Goal: Obtain resource: Download file/media

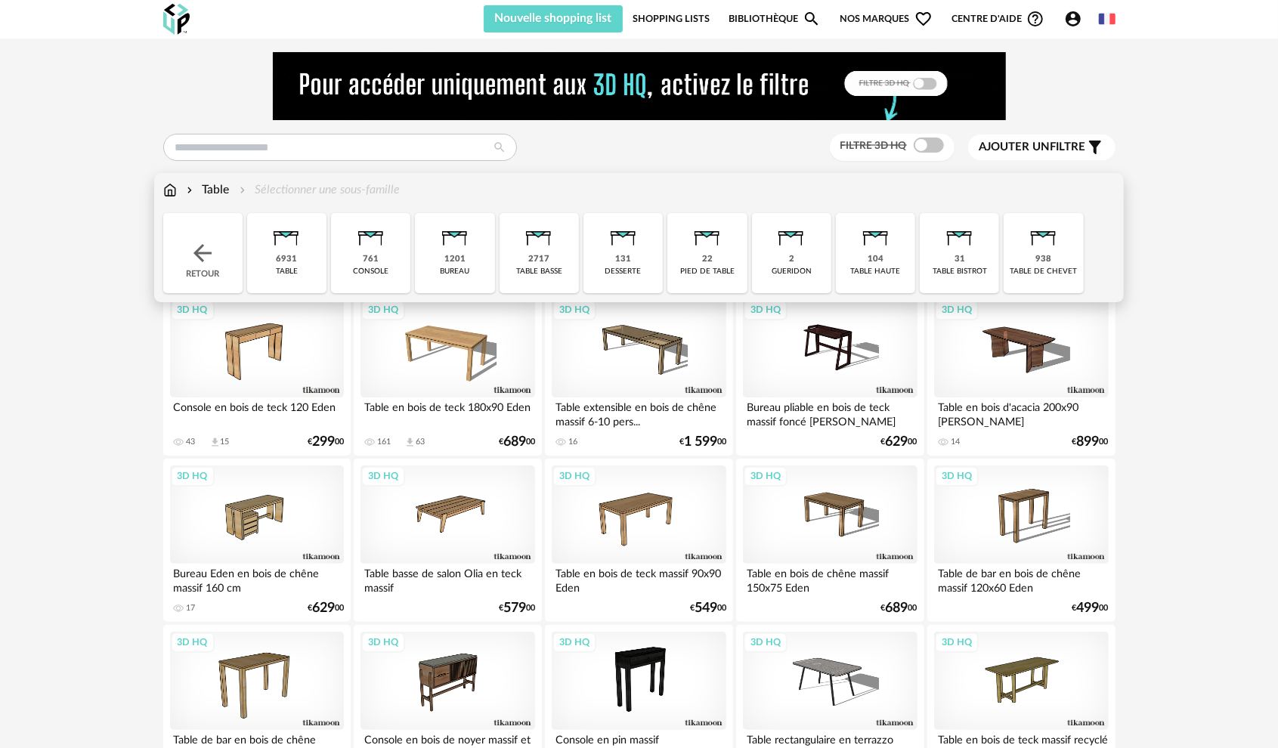
click at [1037, 278] on div "938 table de chevet" at bounding box center [1042, 253] width 79 height 80
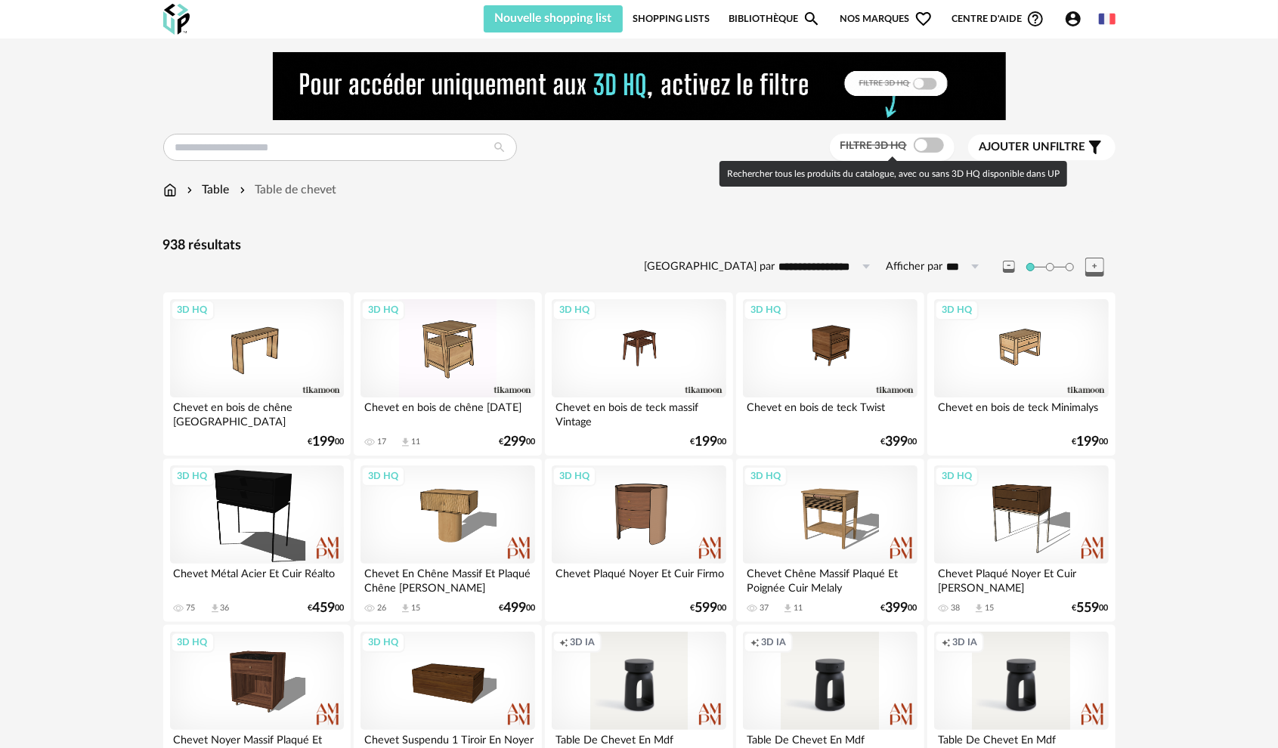
click at [938, 144] on span at bounding box center [928, 145] width 30 height 15
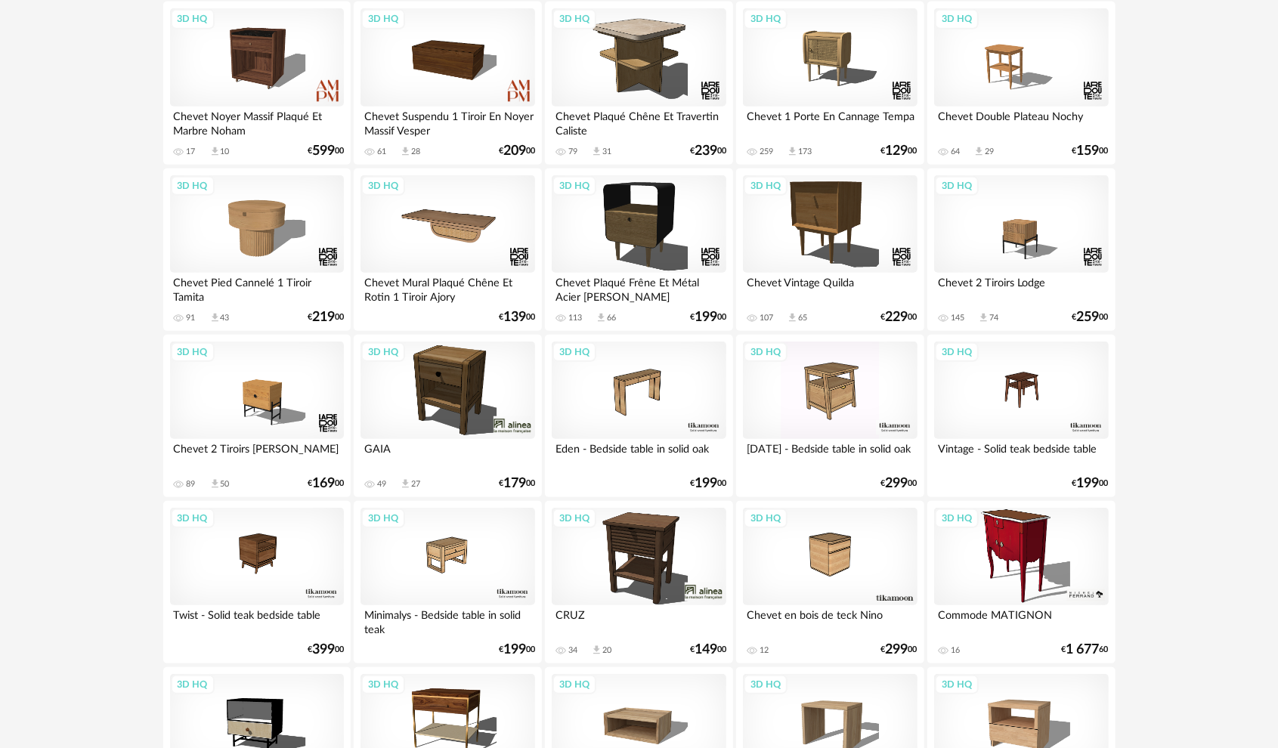
scroll to position [622, 0]
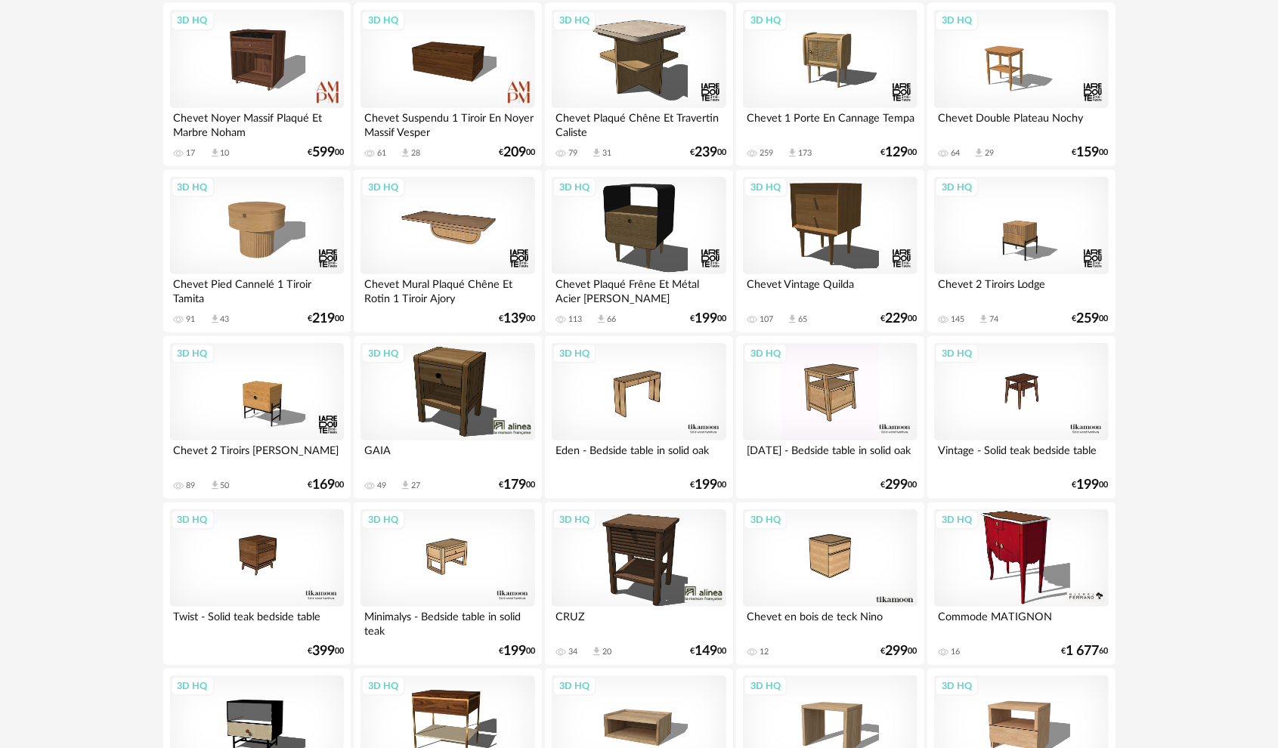
click at [456, 414] on div "3D HQ" at bounding box center [447, 392] width 174 height 98
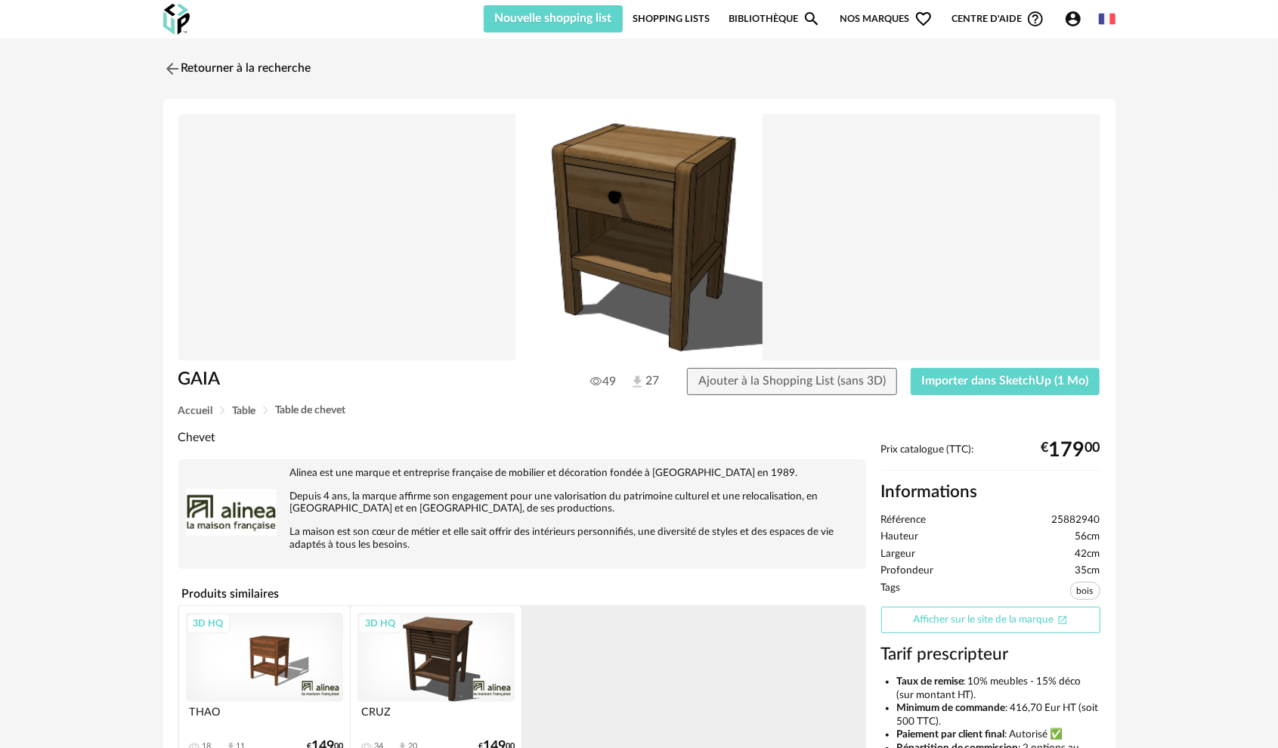
click at [957, 607] on link "Afficher sur le site de la marque Open In New icon" at bounding box center [990, 620] width 219 height 26
click at [269, 675] on div "3D HQ" at bounding box center [264, 657] width 157 height 88
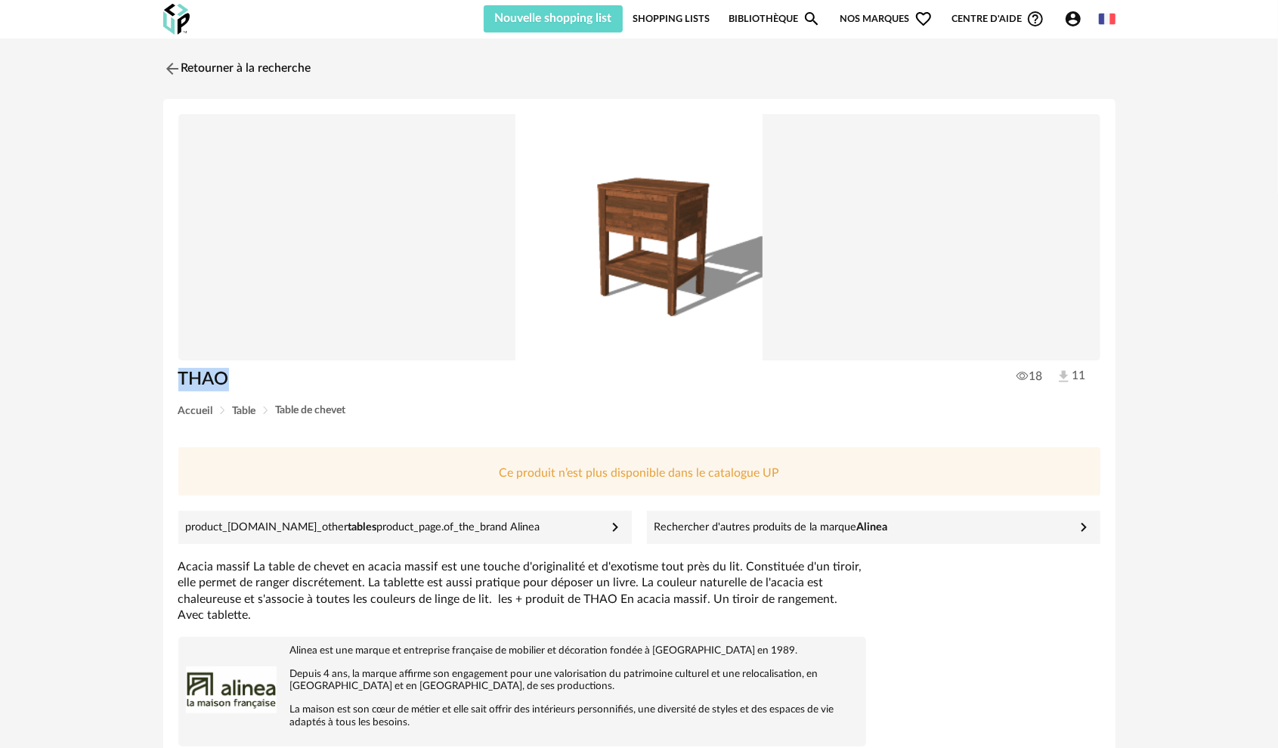
drag, startPoint x: 178, startPoint y: 379, endPoint x: 231, endPoint y: 380, distance: 52.9
click at [231, 380] on h1 "THAO" at bounding box center [366, 379] width 376 height 23
copy h1 "THAO"
click at [174, 65] on img at bounding box center [170, 68] width 22 height 22
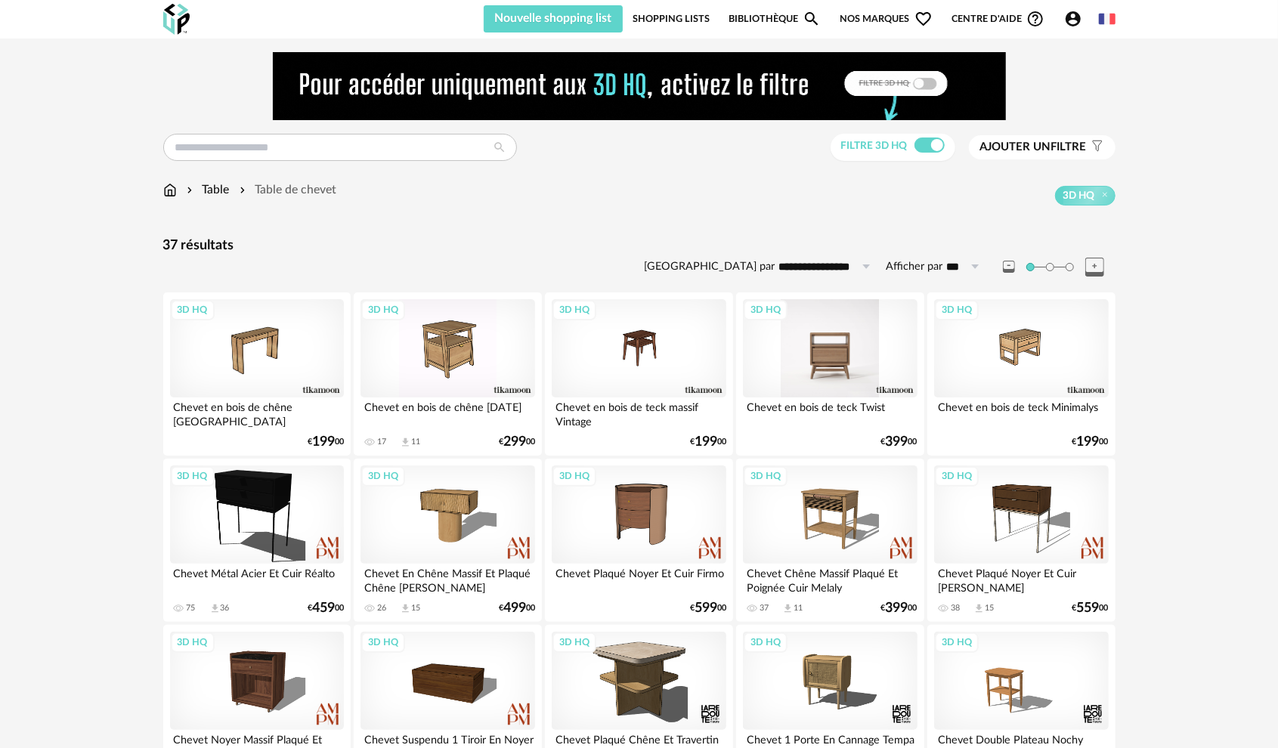
click at [835, 370] on div "3D HQ" at bounding box center [830, 348] width 174 height 98
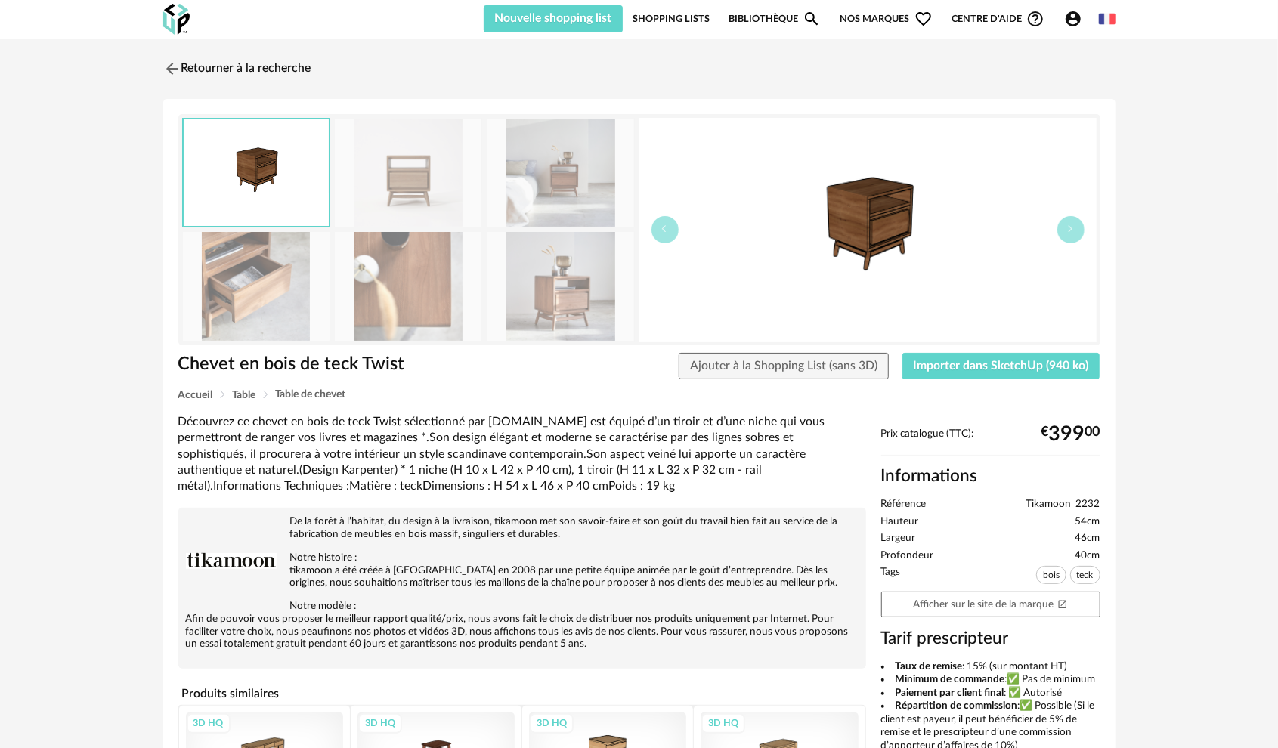
click at [556, 316] on img at bounding box center [560, 286] width 147 height 108
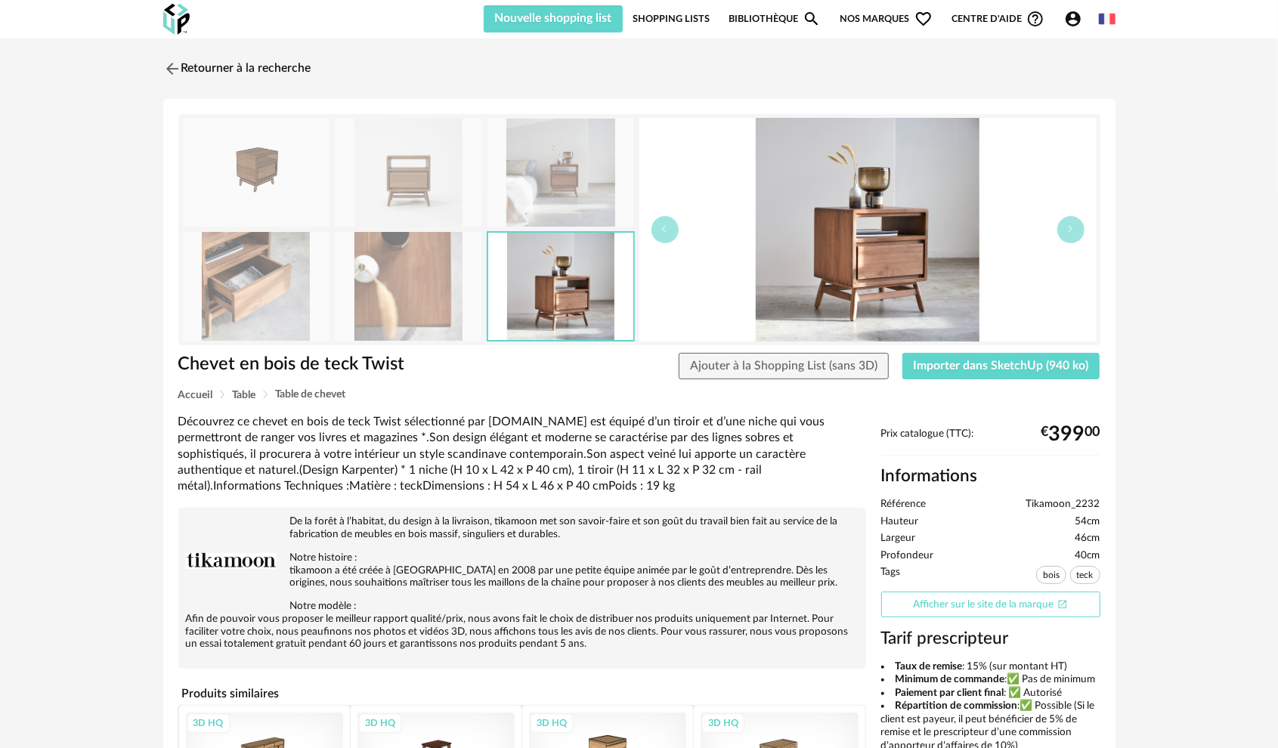
click at [968, 602] on link "Afficher sur le site de la marque Open In New icon" at bounding box center [990, 605] width 219 height 26
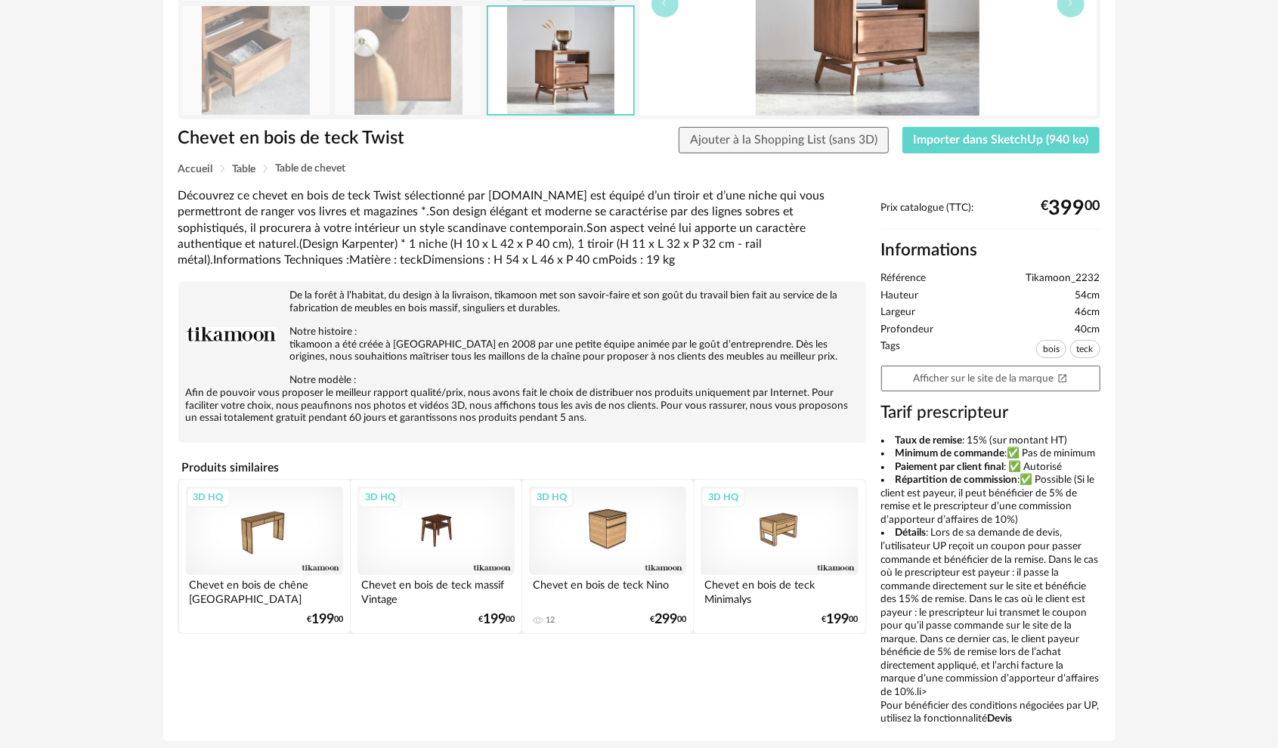
scroll to position [227, 0]
click at [425, 555] on div "3D HQ" at bounding box center [435, 530] width 157 height 88
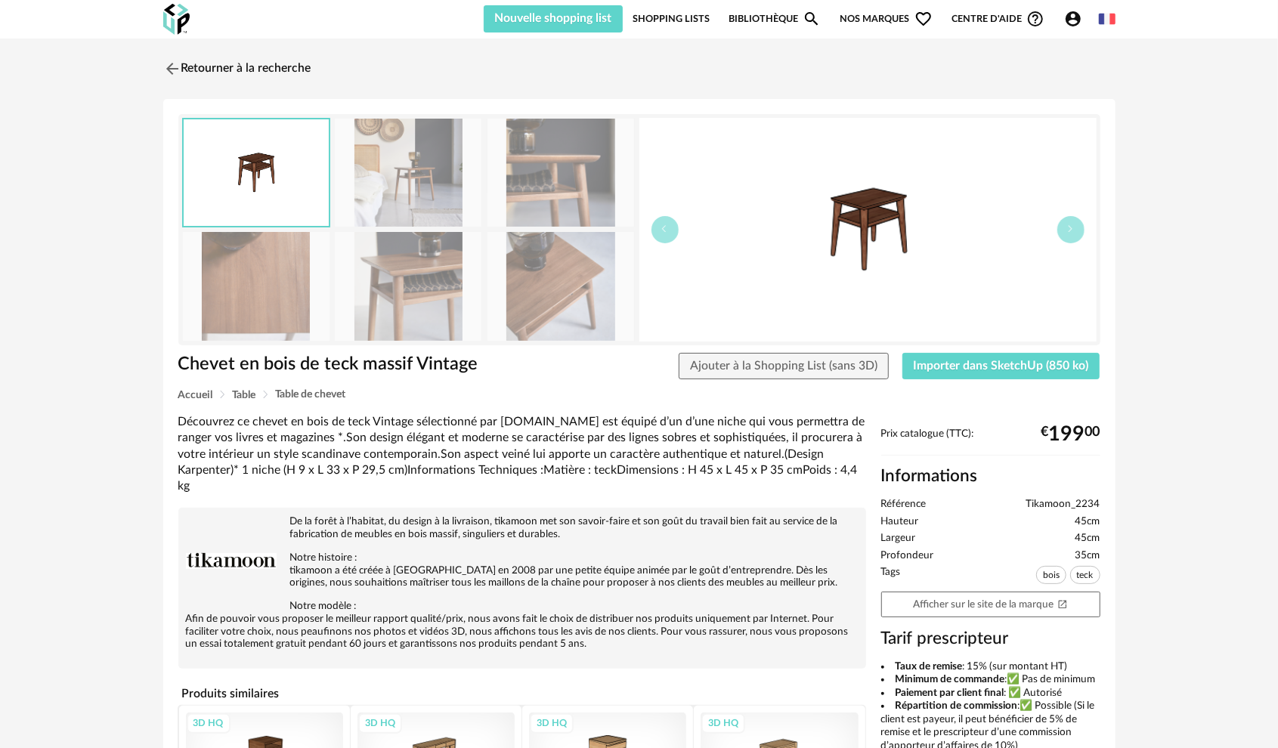
click at [431, 310] on img at bounding box center [408, 286] width 147 height 108
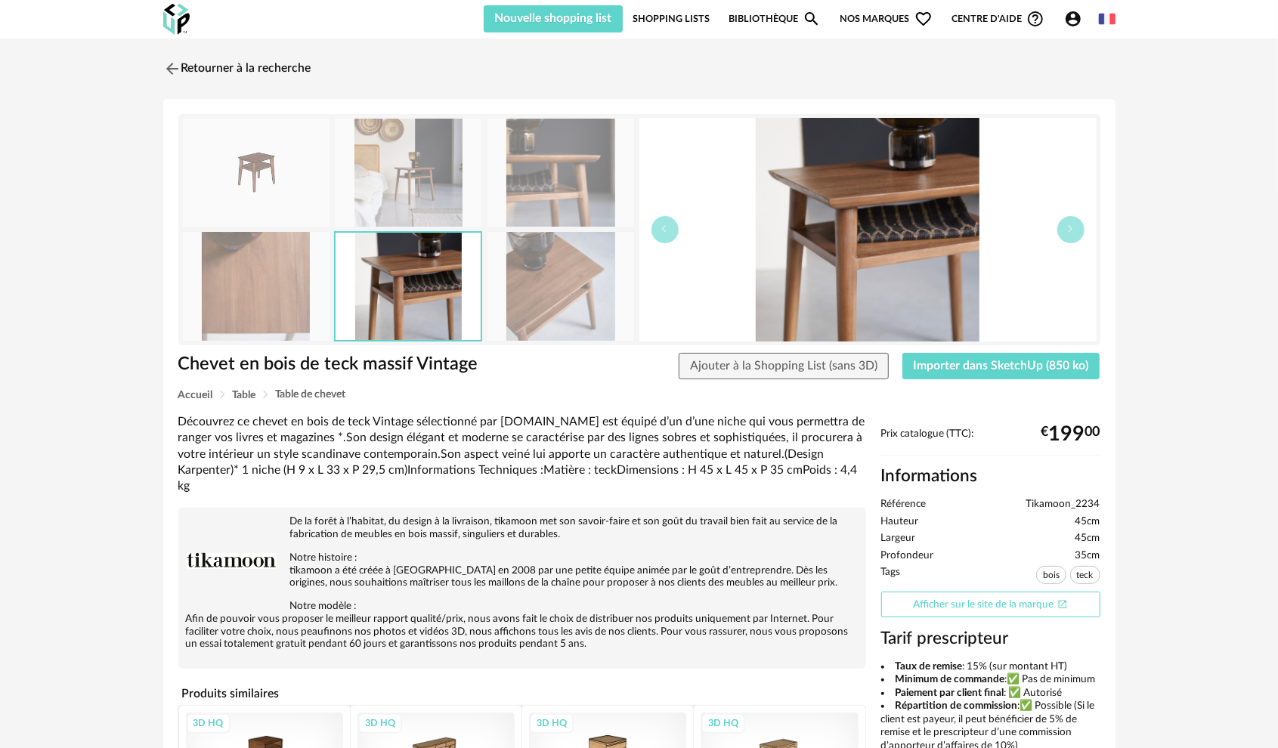
click at [923, 611] on link "Afficher sur le site de la marque Open In New icon" at bounding box center [990, 605] width 219 height 26
click at [166, 70] on img at bounding box center [170, 68] width 22 height 22
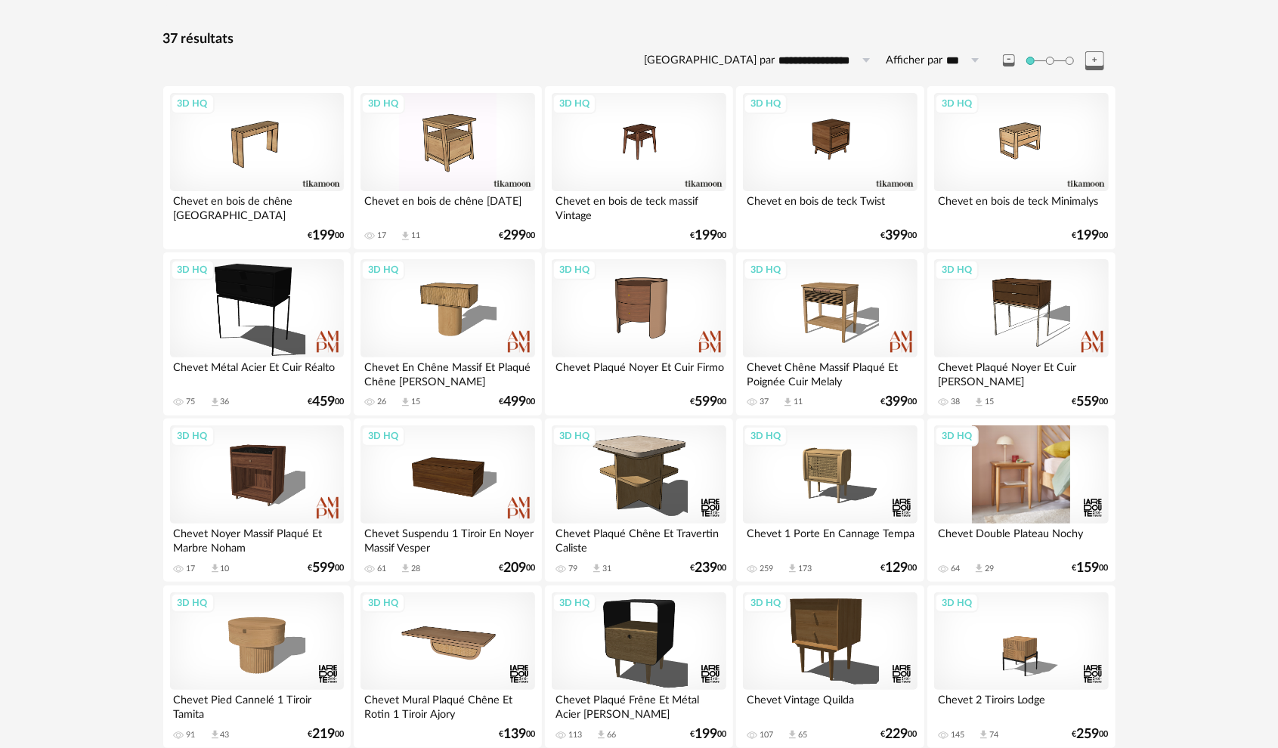
scroll to position [357, 0]
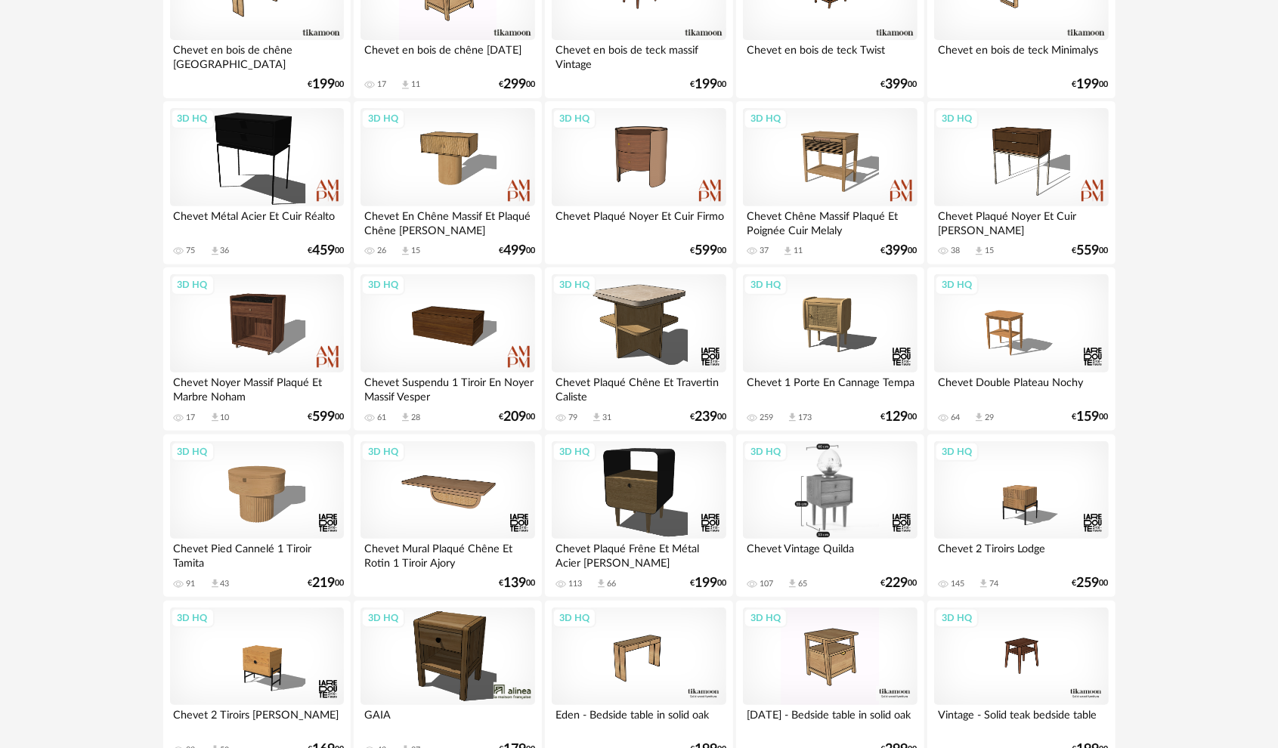
click at [836, 509] on div "3D HQ" at bounding box center [830, 490] width 174 height 98
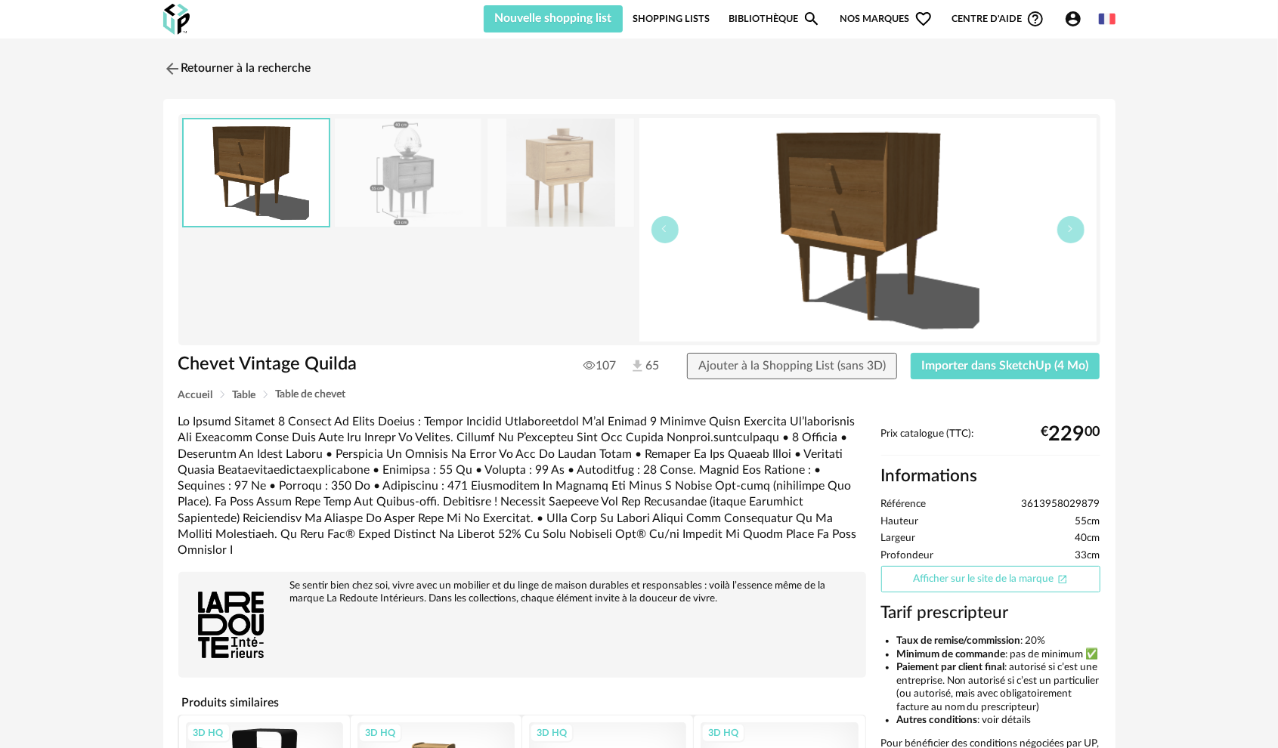
click at [988, 580] on link "Afficher sur le site de la marque Open In New icon" at bounding box center [990, 579] width 219 height 26
click at [1008, 360] on span "Importer dans SketchUp (4 Mo)" at bounding box center [1005, 366] width 167 height 12
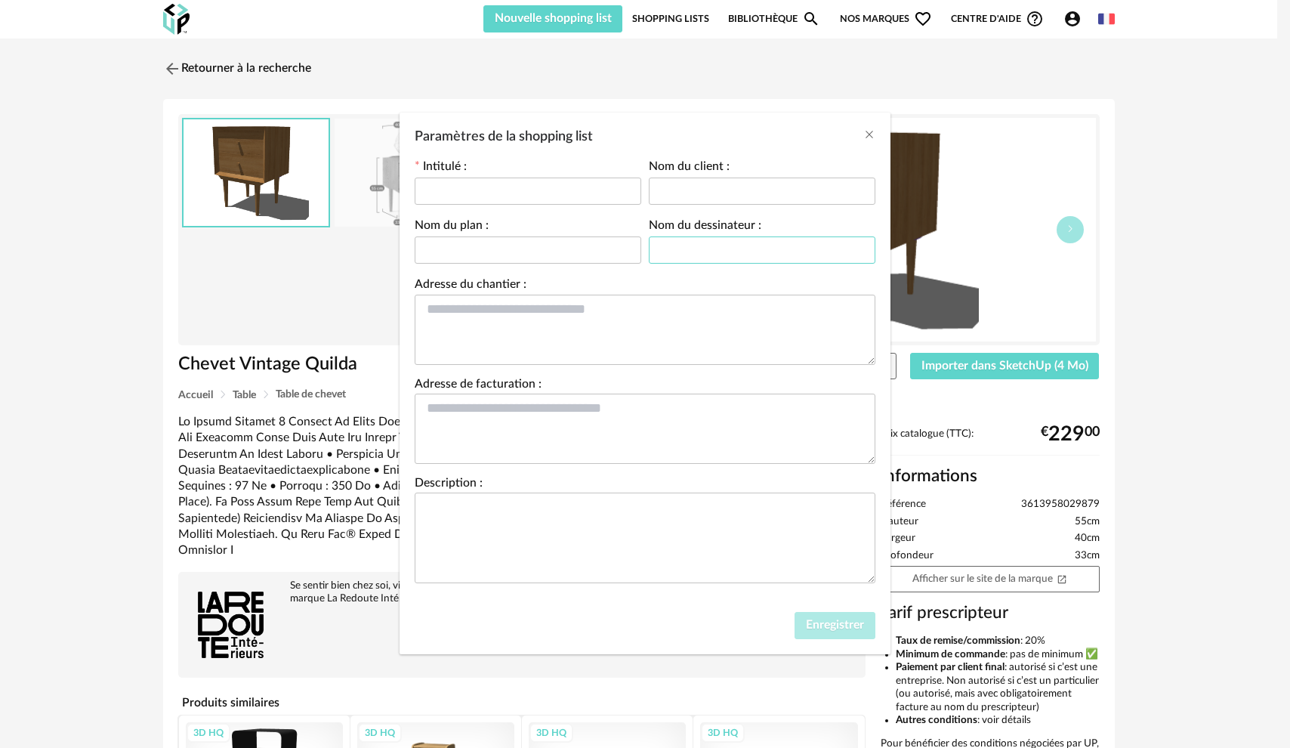
click at [704, 248] on input "Paramètres de la shopping list" at bounding box center [762, 249] width 227 height 27
type input "*********"
click at [541, 190] on input "Paramètres de la shopping list" at bounding box center [528, 191] width 227 height 27
type input "**********"
click at [864, 620] on span "Enregistrer" at bounding box center [835, 625] width 58 height 12
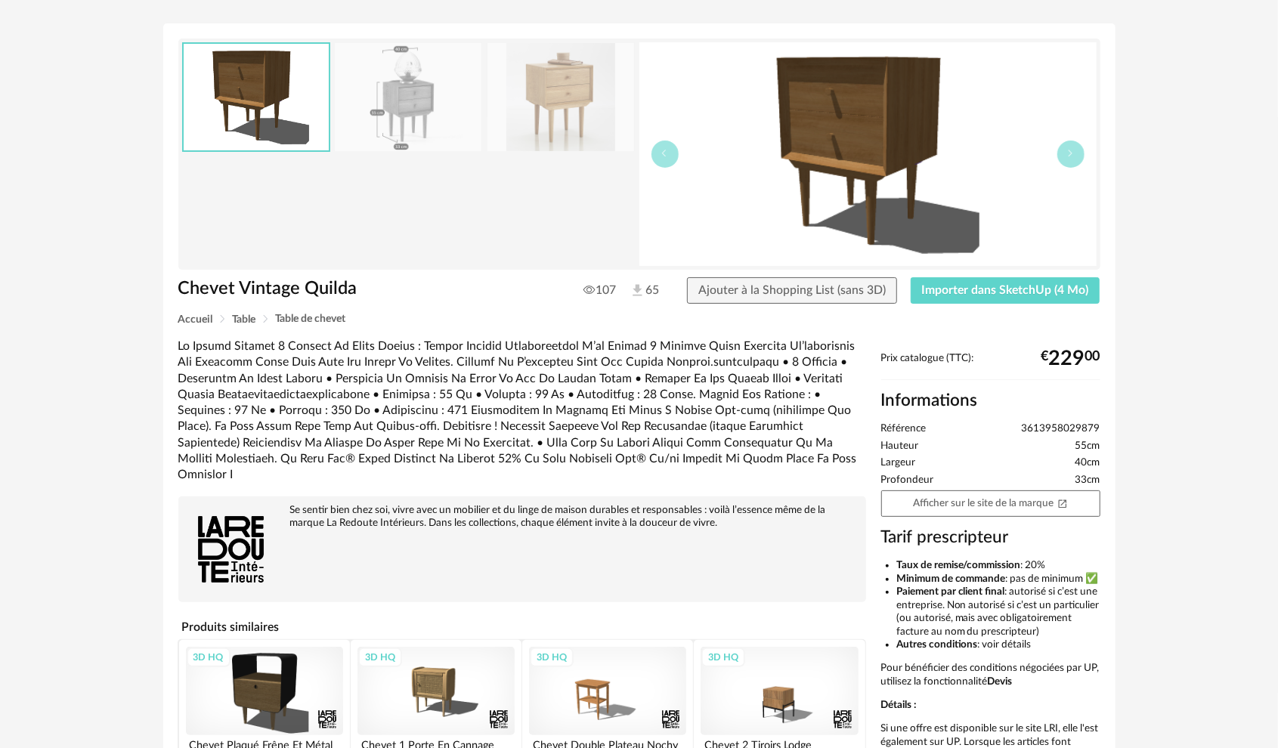
scroll to position [151, 0]
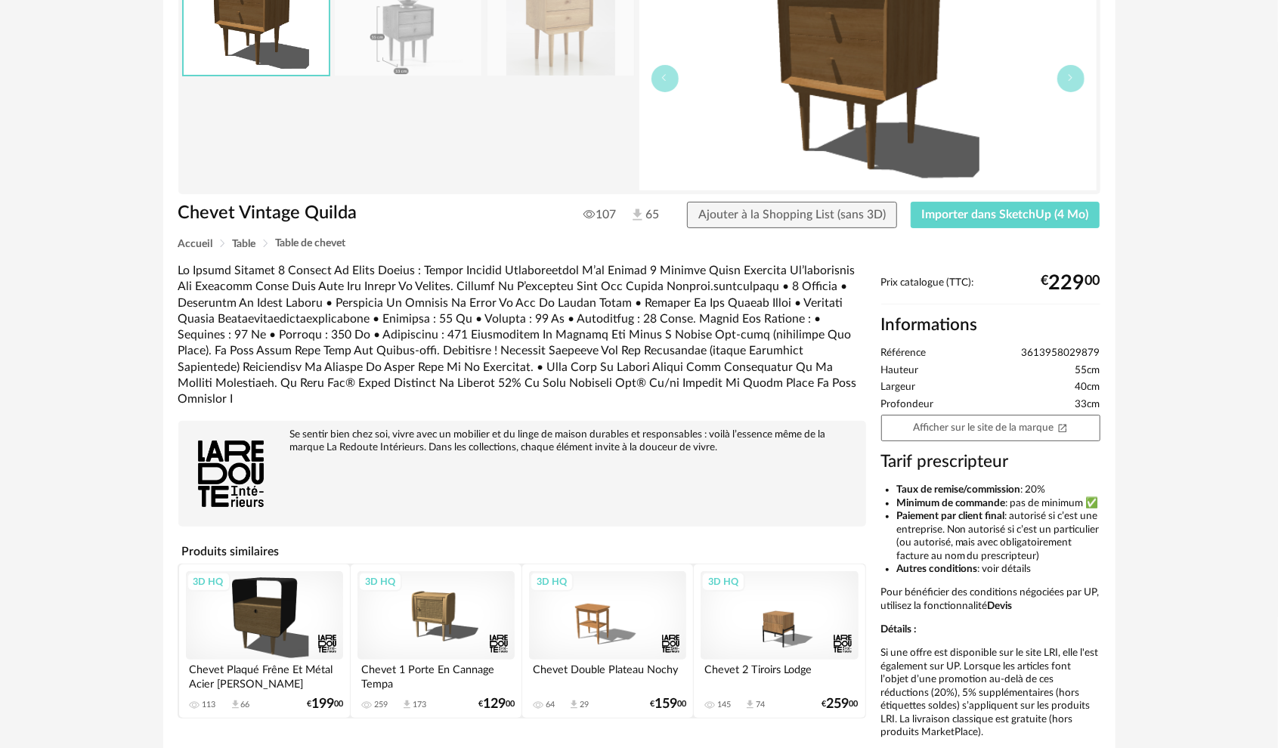
click at [615, 620] on div "3D HQ" at bounding box center [607, 615] width 157 height 88
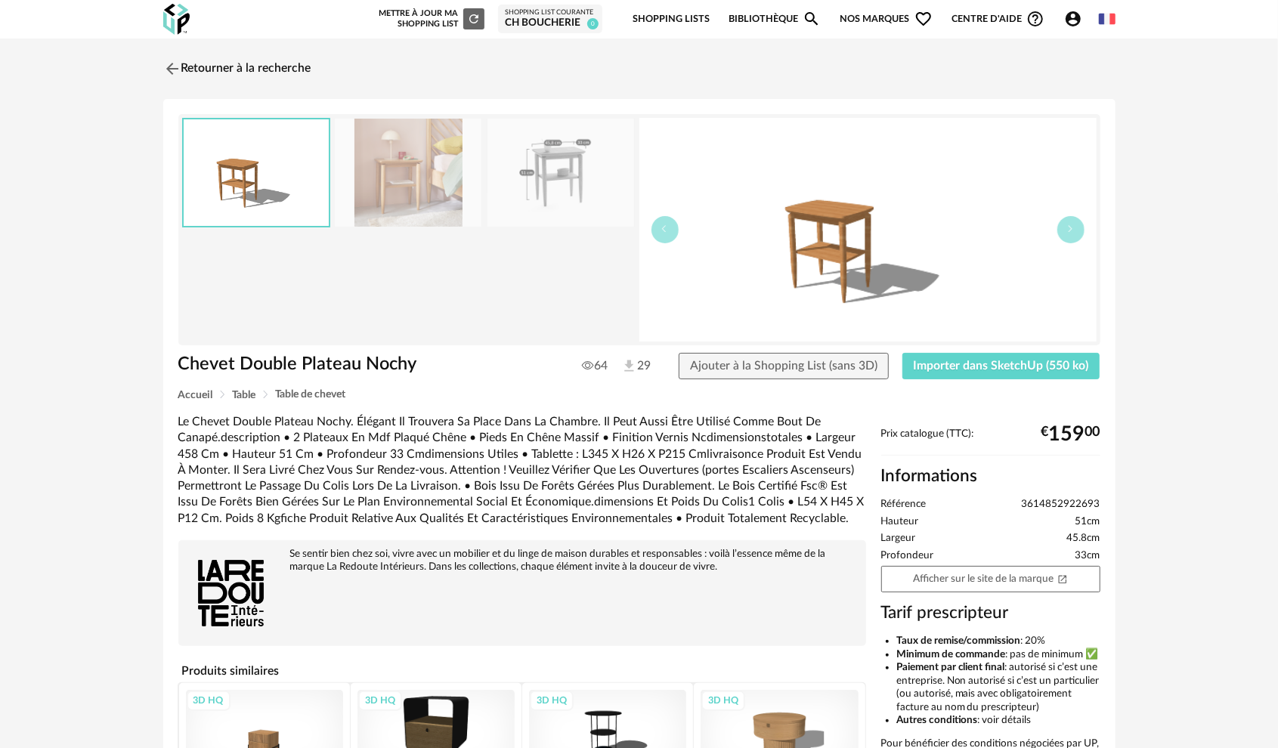
click at [404, 209] on img at bounding box center [408, 173] width 147 height 108
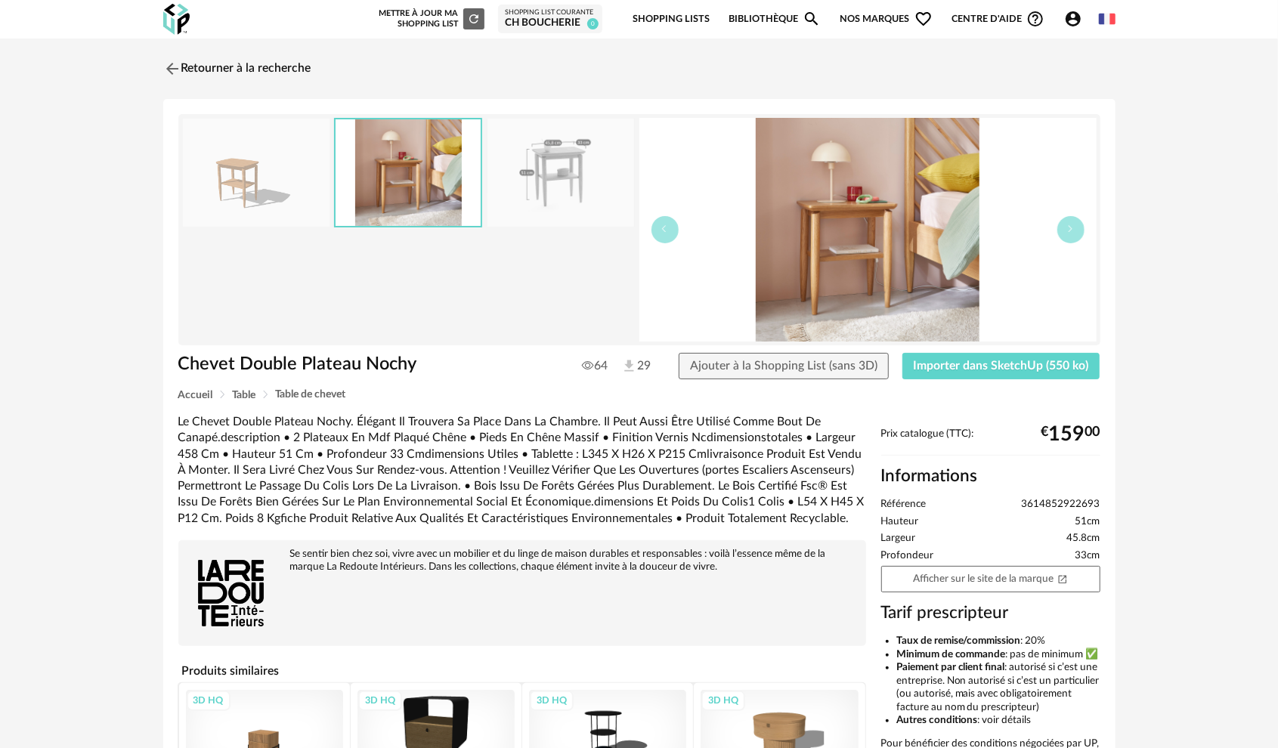
scroll to position [151, 0]
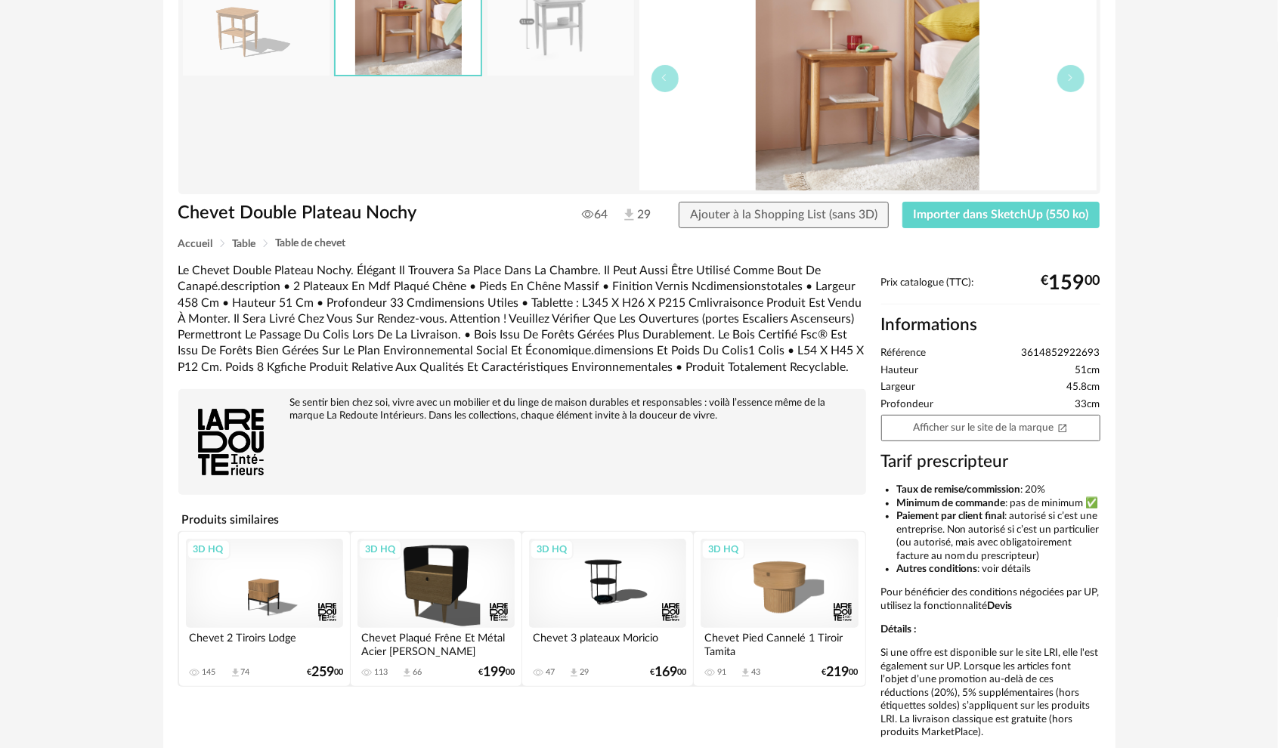
click at [281, 597] on div "3D HQ" at bounding box center [264, 583] width 157 height 88
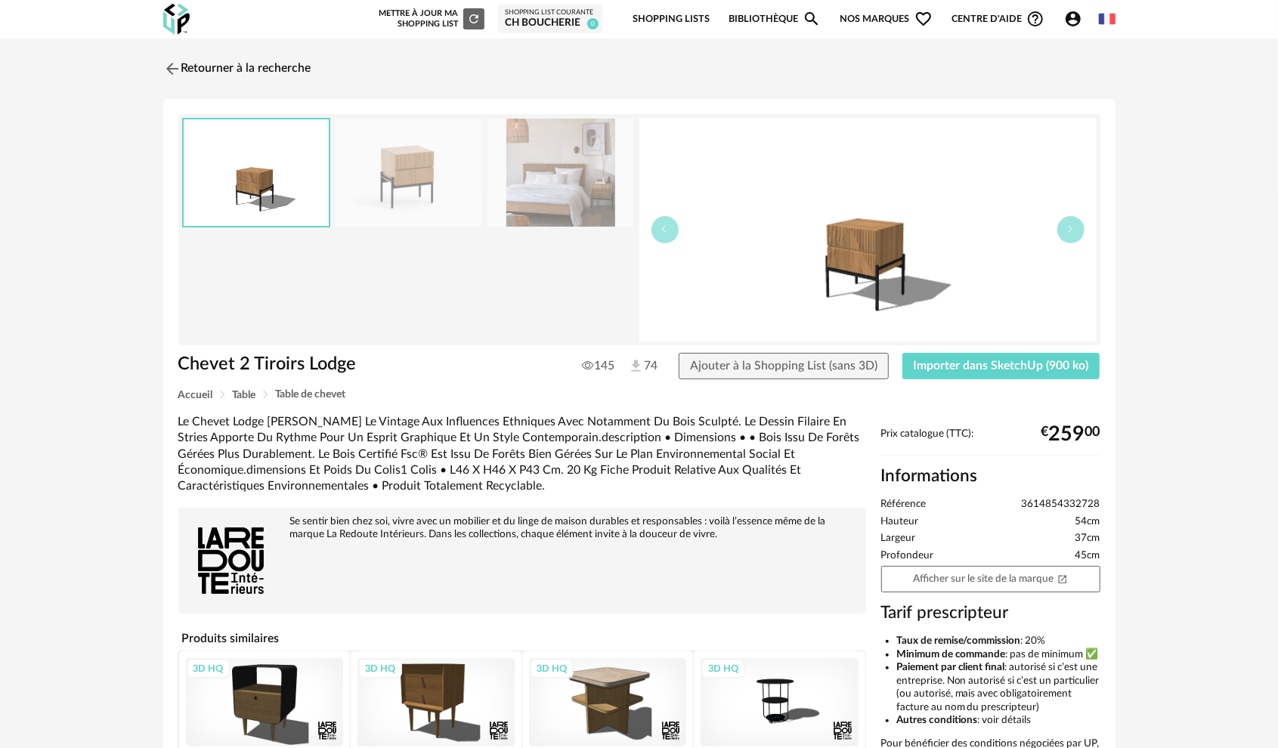
click at [436, 184] on img at bounding box center [408, 173] width 147 height 108
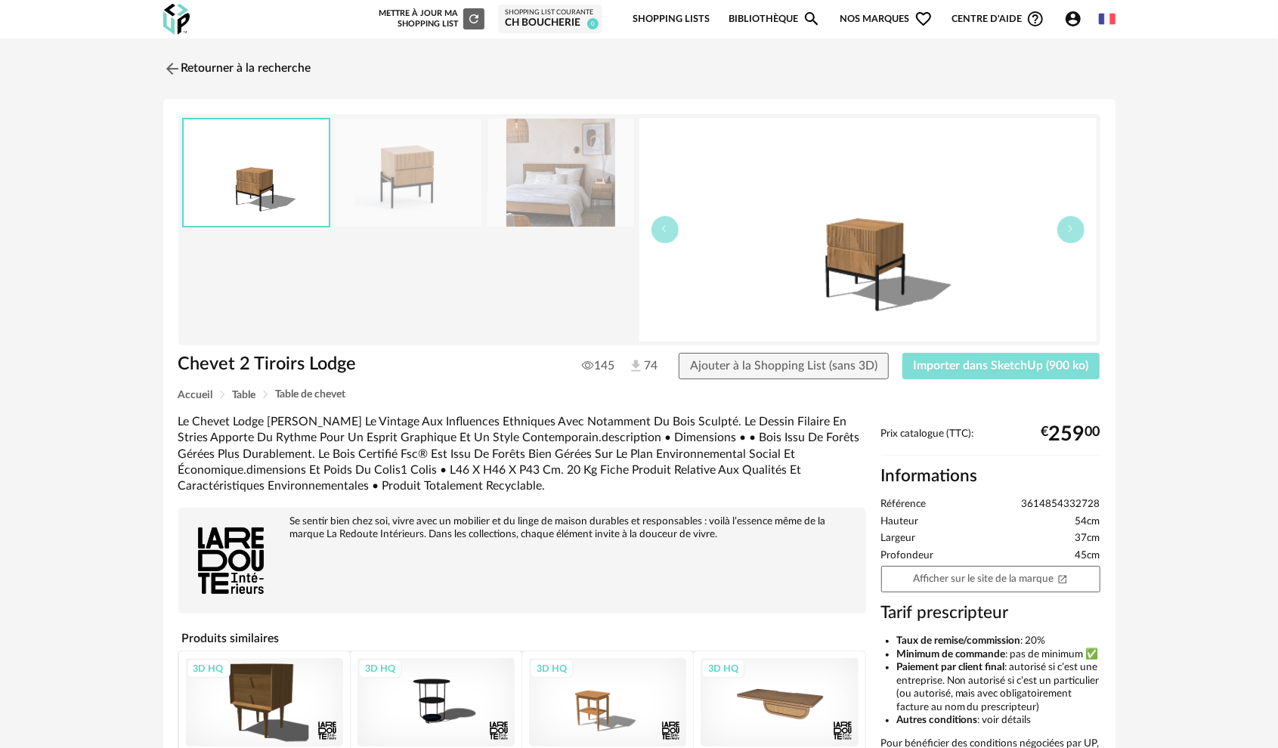
click at [957, 363] on span "Importer dans SketchUp (900 ko)" at bounding box center [1000, 366] width 175 height 12
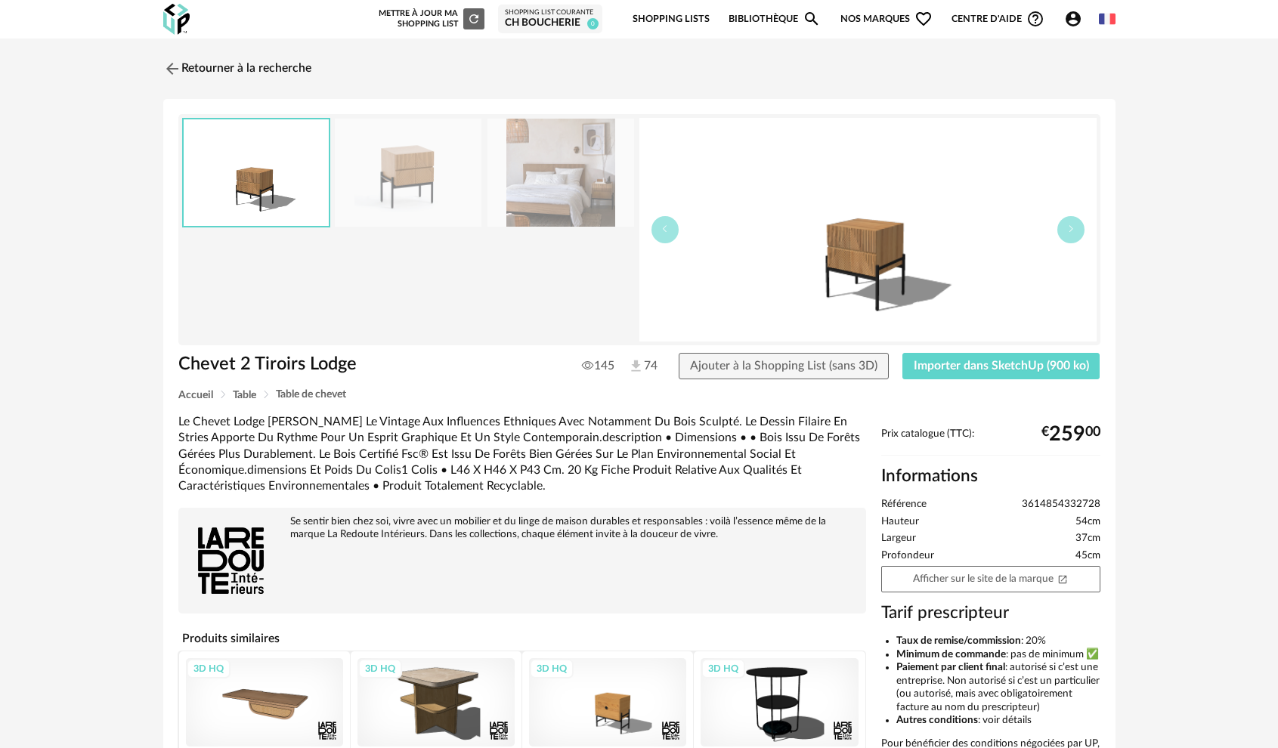
scroll to position [227, 0]
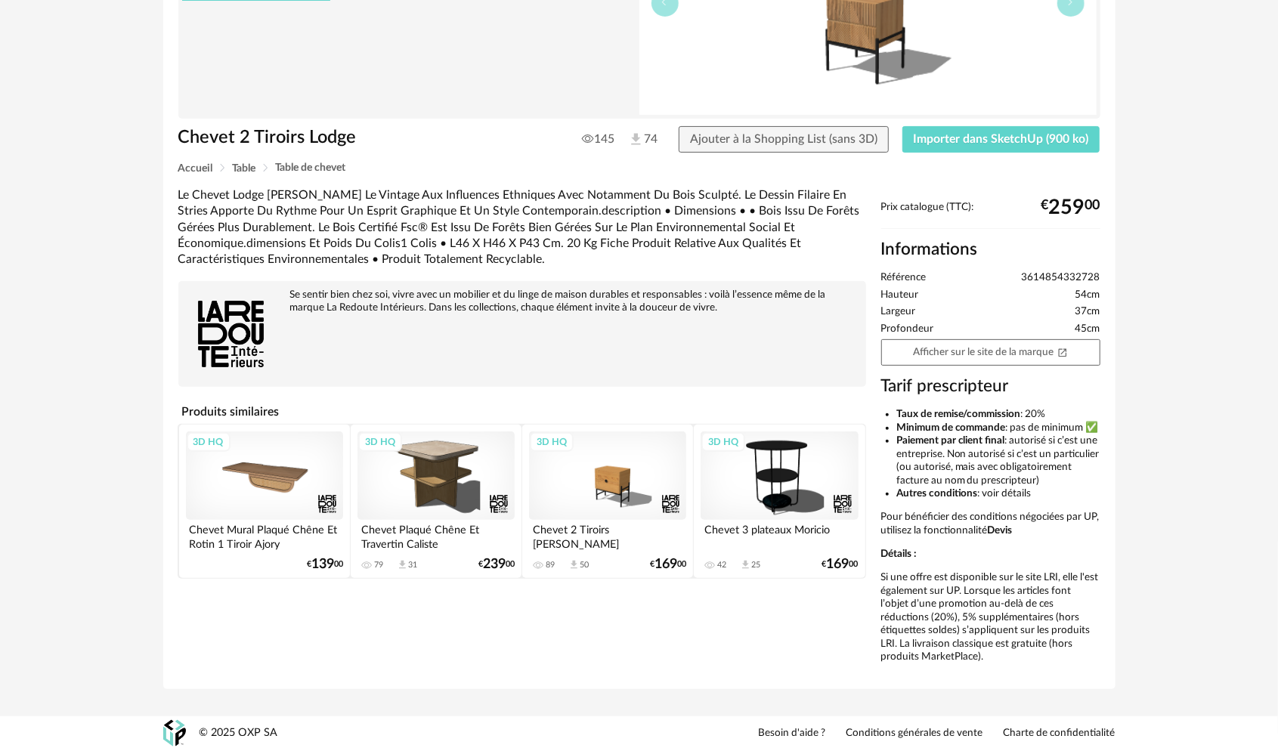
click at [595, 487] on div "3D HQ" at bounding box center [607, 475] width 157 height 88
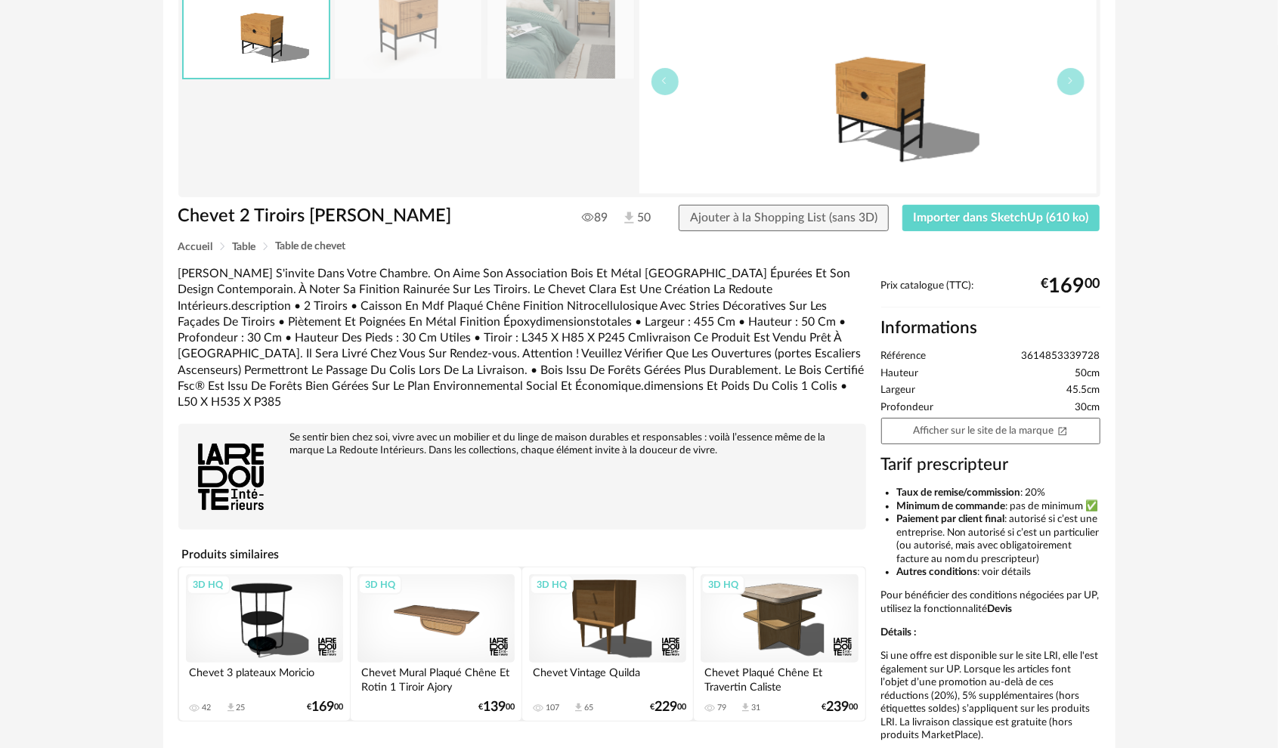
scroll to position [151, 0]
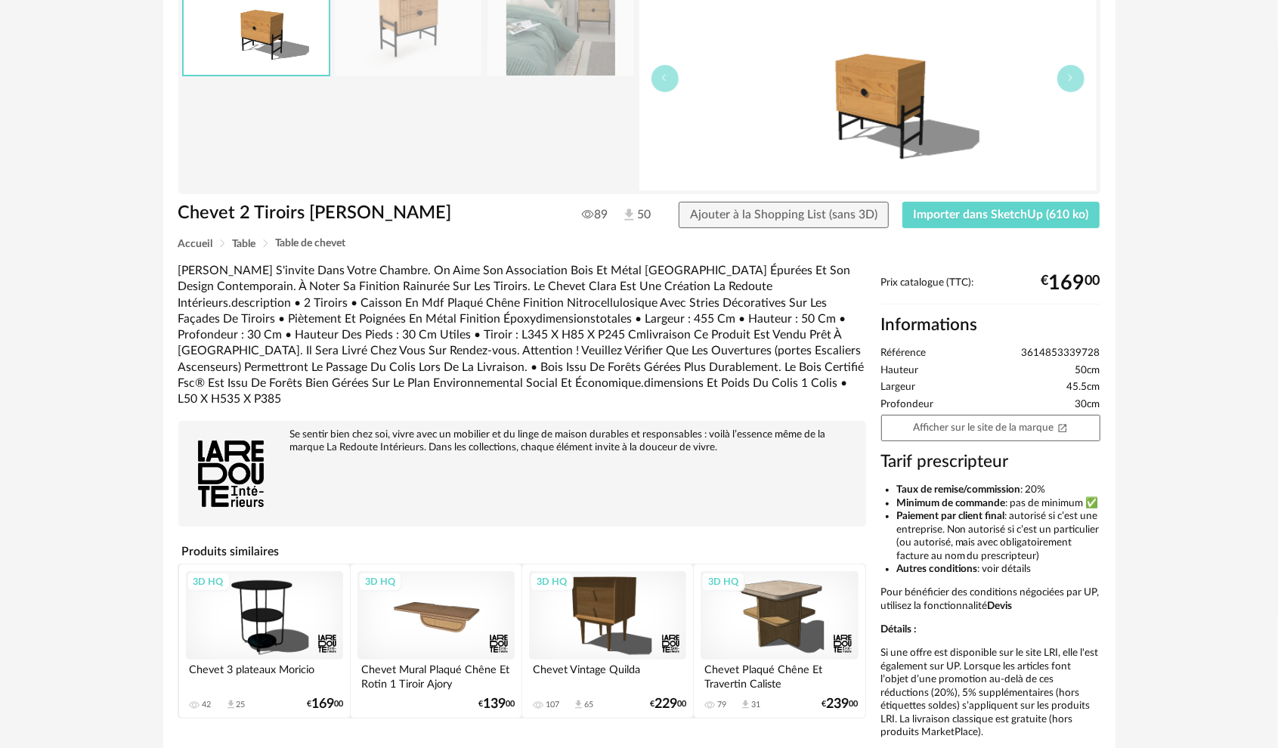
click at [455, 600] on div "3D HQ" at bounding box center [435, 615] width 157 height 88
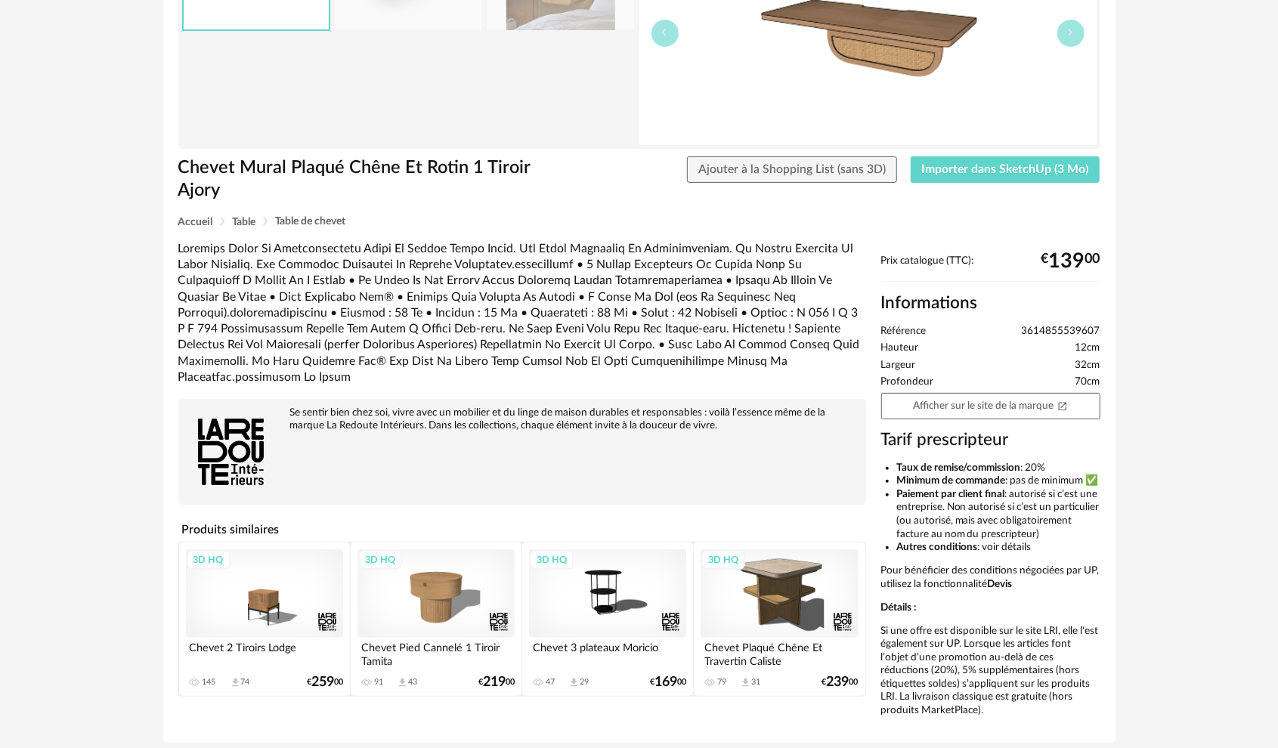
scroll to position [227, 0]
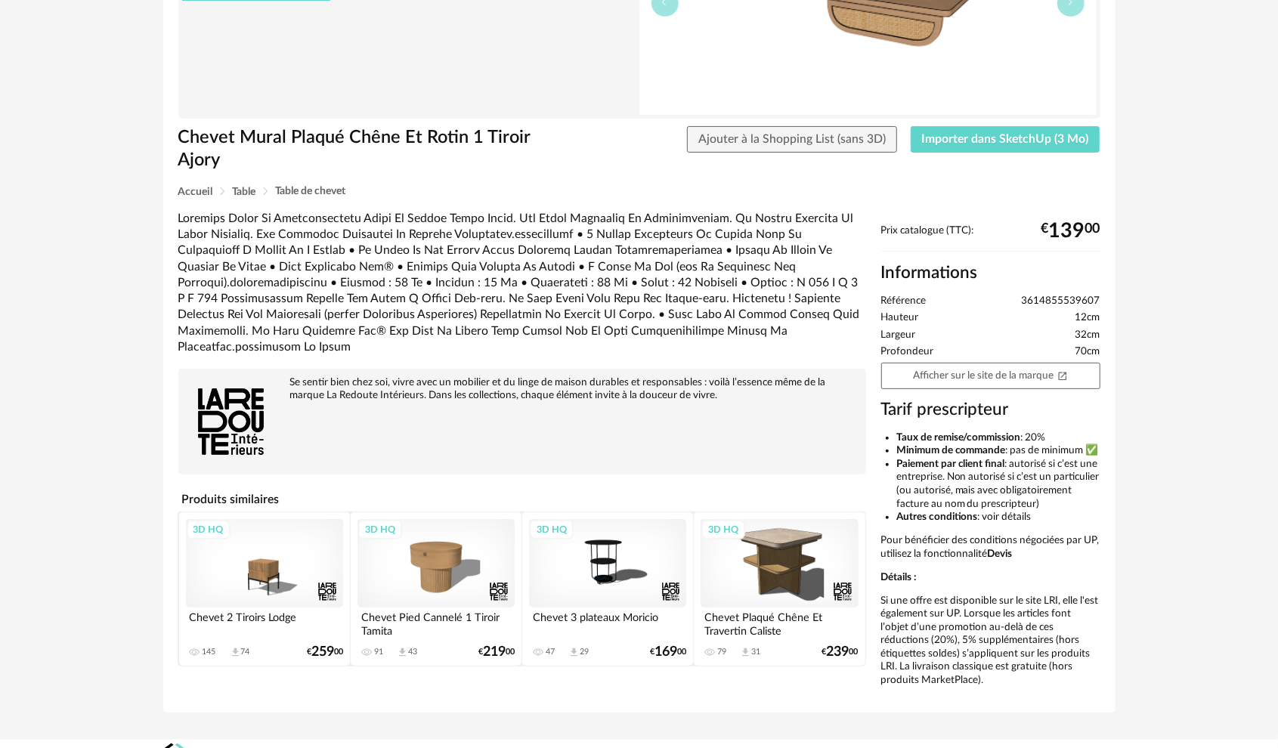
click at [630, 562] on div "3D HQ" at bounding box center [607, 563] width 157 height 88
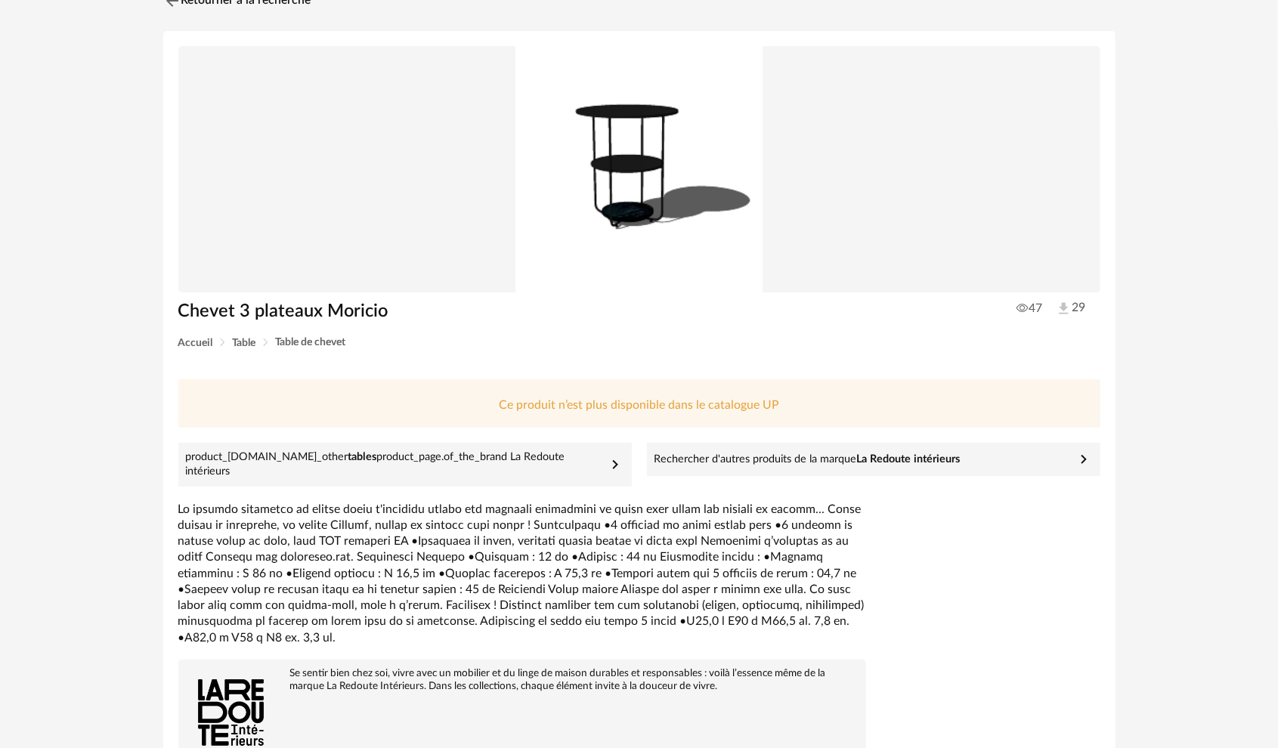
scroll to position [326, 0]
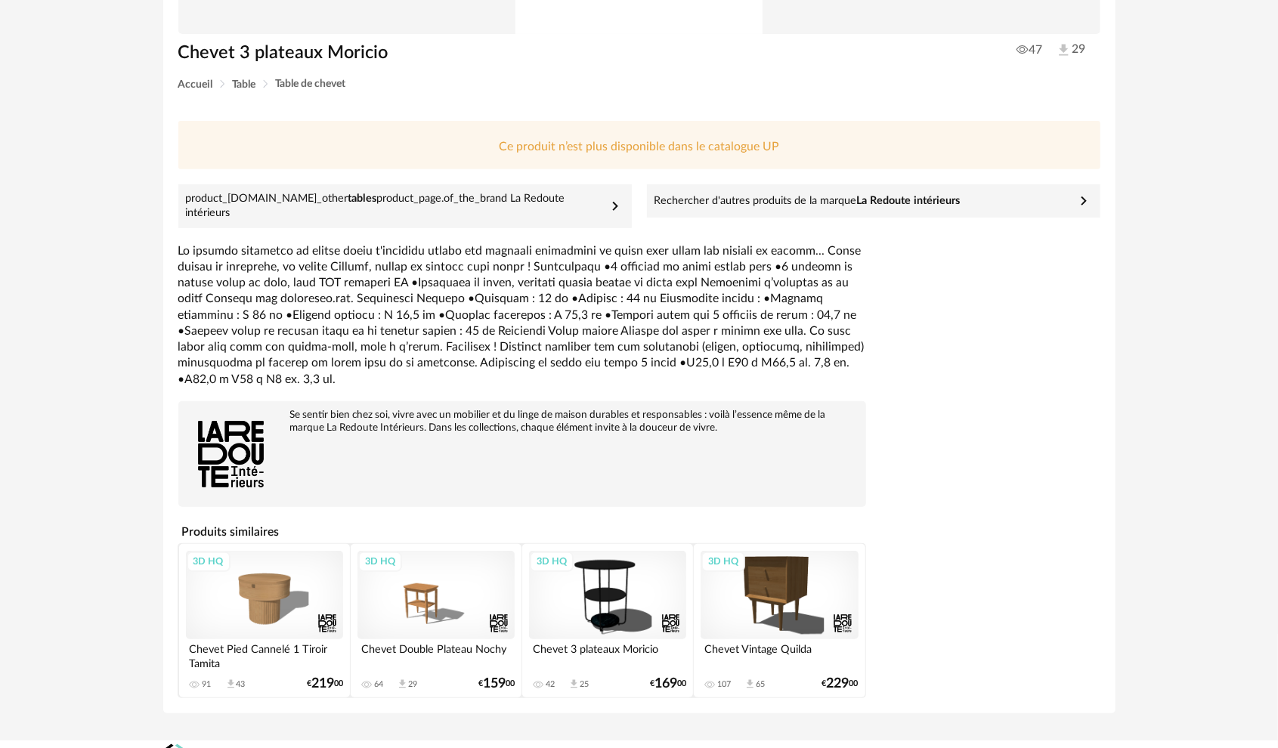
click at [424, 579] on div "3D HQ" at bounding box center [435, 595] width 157 height 88
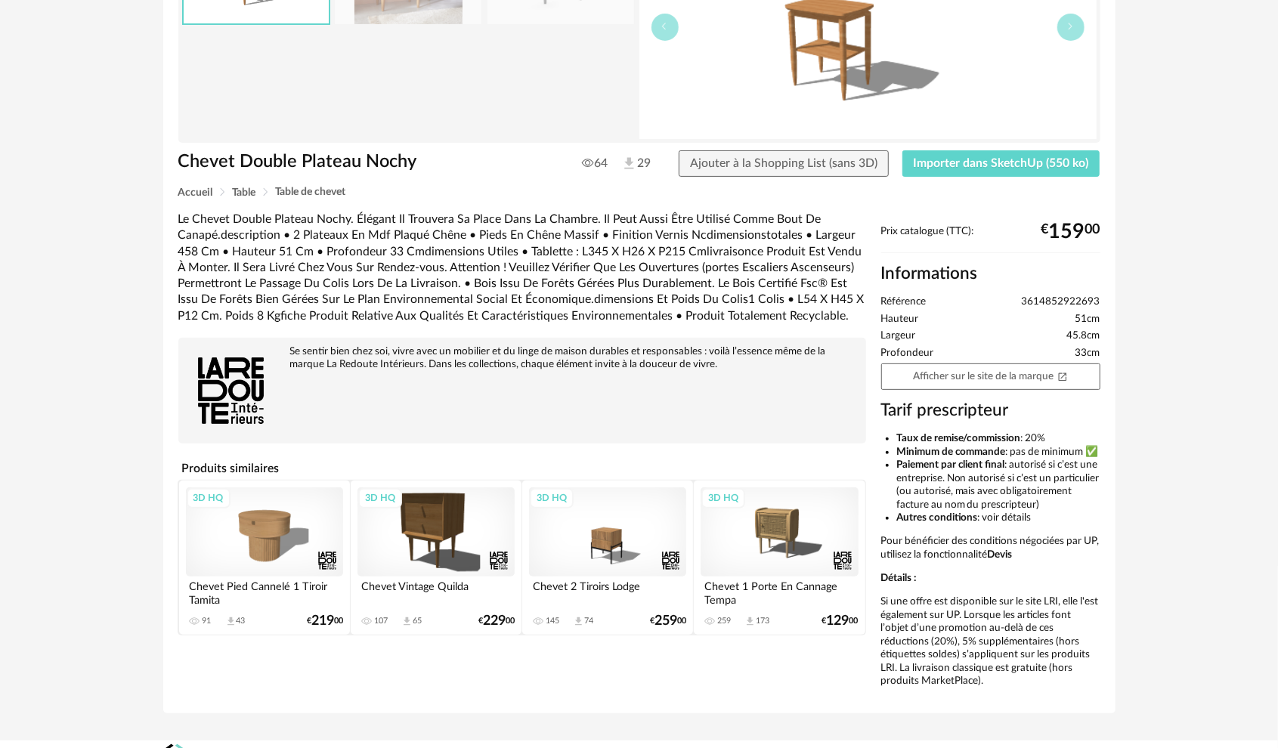
scroll to position [227, 0]
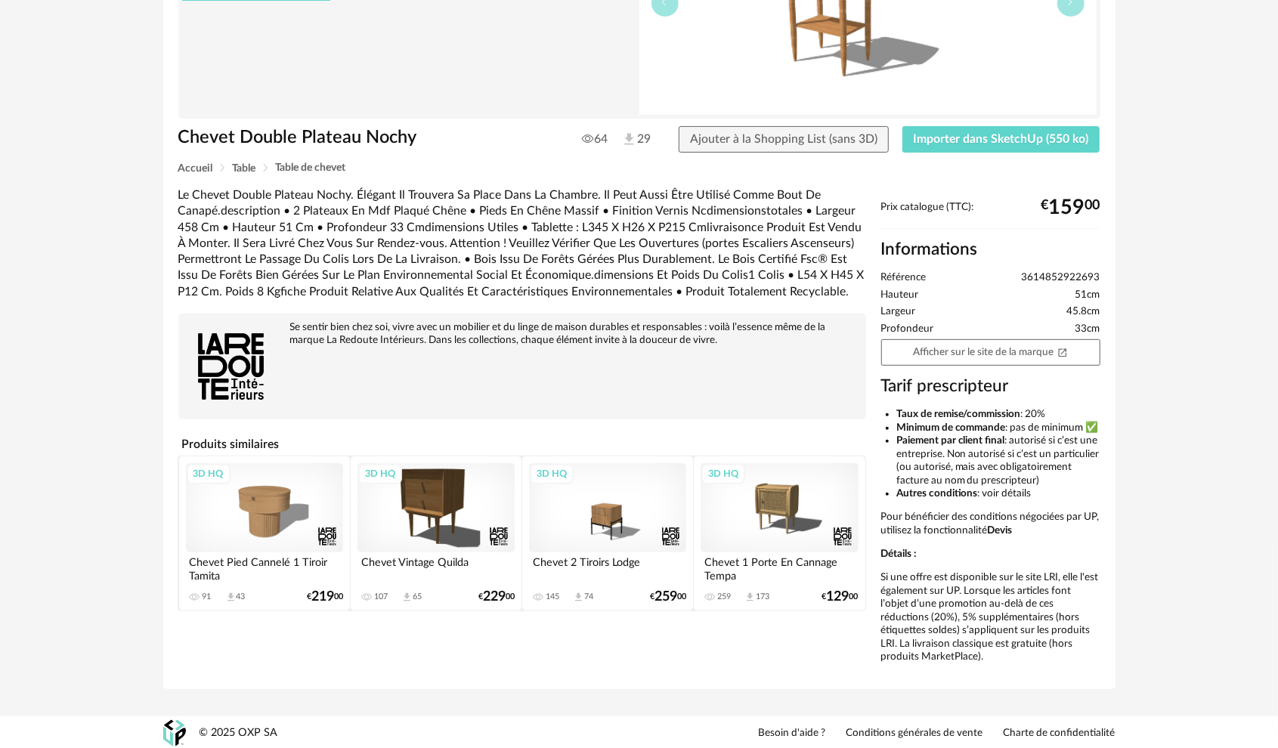
click at [753, 538] on div "3D HQ" at bounding box center [778, 507] width 157 height 88
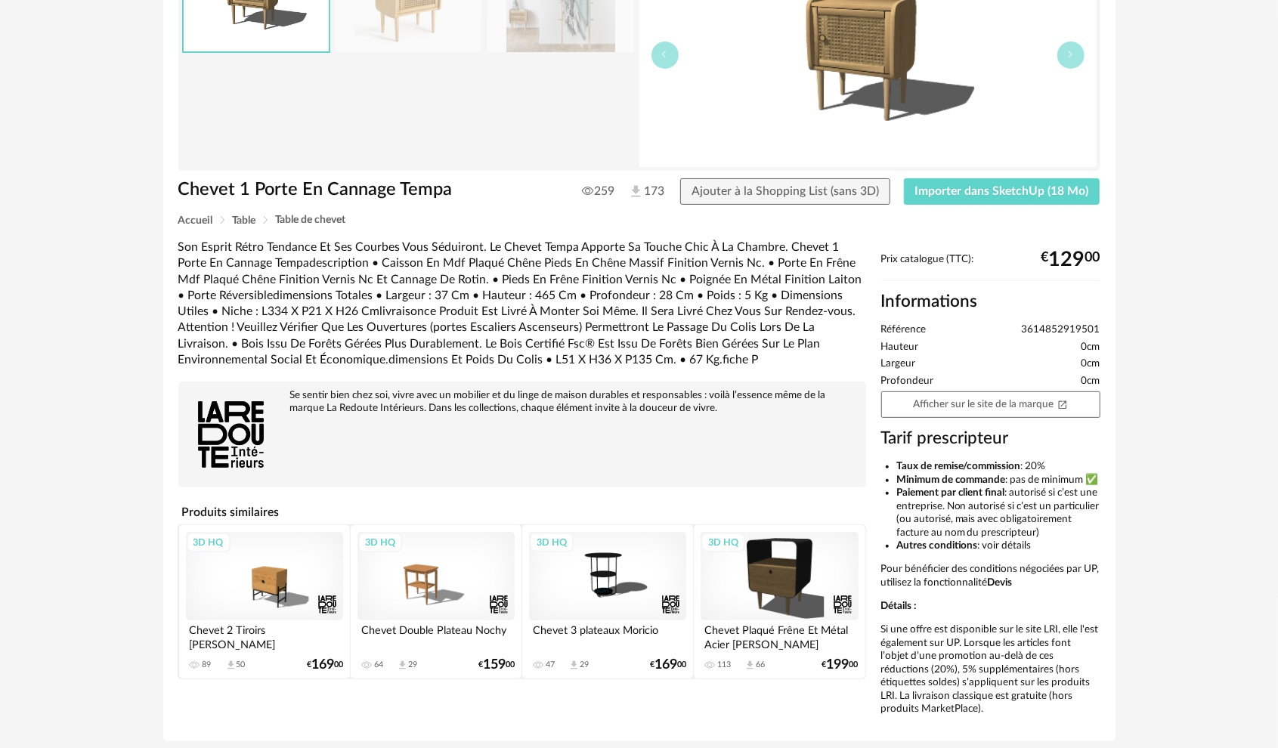
scroll to position [255, 0]
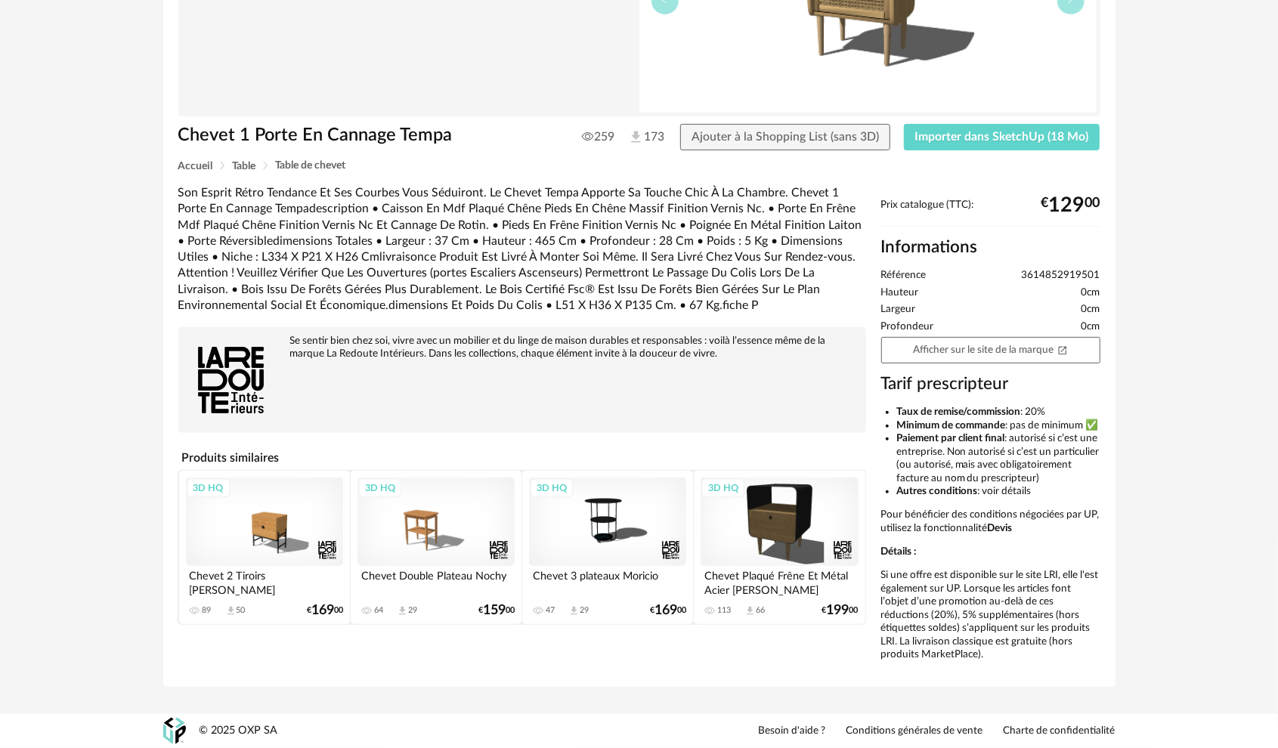
click at [283, 519] on div "3D HQ" at bounding box center [264, 522] width 157 height 88
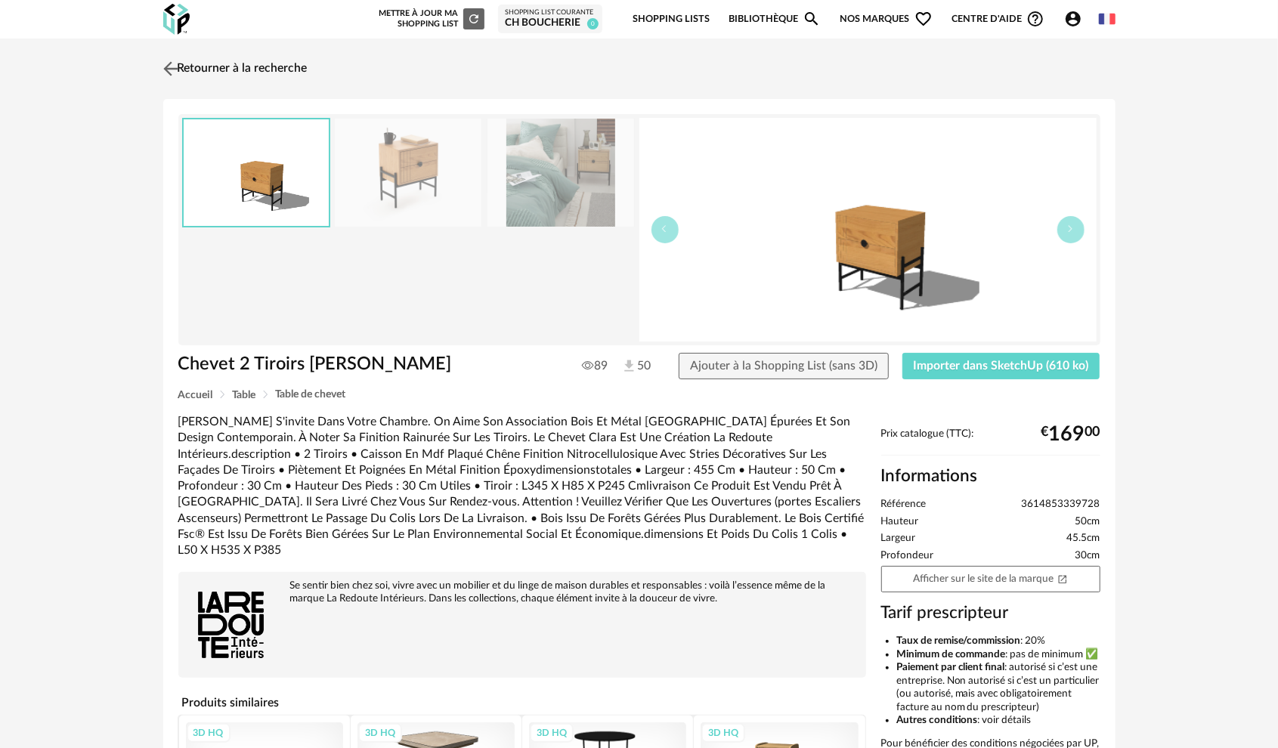
click at [184, 70] on link "Retourner à la recherche" at bounding box center [233, 68] width 148 height 33
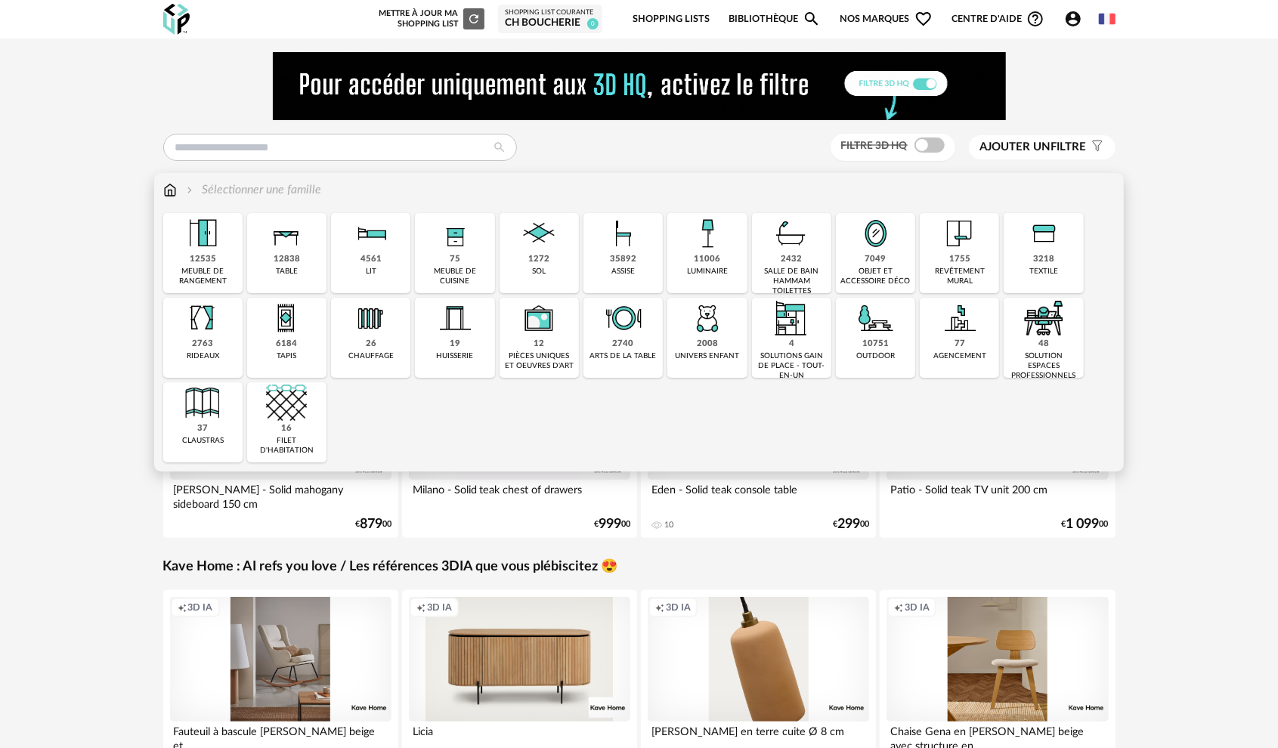
click at [280, 281] on div "12838 table" at bounding box center [286, 253] width 79 height 80
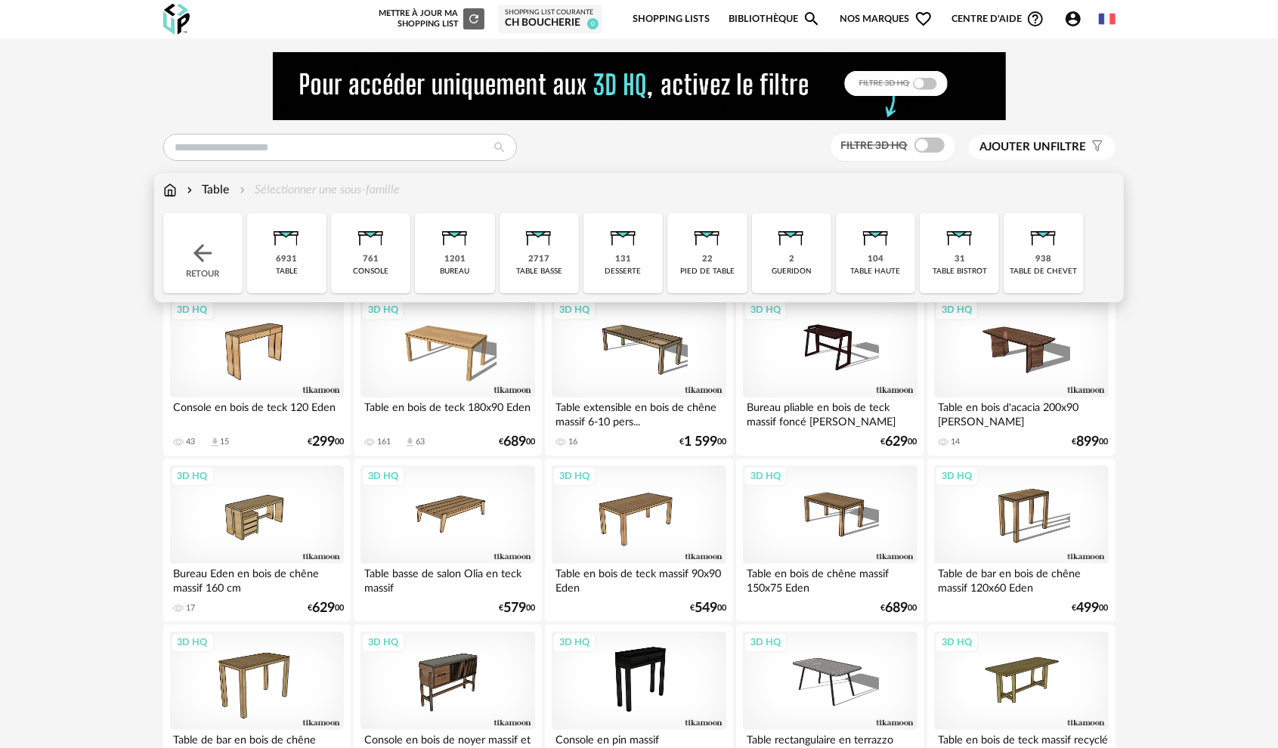
click at [1029, 255] on div "938 table de chevet" at bounding box center [1042, 253] width 79 height 80
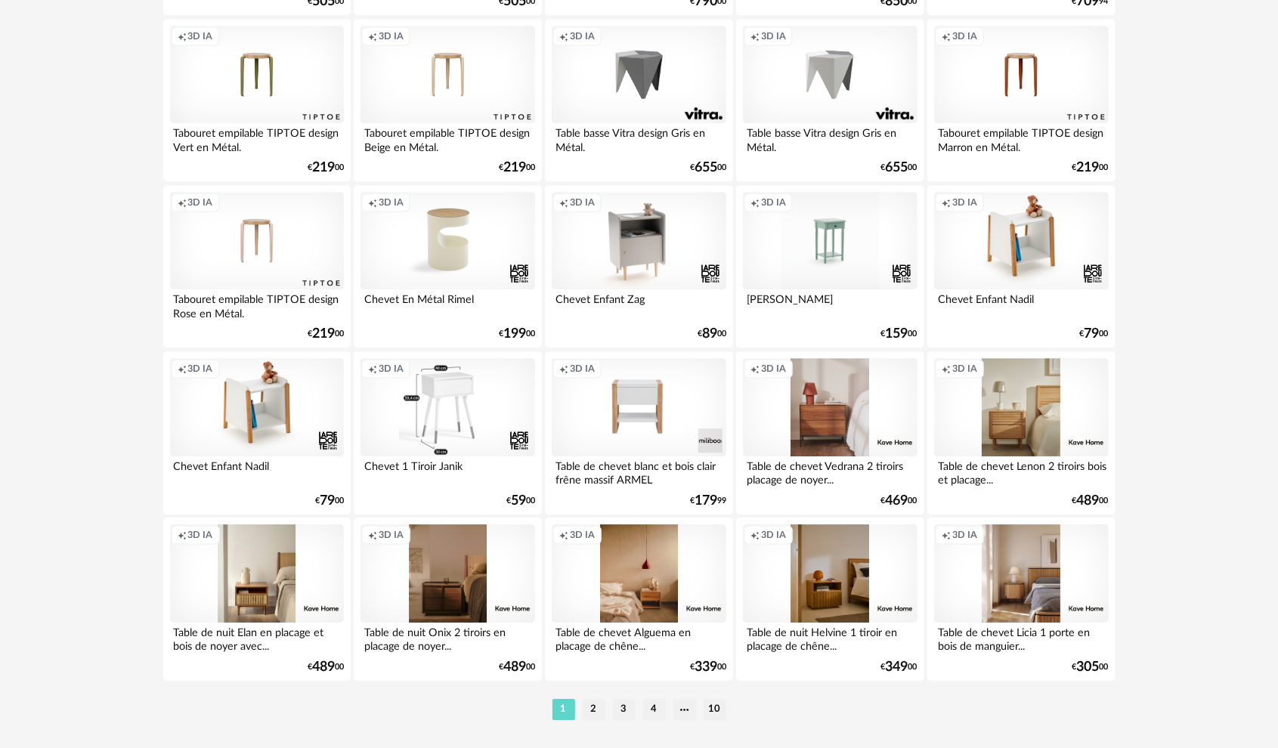
scroll to position [2947, 0]
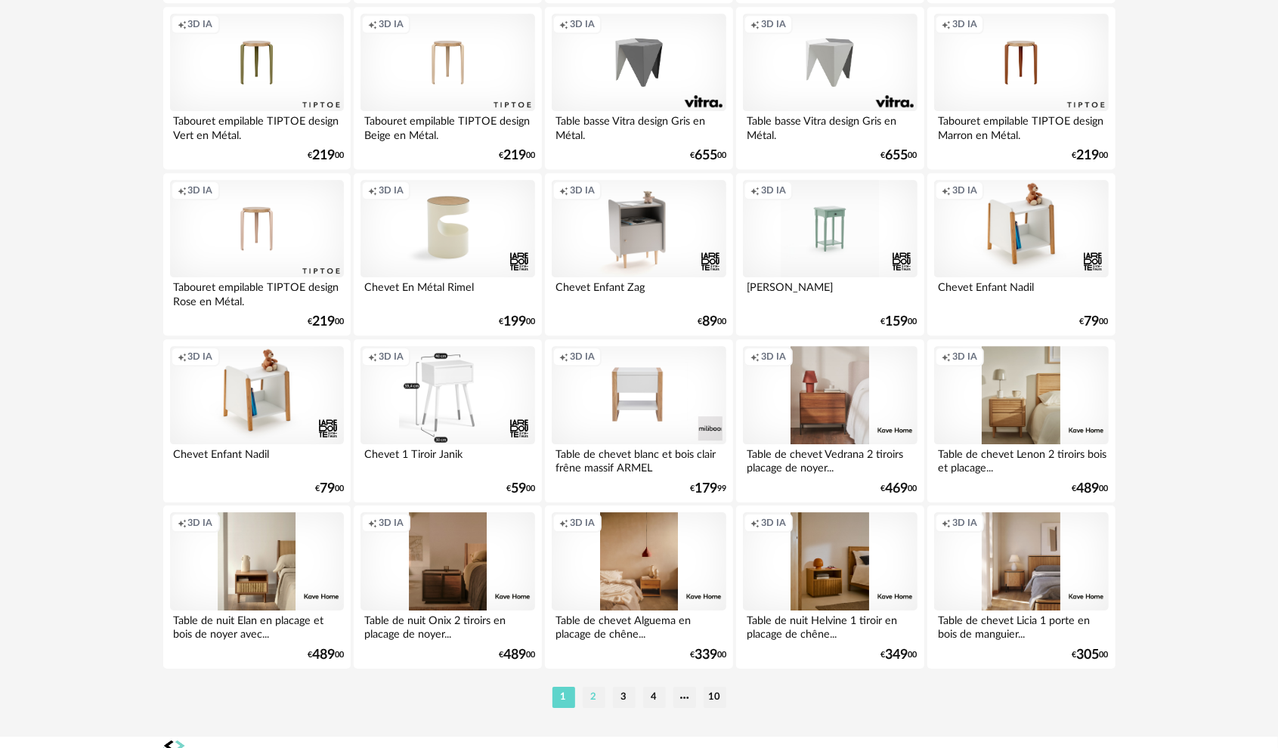
click at [589, 697] on li "2" at bounding box center [594, 697] width 23 height 21
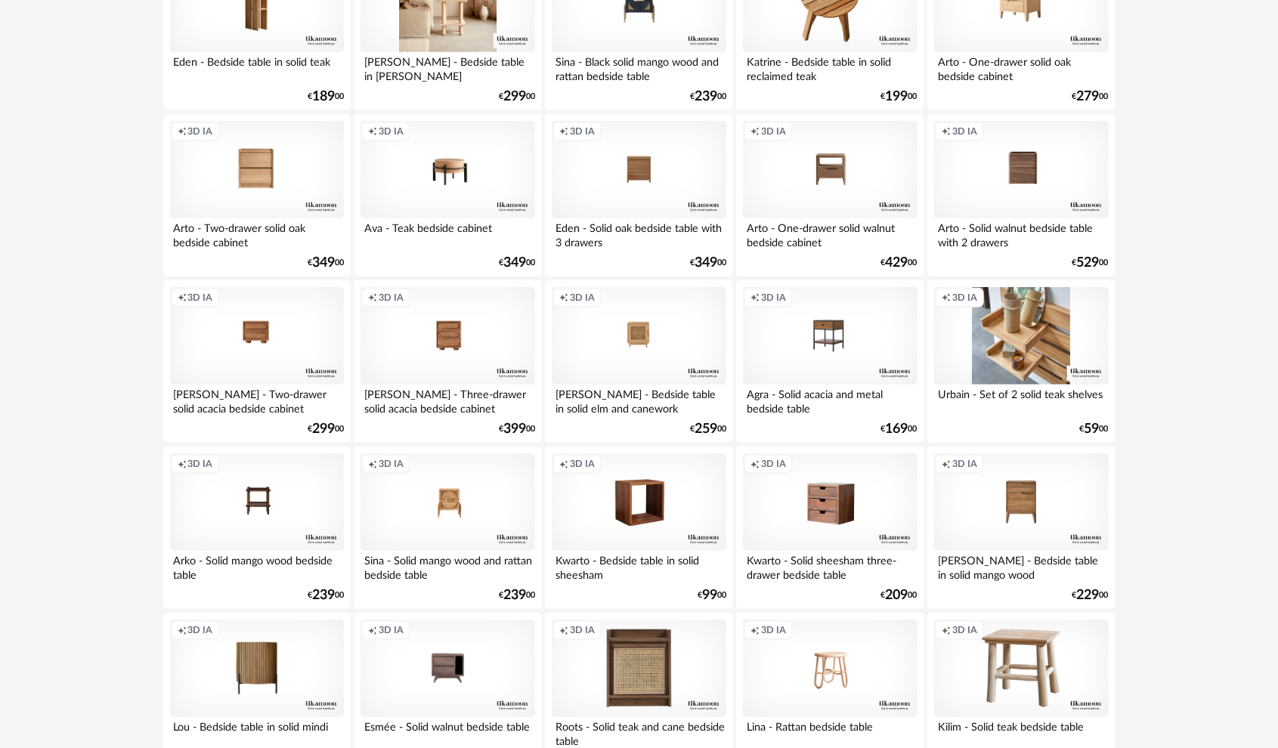
scroll to position [680, 0]
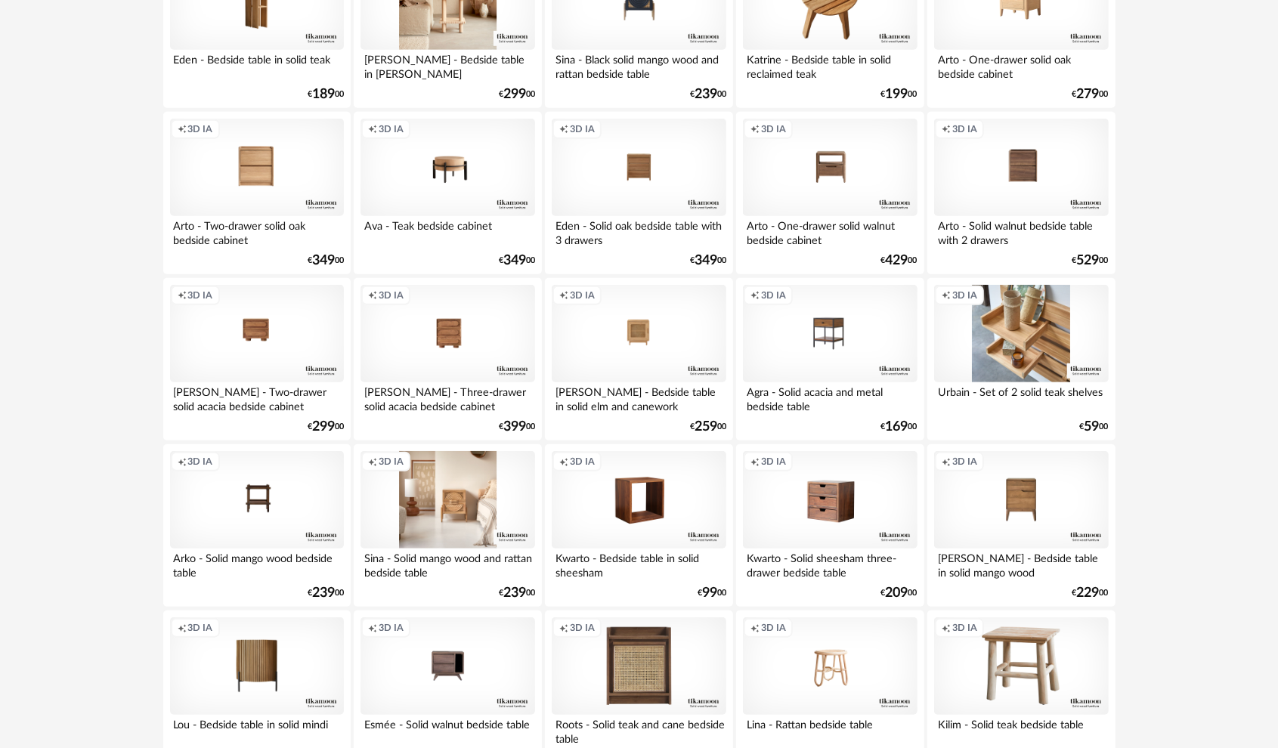
click at [434, 527] on div "Creation icon 3D IA" at bounding box center [447, 500] width 174 height 98
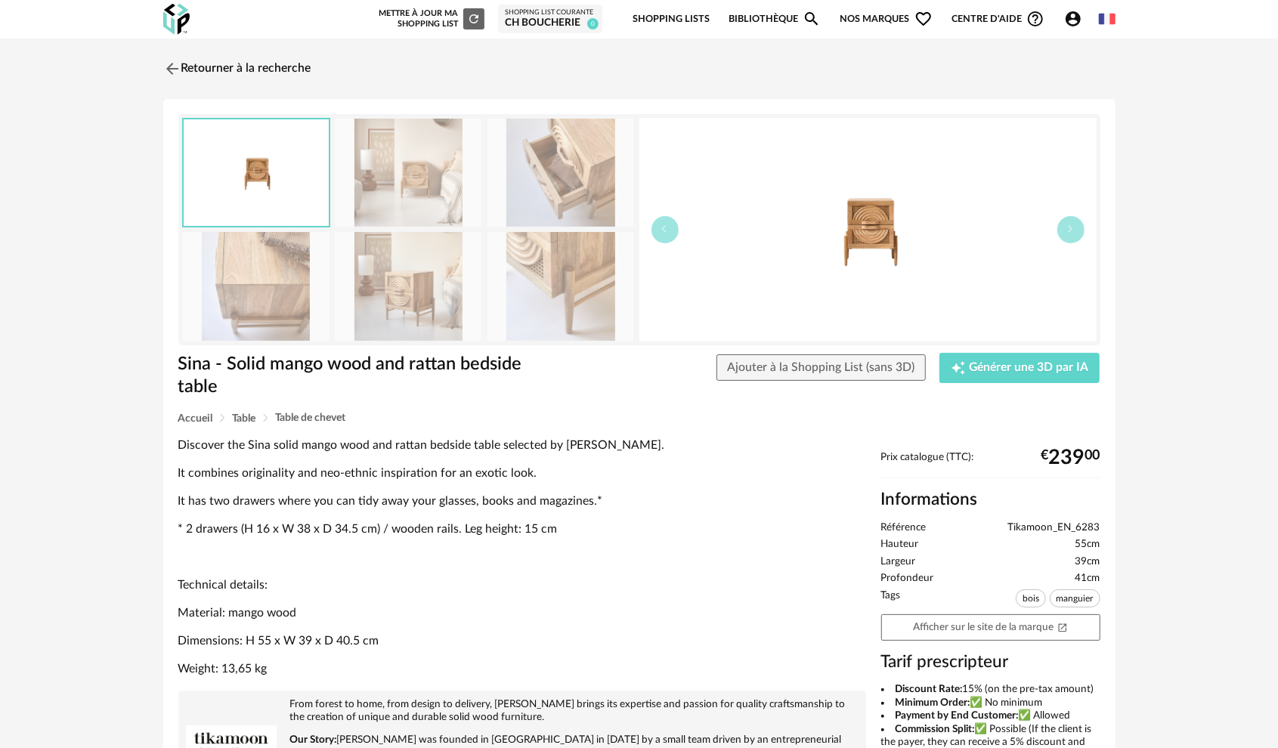
click at [422, 299] on img at bounding box center [408, 286] width 147 height 108
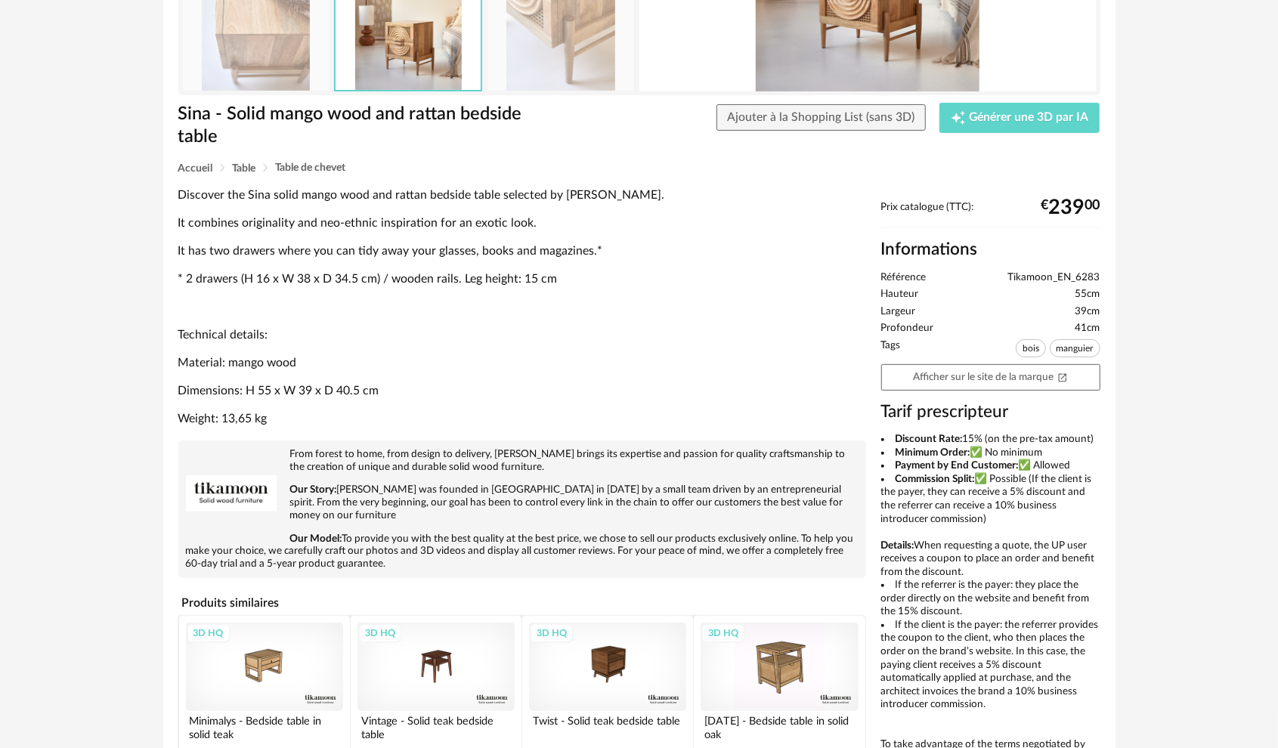
scroll to position [302, 0]
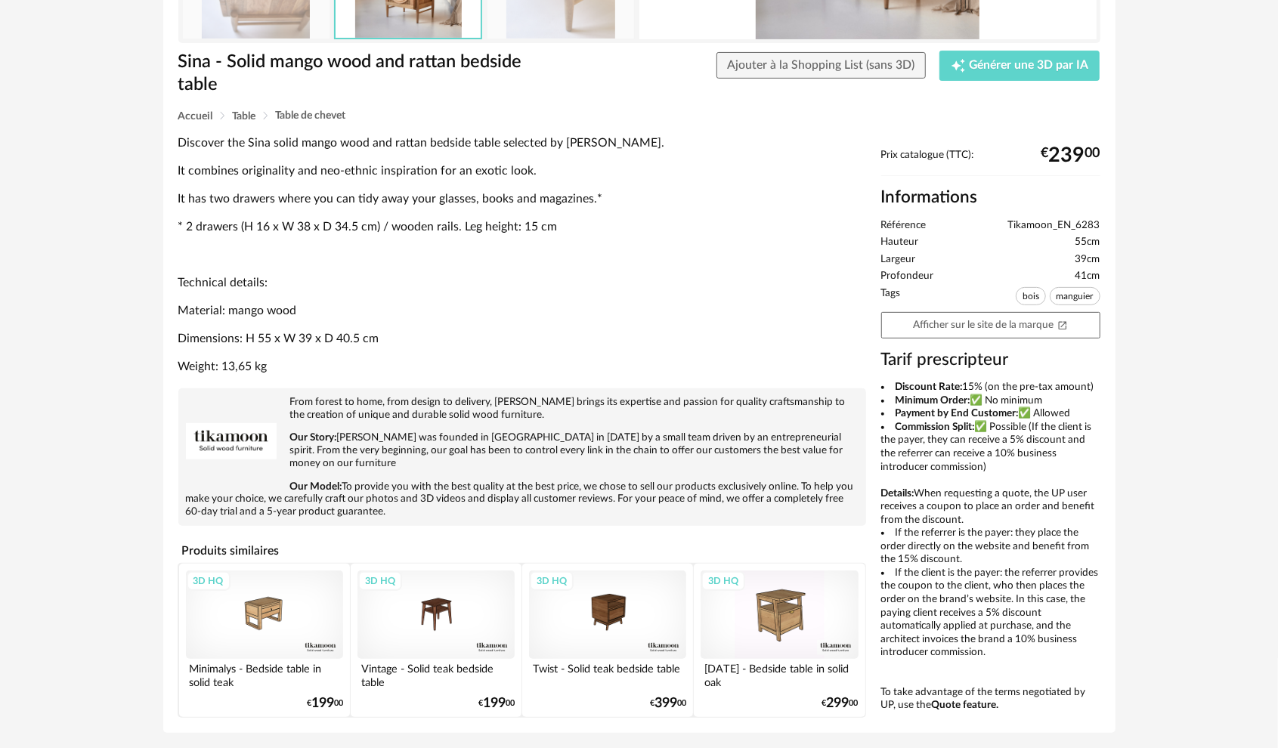
click at [470, 593] on div "3D HQ" at bounding box center [435, 614] width 157 height 88
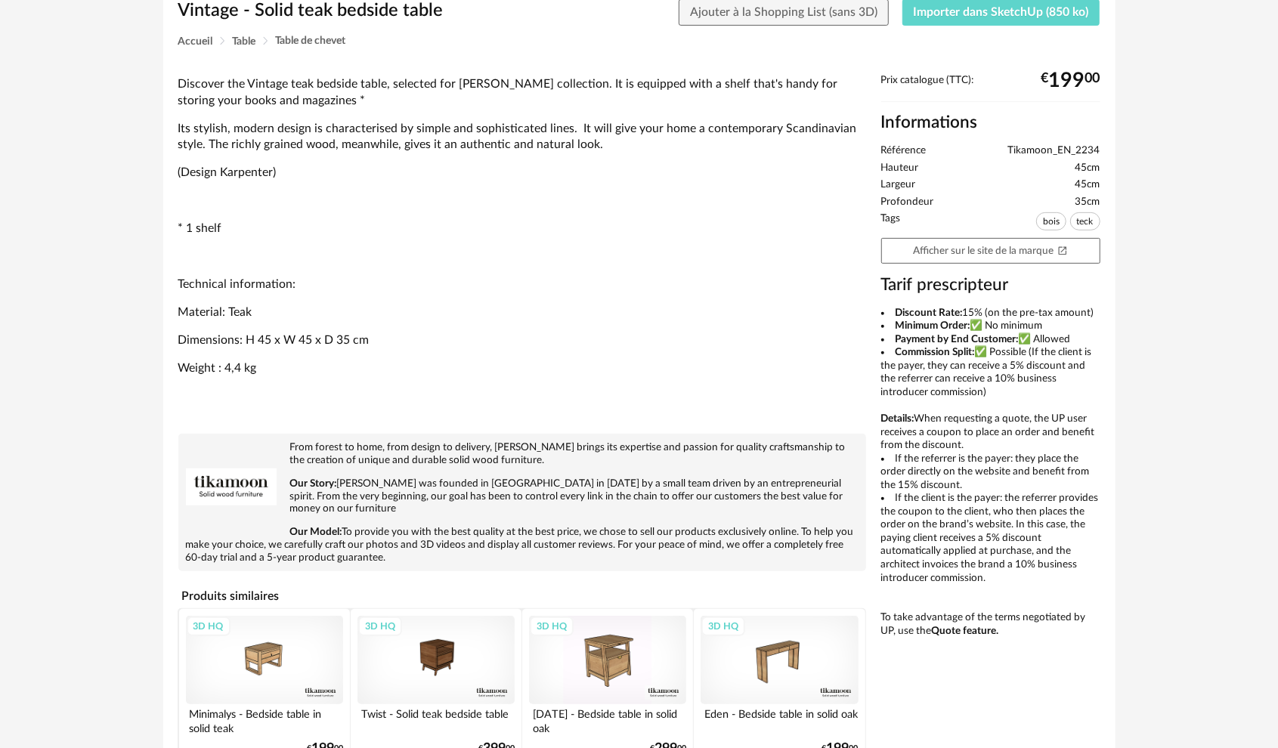
scroll to position [378, 0]
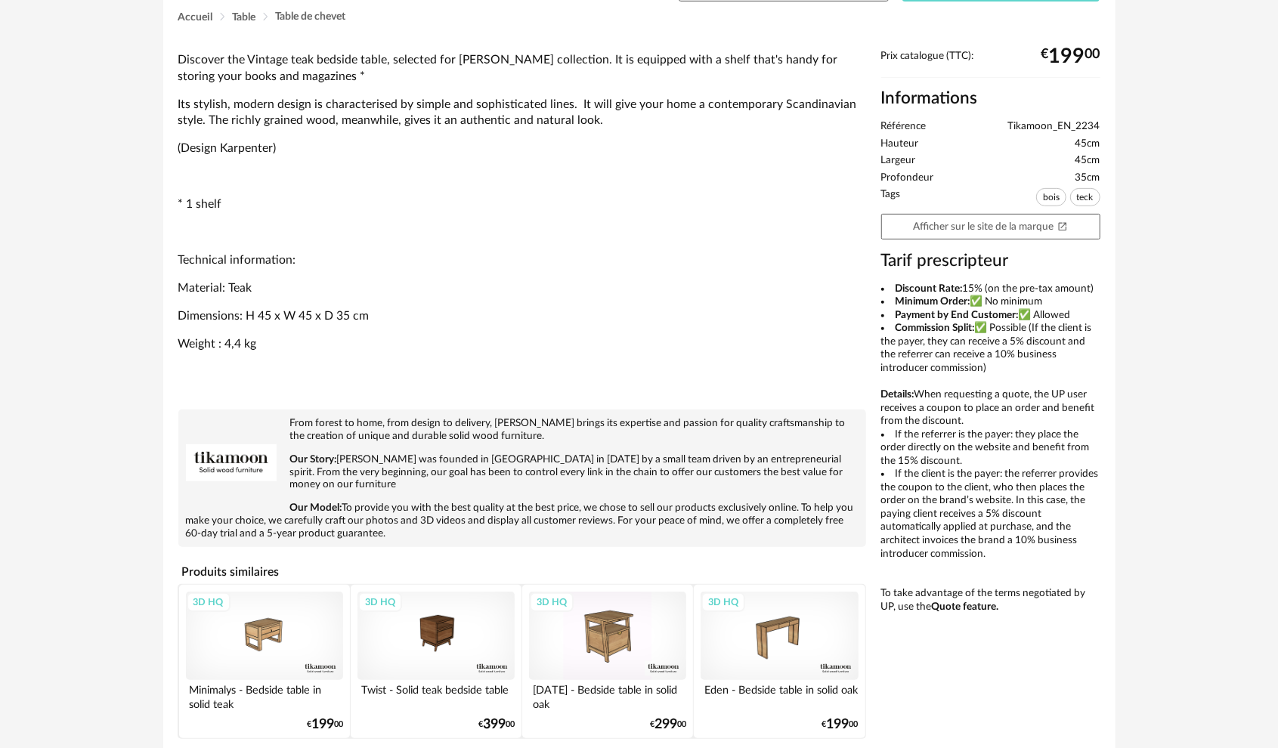
click at [450, 638] on div "3D HQ" at bounding box center [435, 636] width 157 height 88
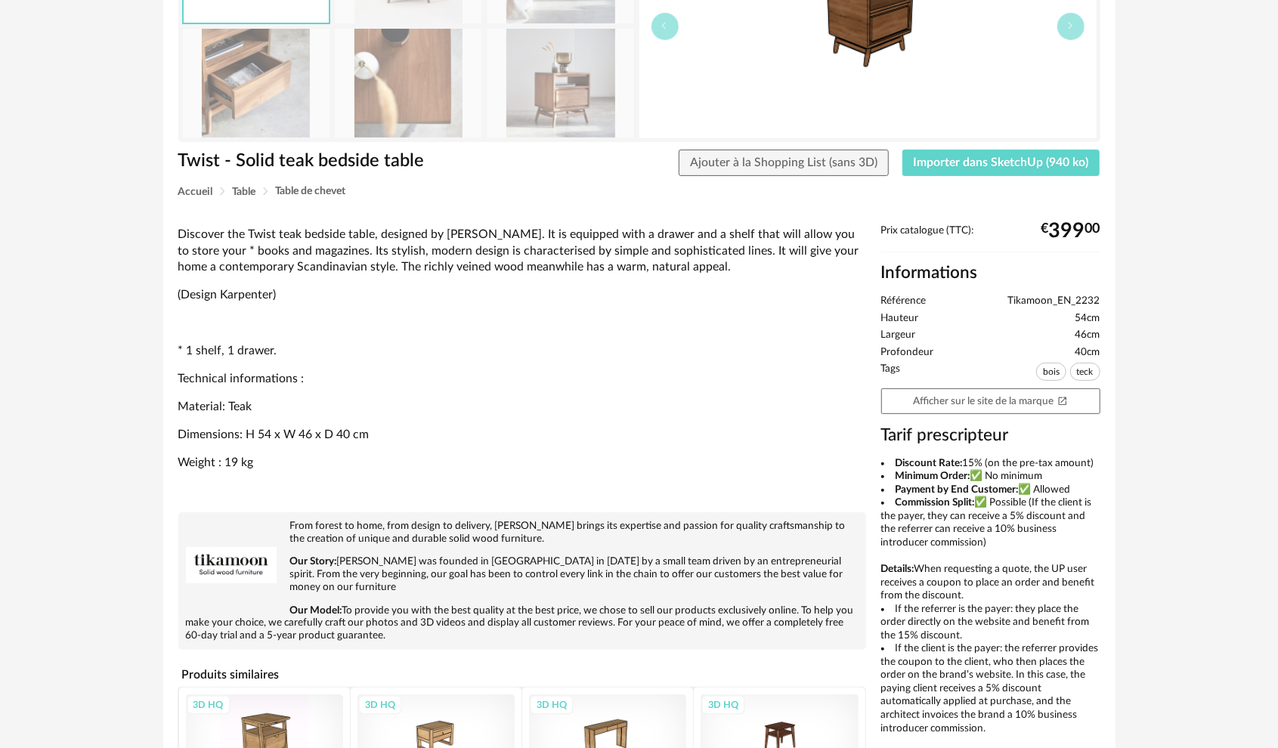
scroll to position [360, 0]
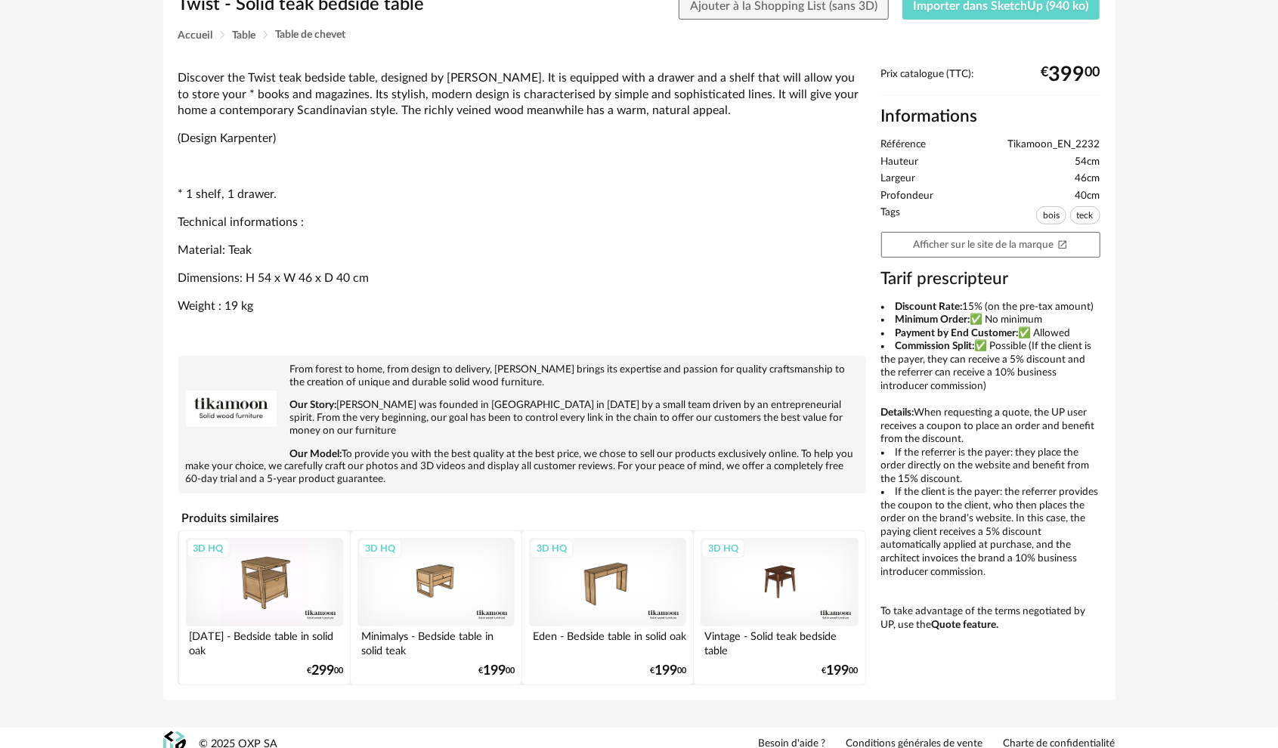
click at [304, 585] on div "3D HQ" at bounding box center [264, 582] width 157 height 88
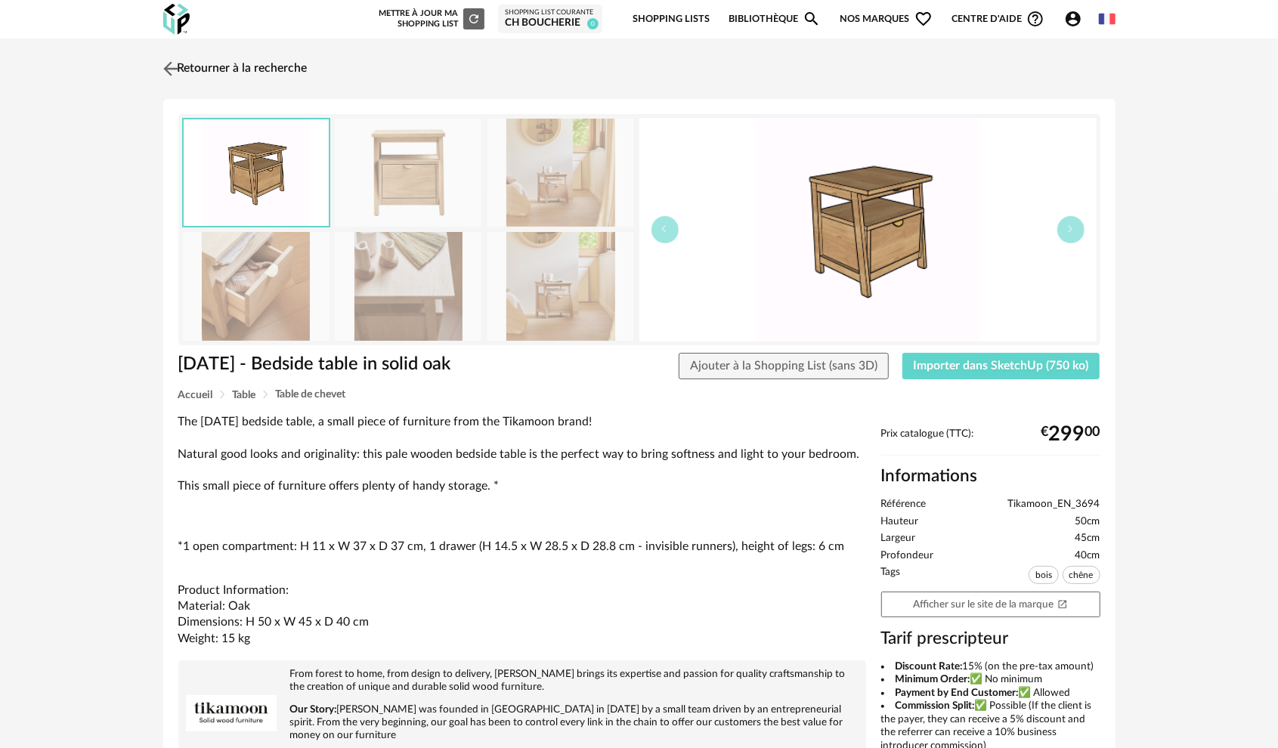
click at [177, 57] on img at bounding box center [170, 68] width 22 height 22
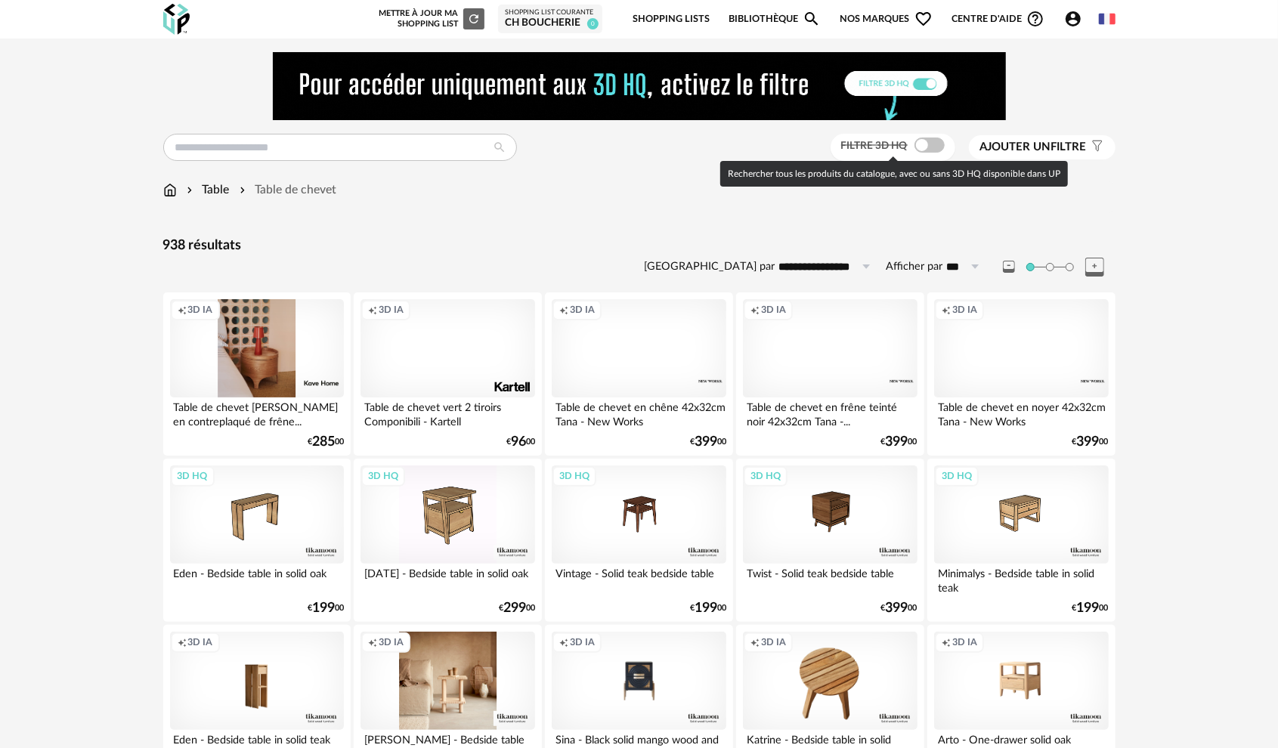
click at [932, 148] on span at bounding box center [929, 145] width 30 height 15
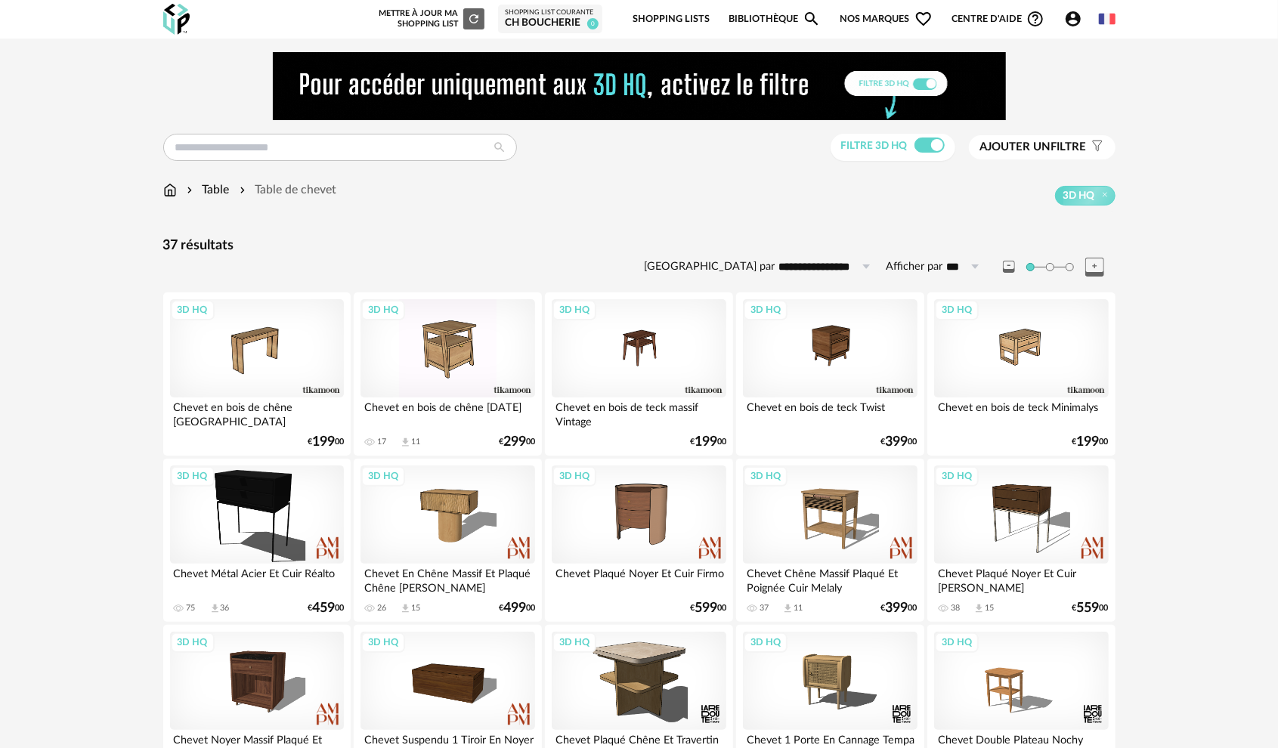
click at [1012, 150] on span "Ajouter un" at bounding box center [1015, 146] width 71 height 11
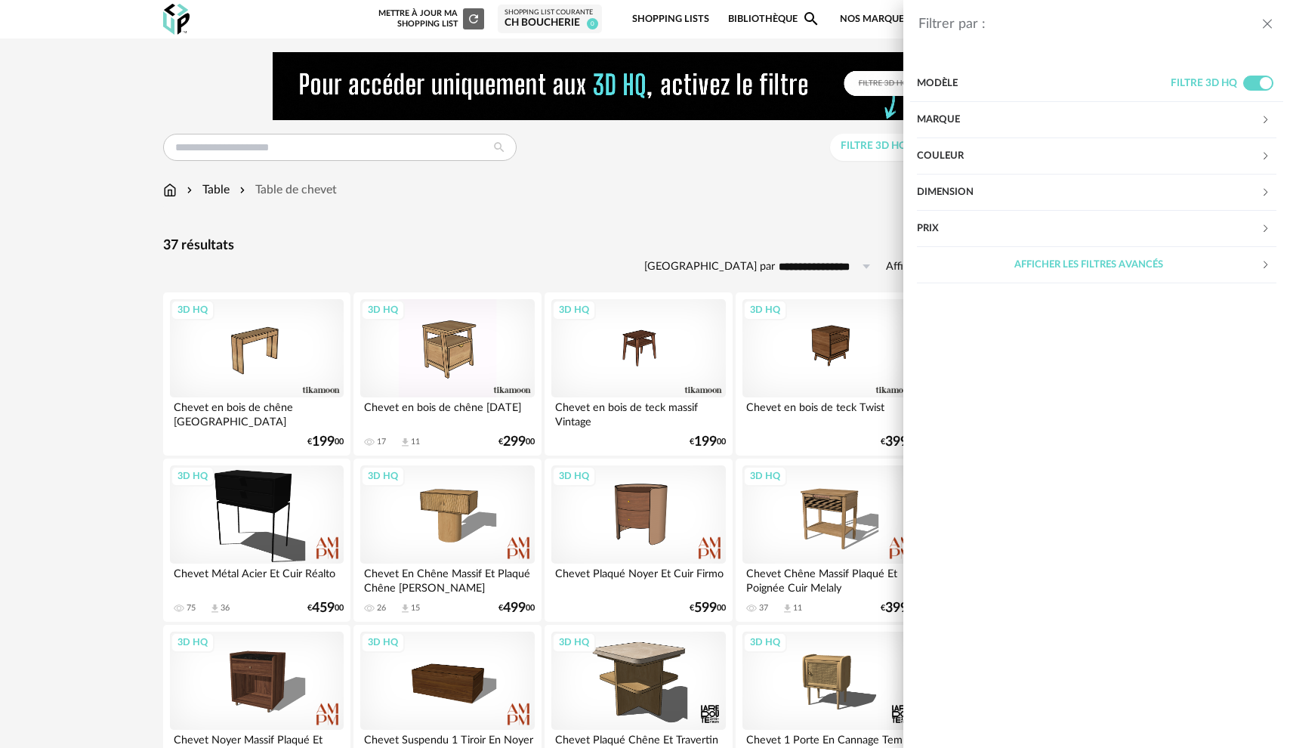
click at [1003, 188] on div "Dimension" at bounding box center [1089, 193] width 344 height 36
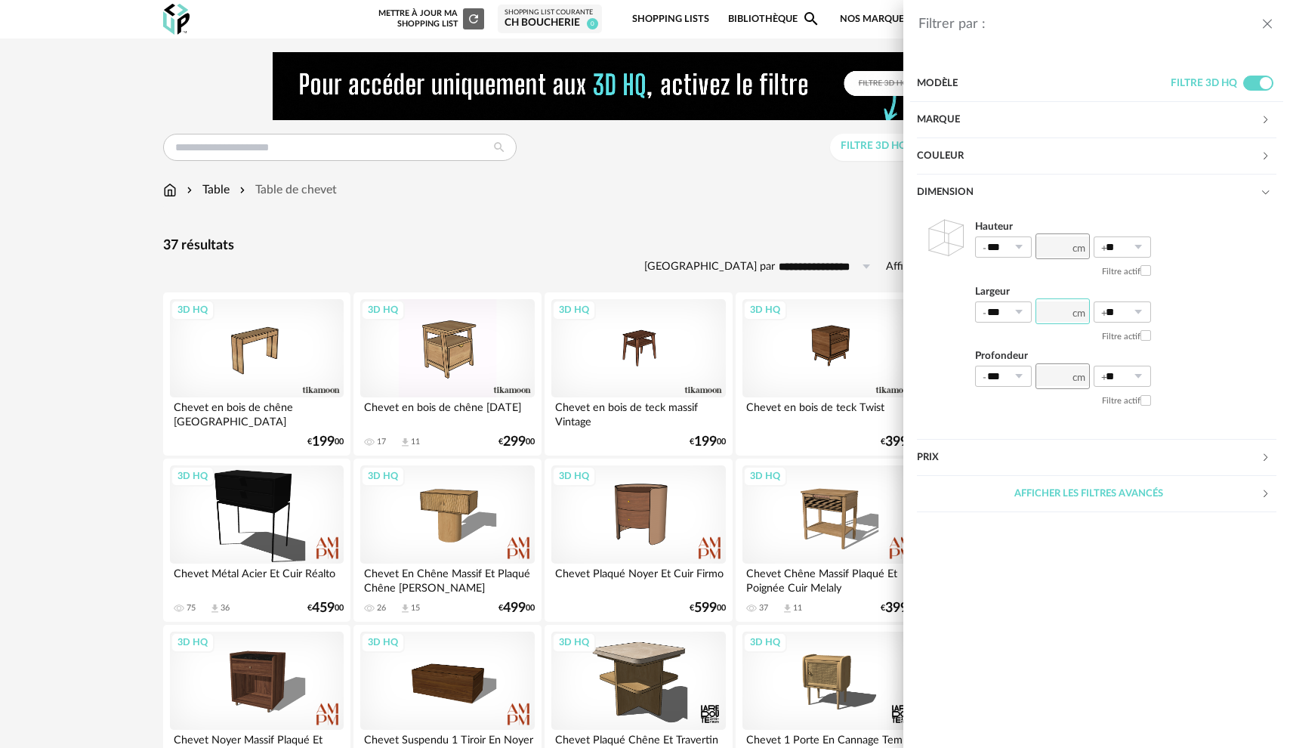
click at [1056, 316] on input "number" at bounding box center [1063, 311] width 54 height 26
type input "**"
click at [1046, 497] on div "Afficher les filtres avancés" at bounding box center [1089, 494] width 344 height 36
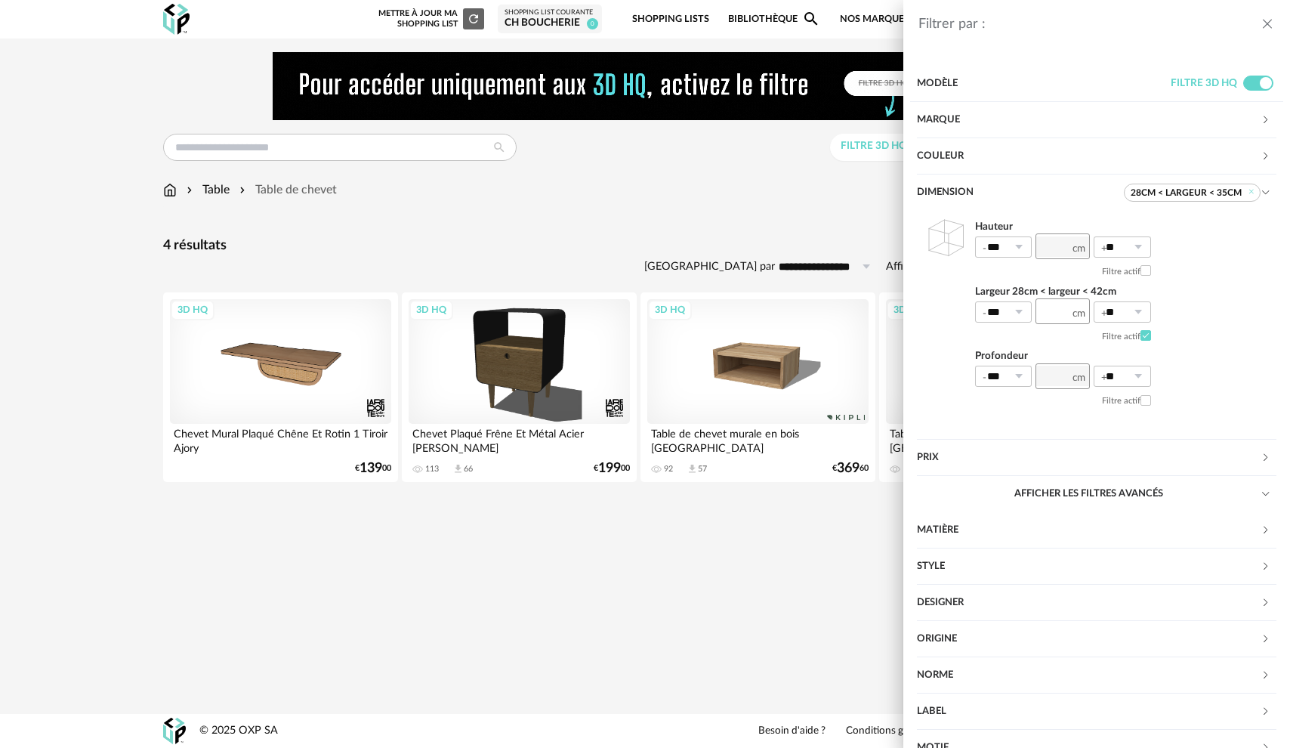
click at [775, 575] on div "Filtrer par : Modèle Filtre 3D HQ Marque &tradition 0 101 Copenhagen 0 366 Conc…" at bounding box center [645, 374] width 1290 height 748
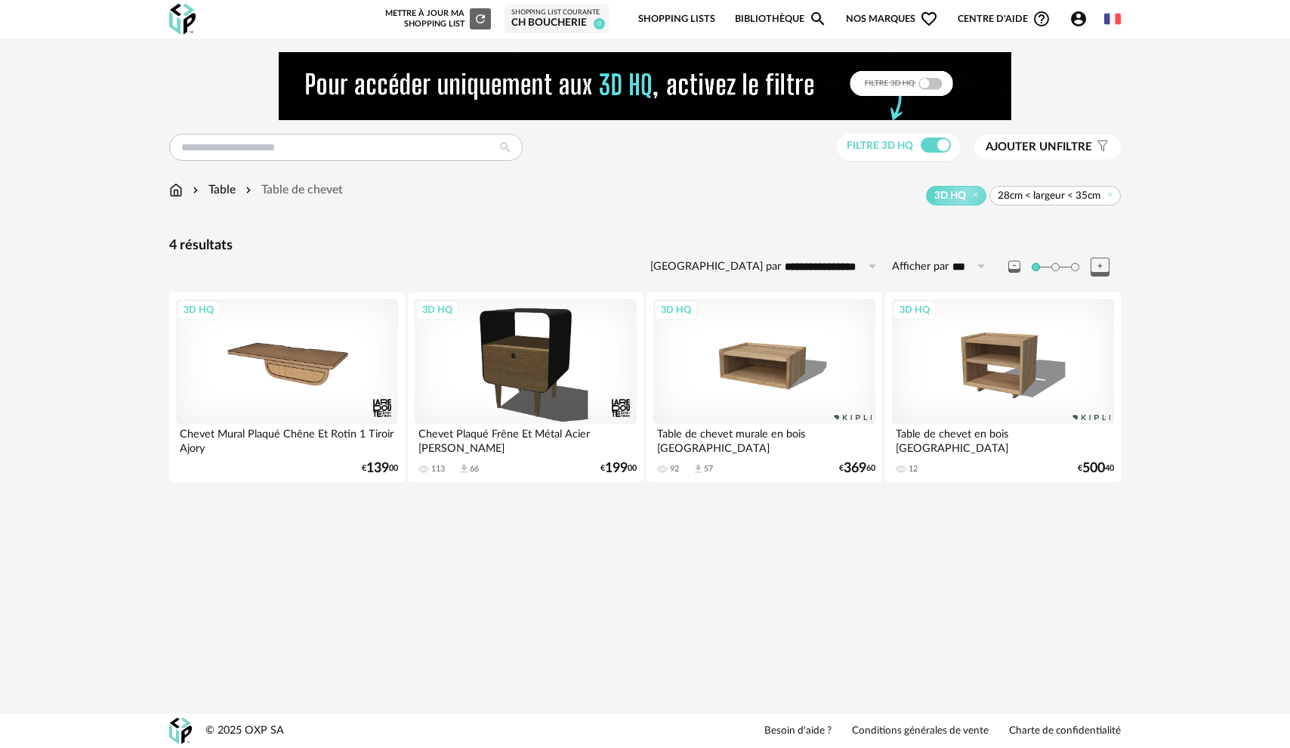
click at [784, 406] on div "3D HQ" at bounding box center [765, 361] width 222 height 125
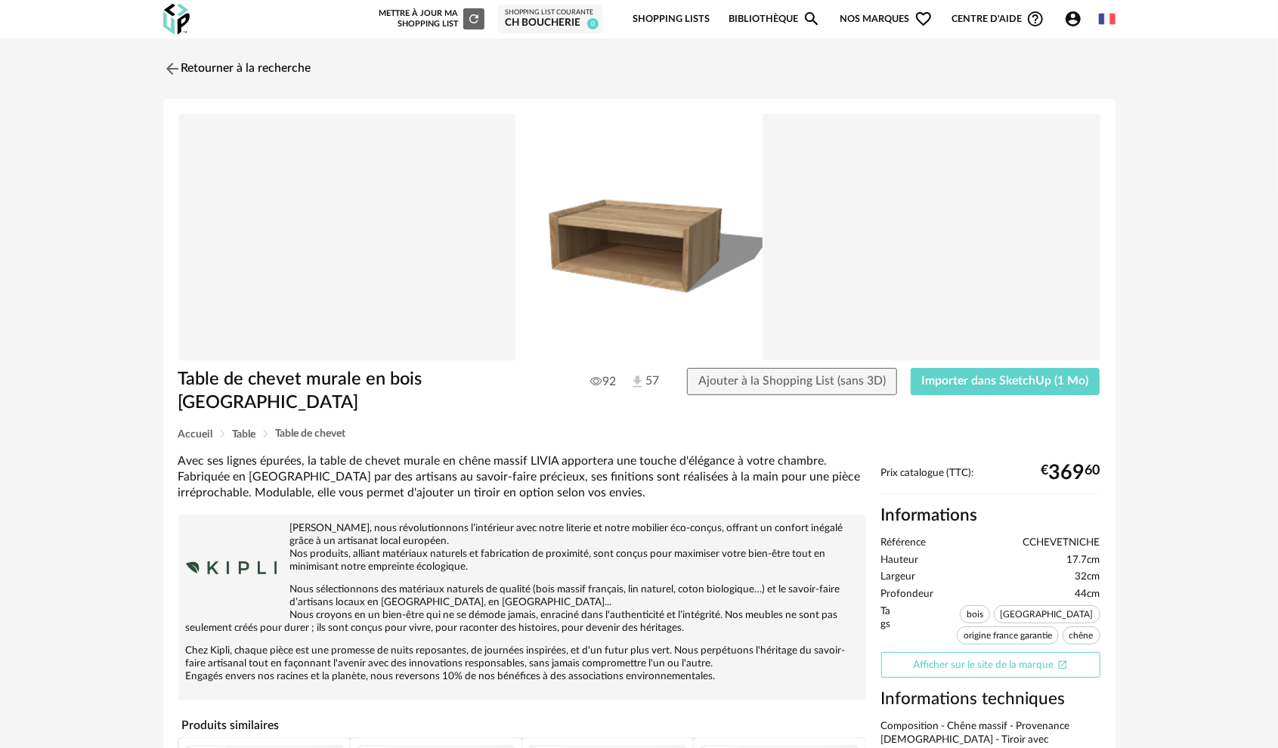
click at [931, 652] on link "Afficher sur le site de la marque Open In New icon" at bounding box center [990, 665] width 219 height 26
click at [171, 70] on img at bounding box center [170, 68] width 22 height 22
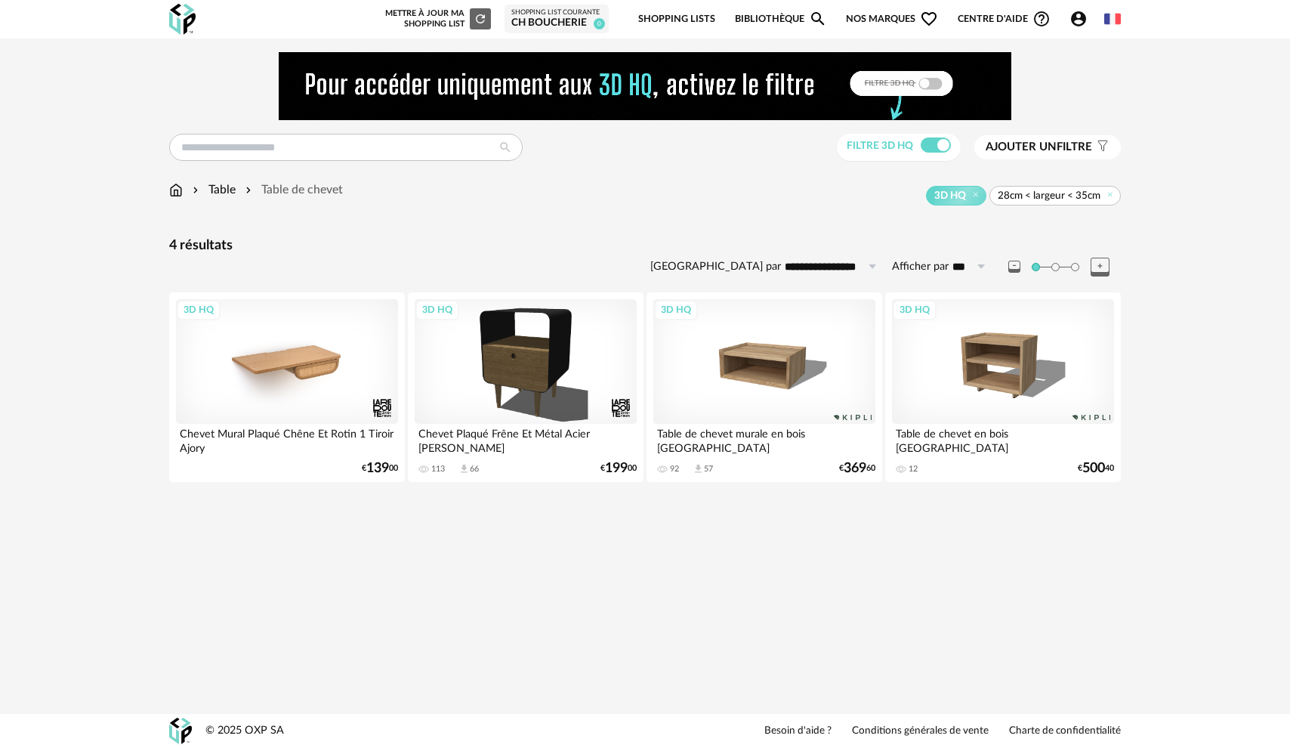
click at [308, 391] on div "3D HQ" at bounding box center [287, 361] width 222 height 125
click at [1031, 154] on span "Ajouter un filtre" at bounding box center [1039, 147] width 107 height 15
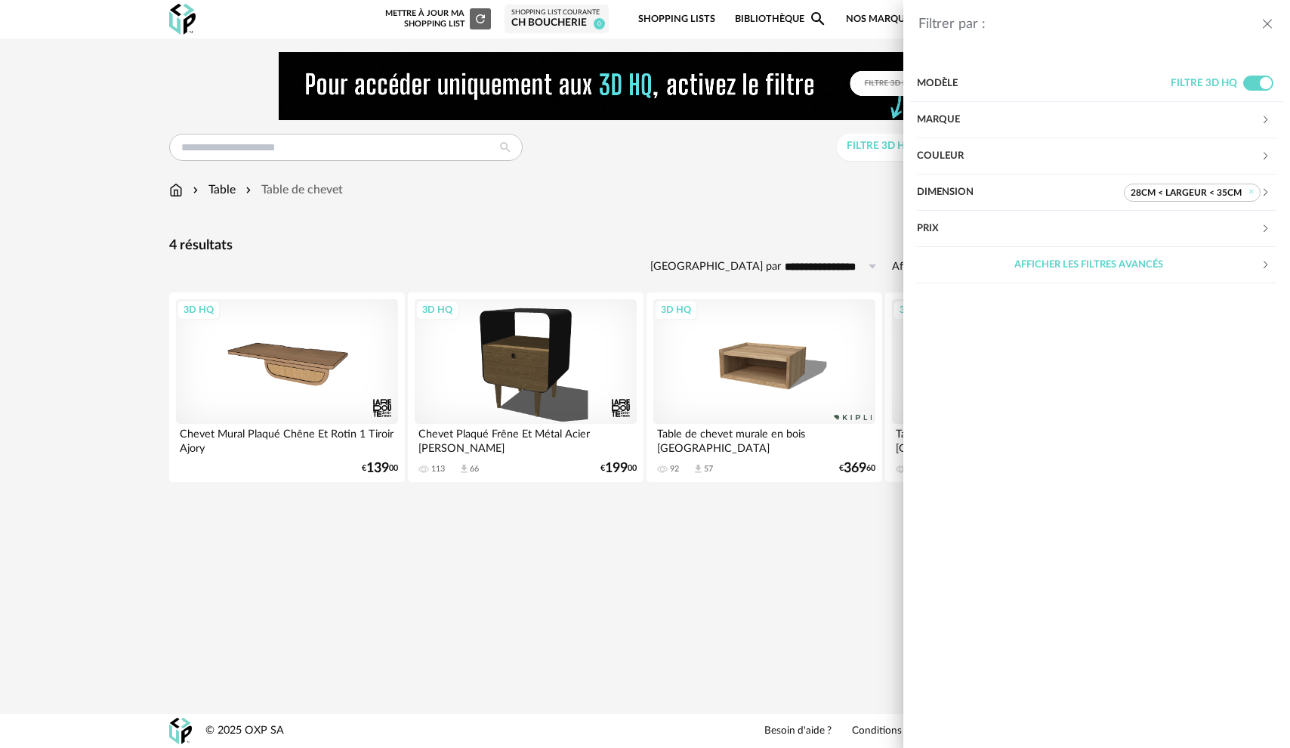
click at [1085, 190] on div "Dimension" at bounding box center [1020, 193] width 207 height 36
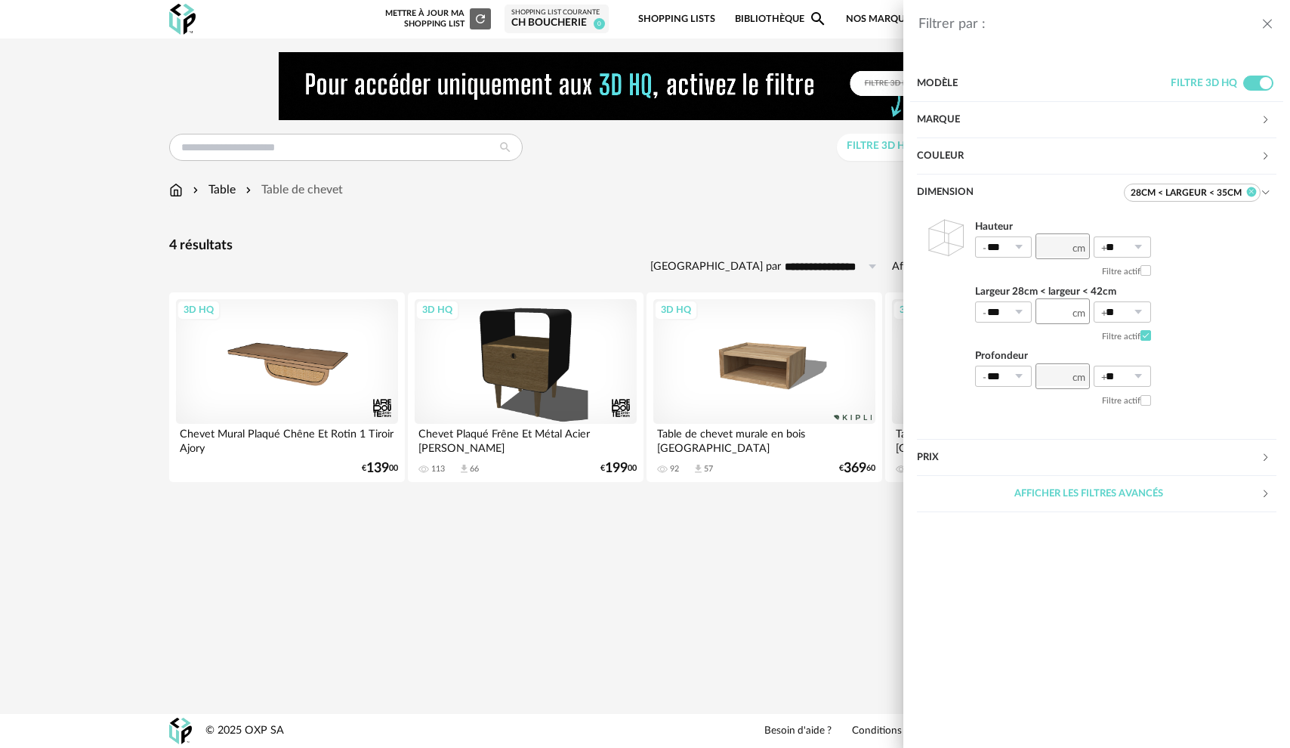
click at [1253, 192] on icon at bounding box center [1252, 192] width 10 height 10
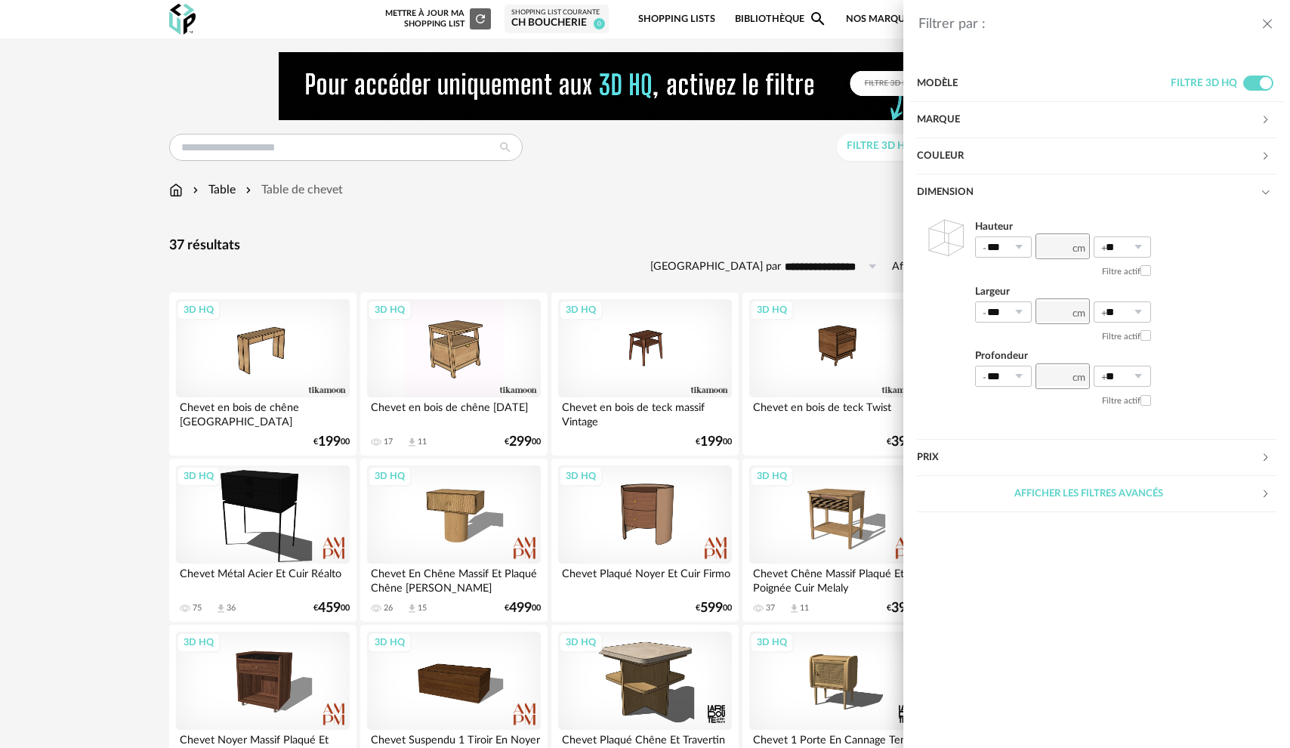
click at [574, 221] on div "Filtrer par : Modèle Filtre 3D HQ Marque &tradition 0 101 Copenhagen 0 366 Conc…" at bounding box center [645, 374] width 1290 height 748
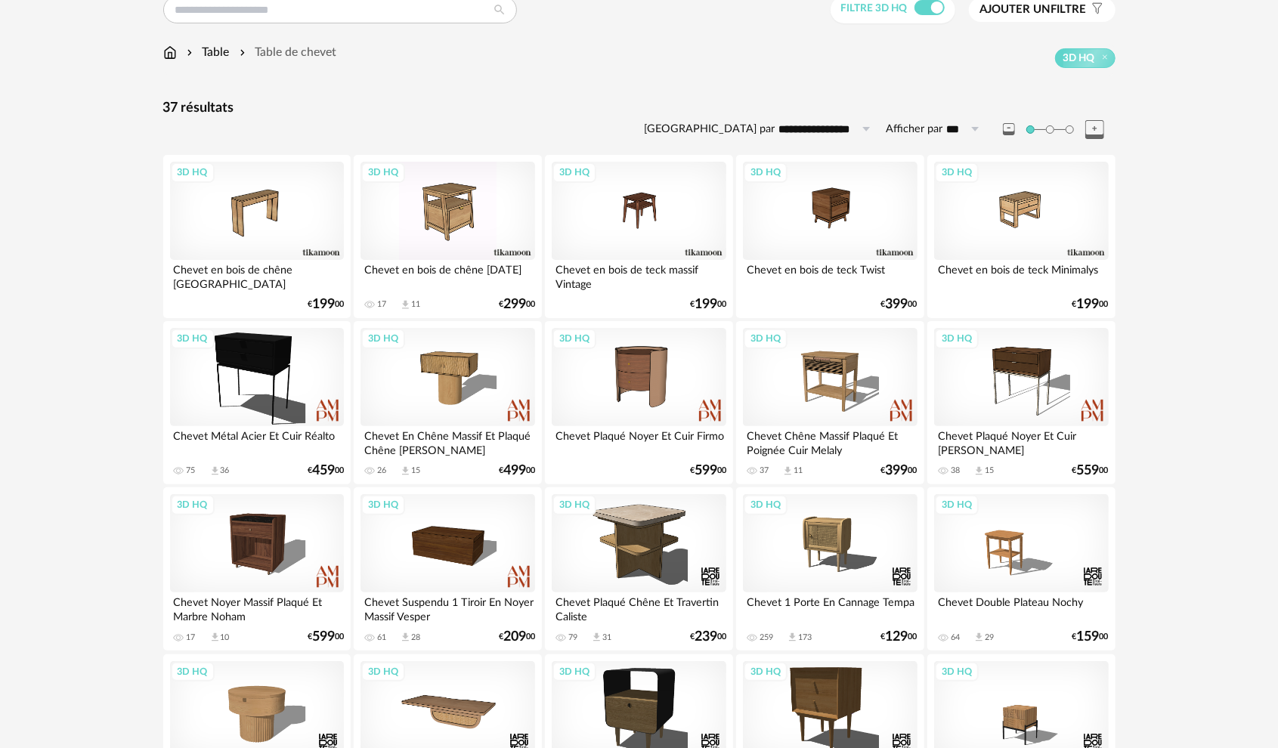
scroll to position [151, 0]
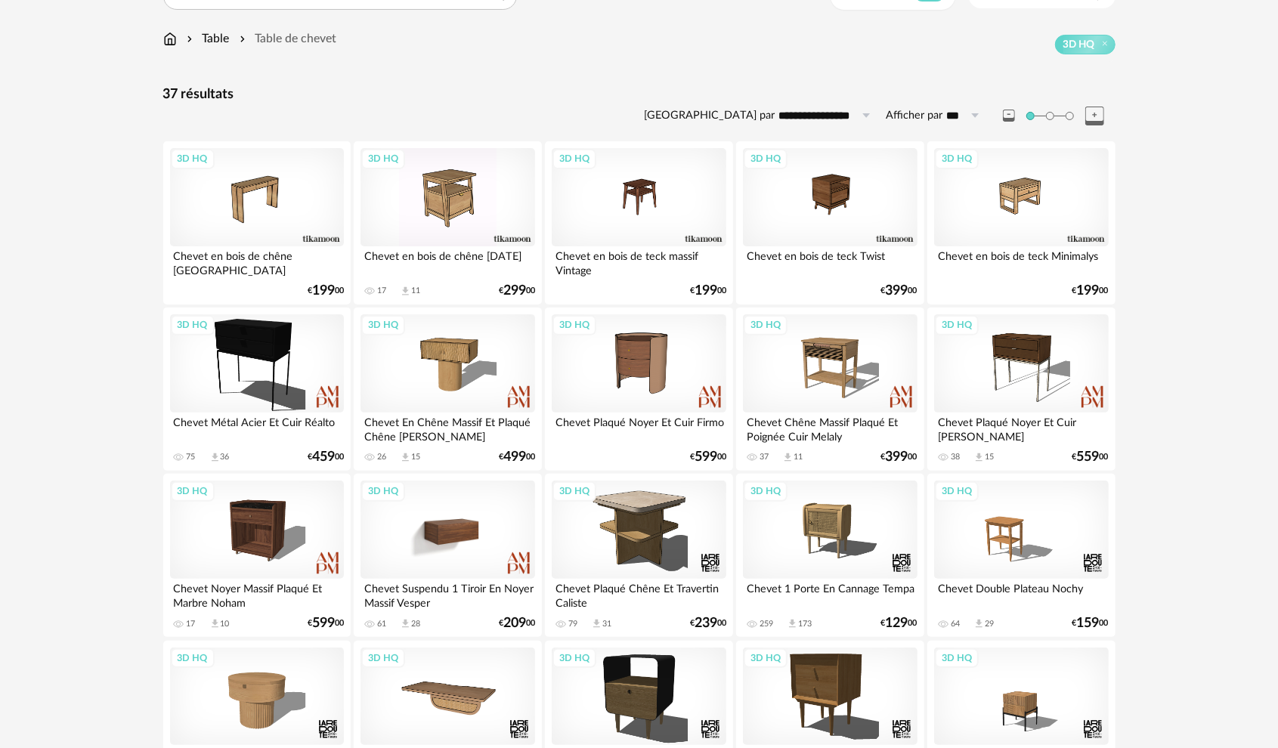
click at [403, 545] on div "3D HQ" at bounding box center [447, 530] width 174 height 98
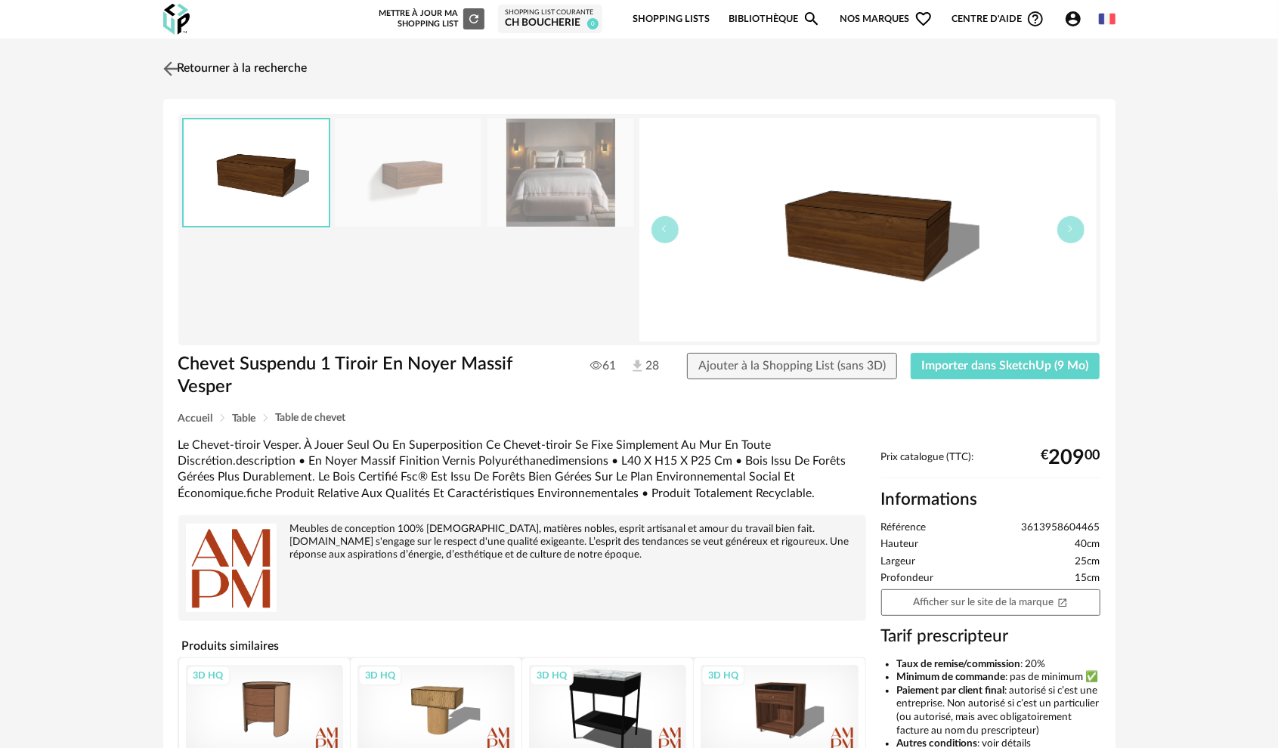
click at [172, 68] on img at bounding box center [170, 68] width 22 height 22
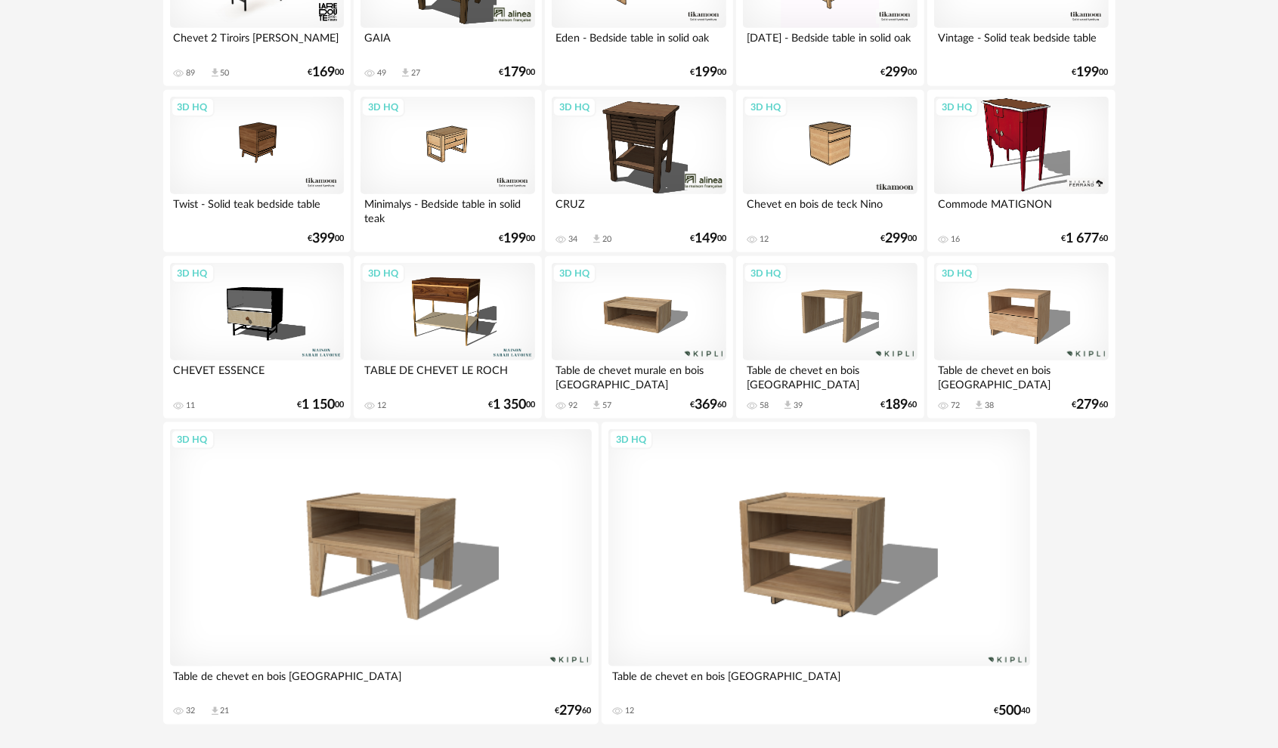
scroll to position [1075, 0]
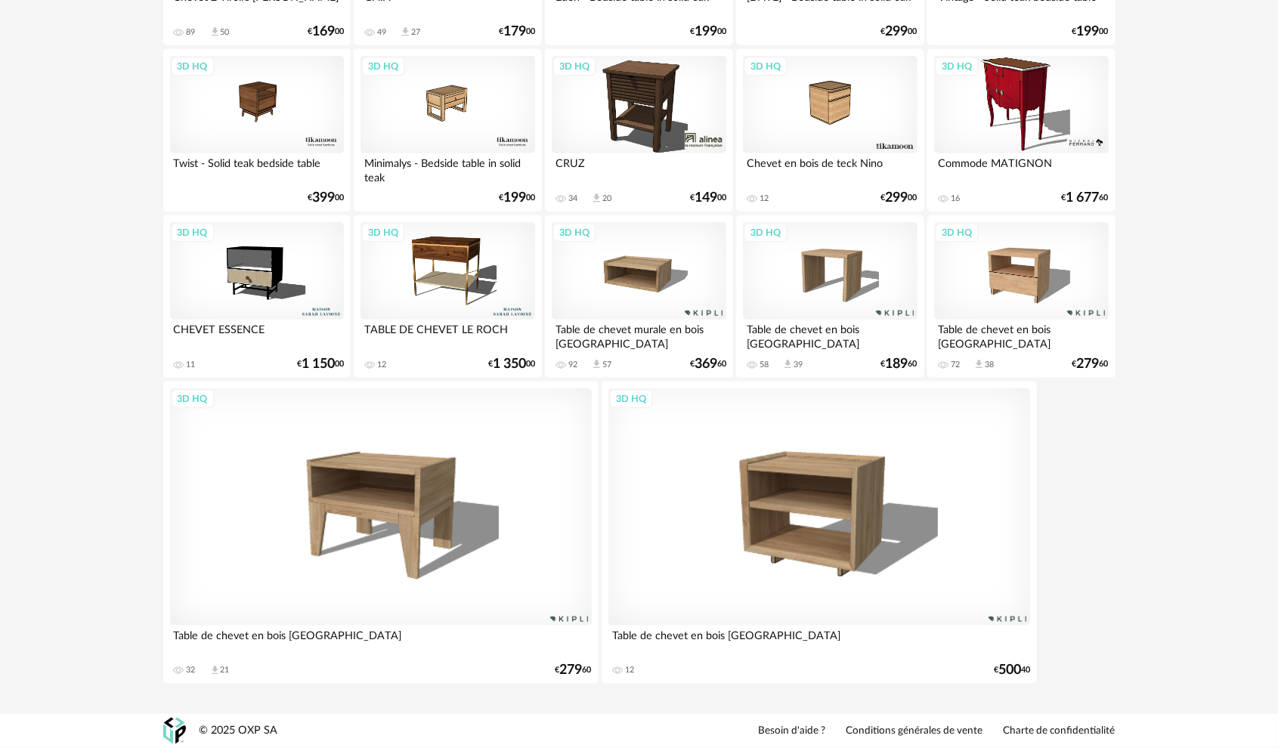
click at [381, 533] on div "3D HQ" at bounding box center [381, 506] width 422 height 237
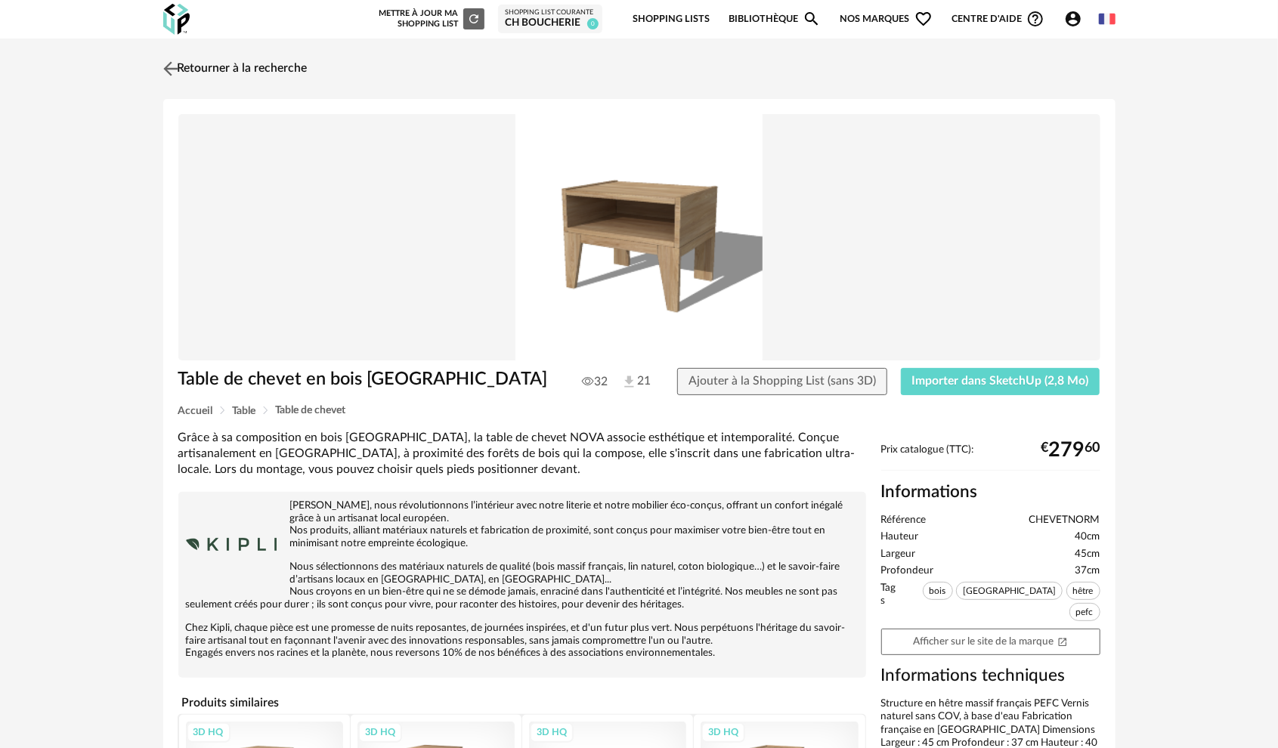
click at [169, 67] on img at bounding box center [170, 68] width 22 height 22
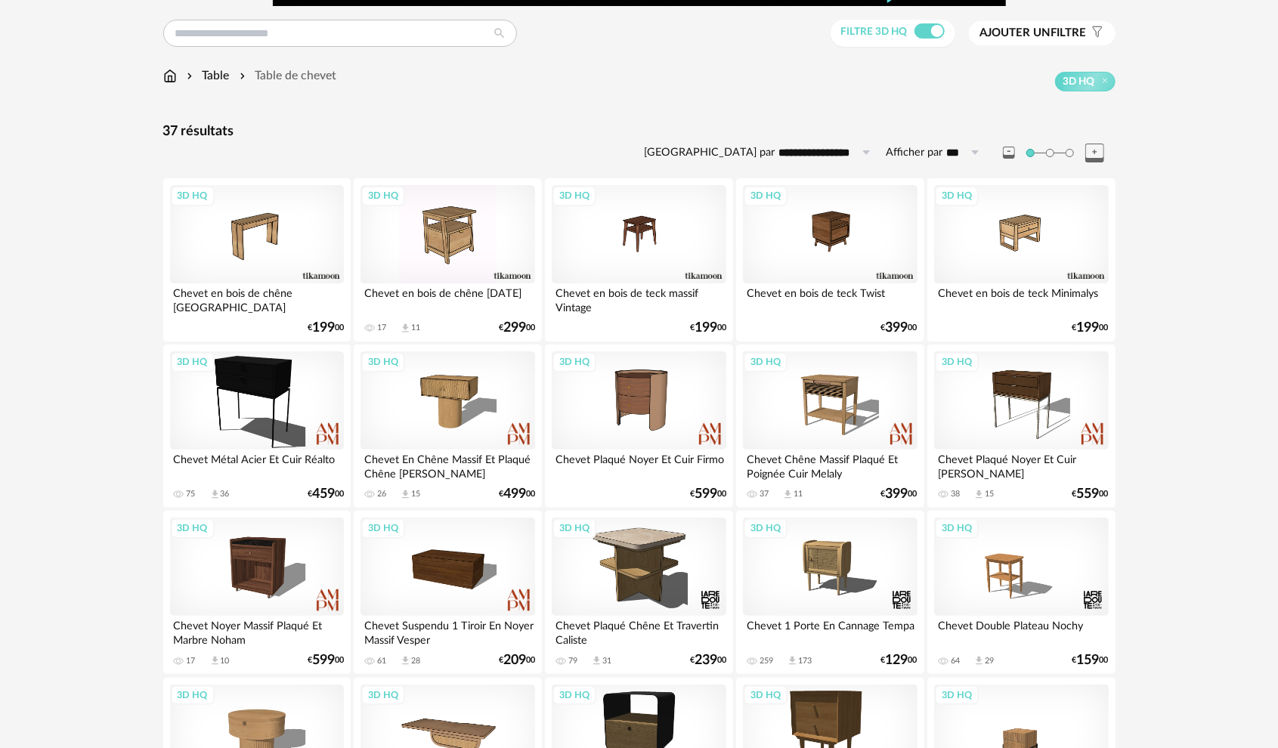
scroll to position [93, 0]
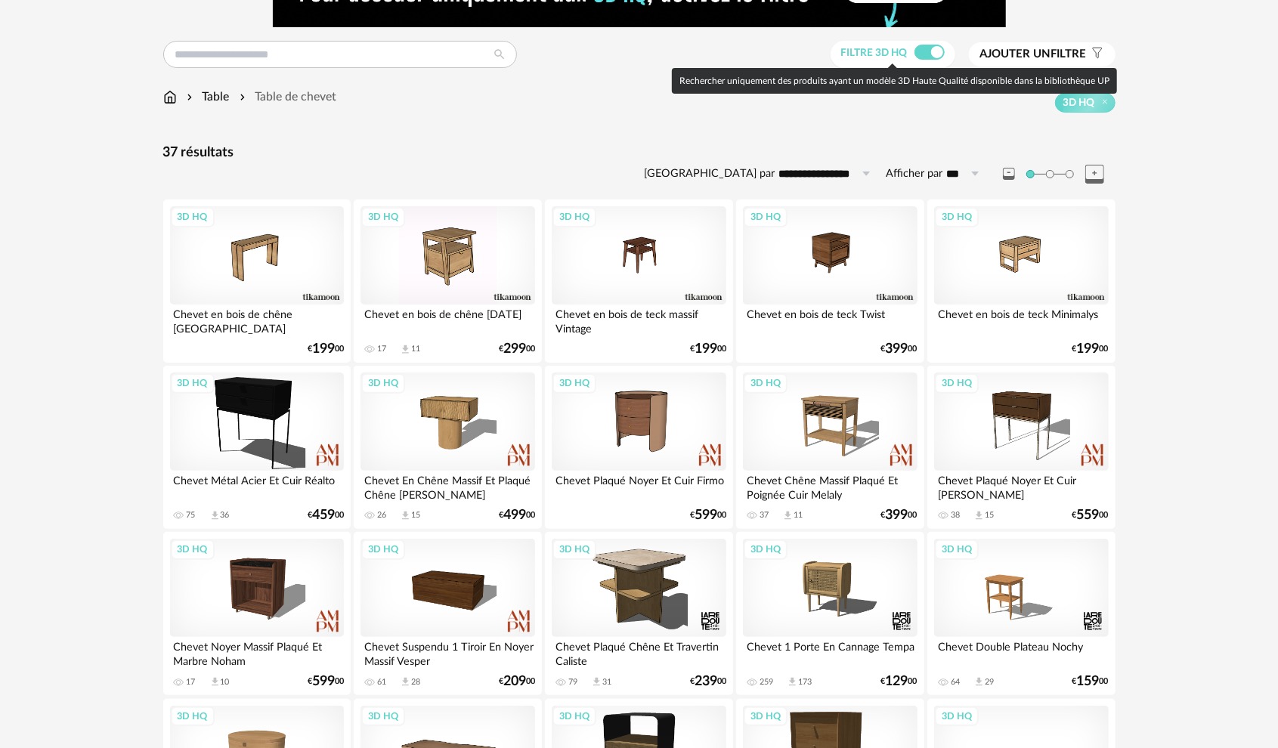
drag, startPoint x: 920, startPoint y: 48, endPoint x: 919, endPoint y: 59, distance: 10.6
click at [920, 49] on span at bounding box center [929, 52] width 30 height 15
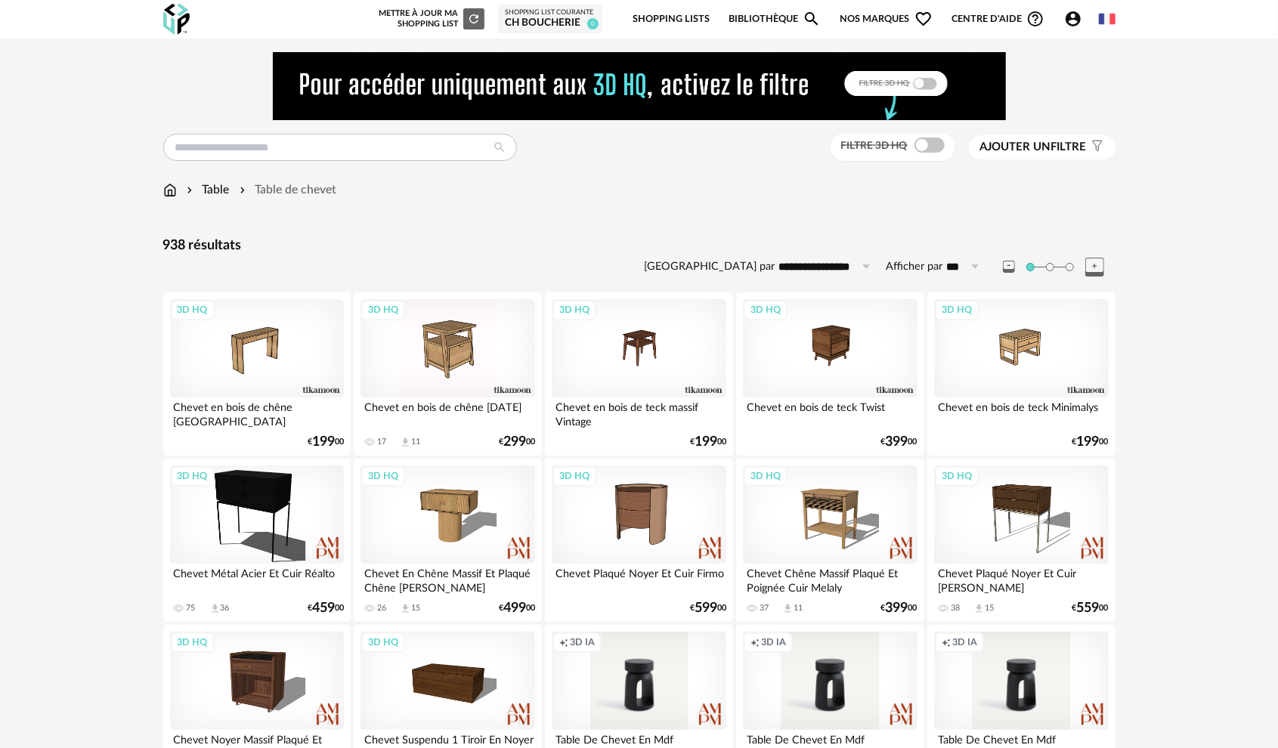
click at [1043, 154] on span "Ajouter un filtre" at bounding box center [1033, 147] width 107 height 15
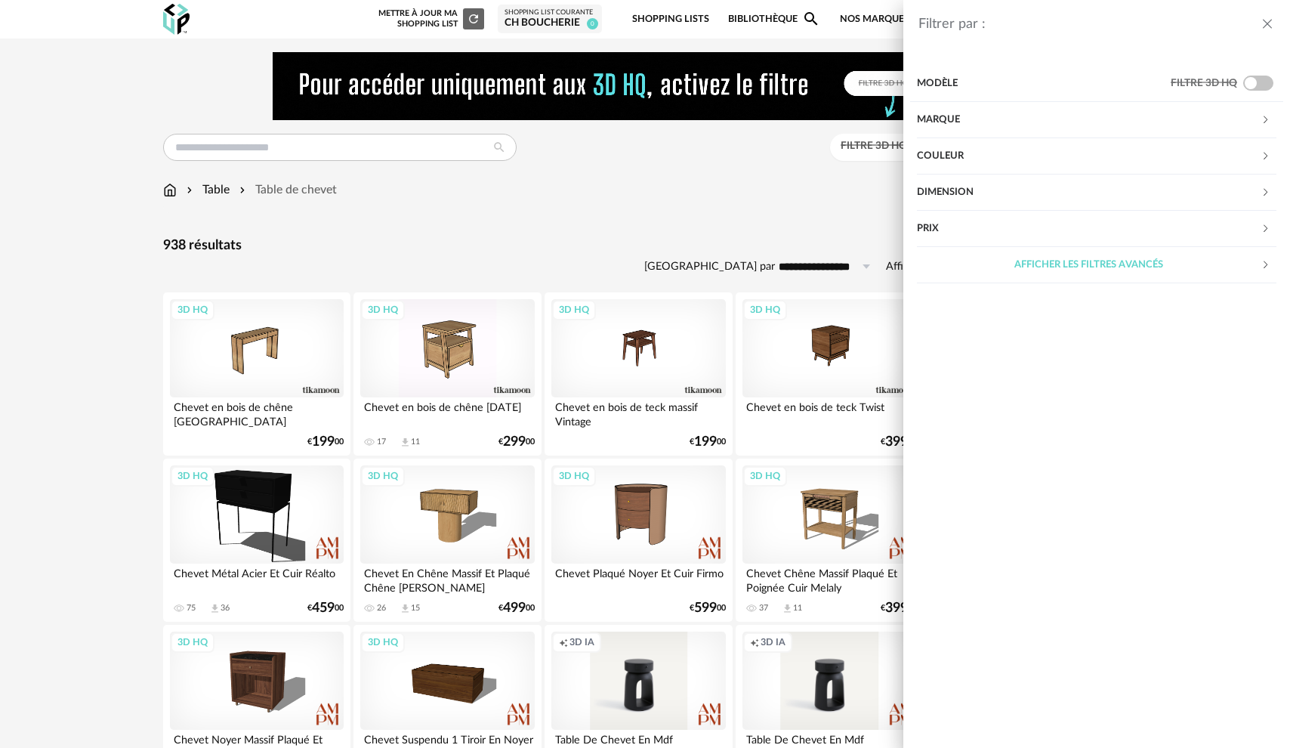
click at [1096, 187] on div "Dimension" at bounding box center [1089, 193] width 344 height 36
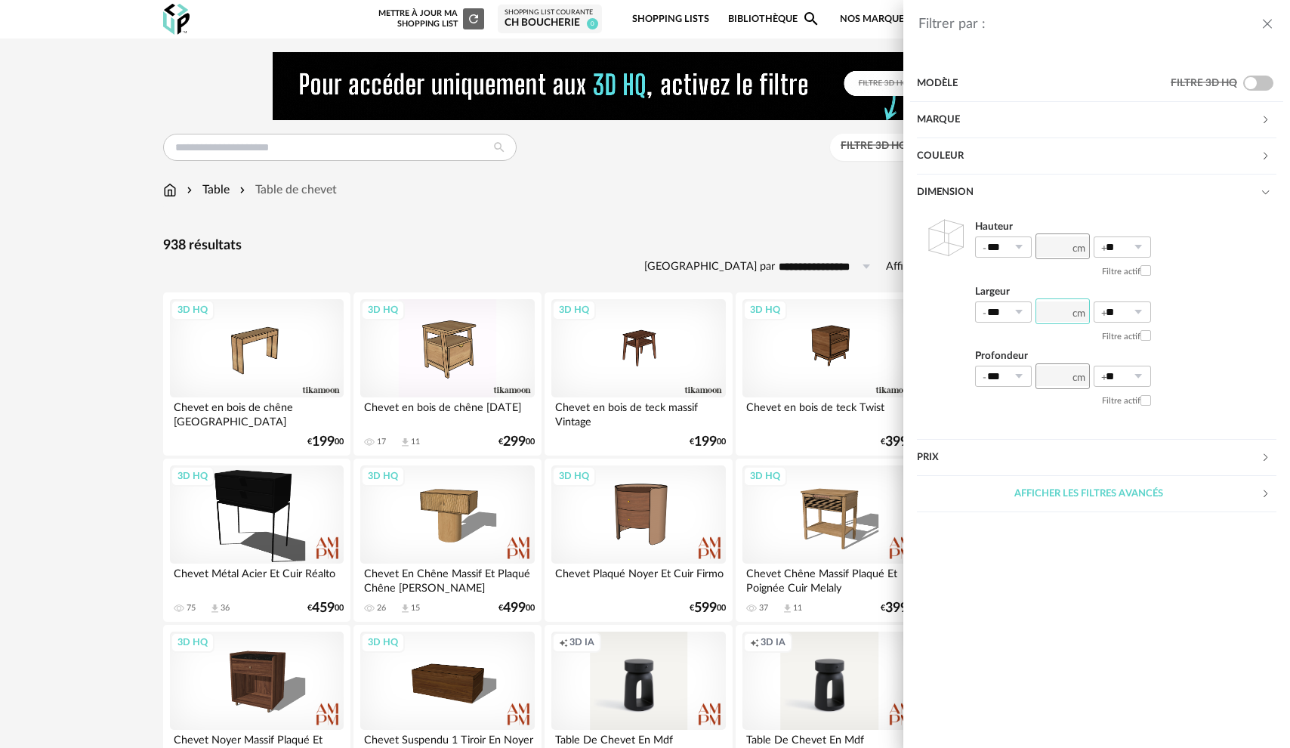
click at [1059, 304] on input "number" at bounding box center [1063, 311] width 54 height 26
type input "**"
click at [1075, 485] on div "Afficher les filtres avancés" at bounding box center [1089, 494] width 344 height 36
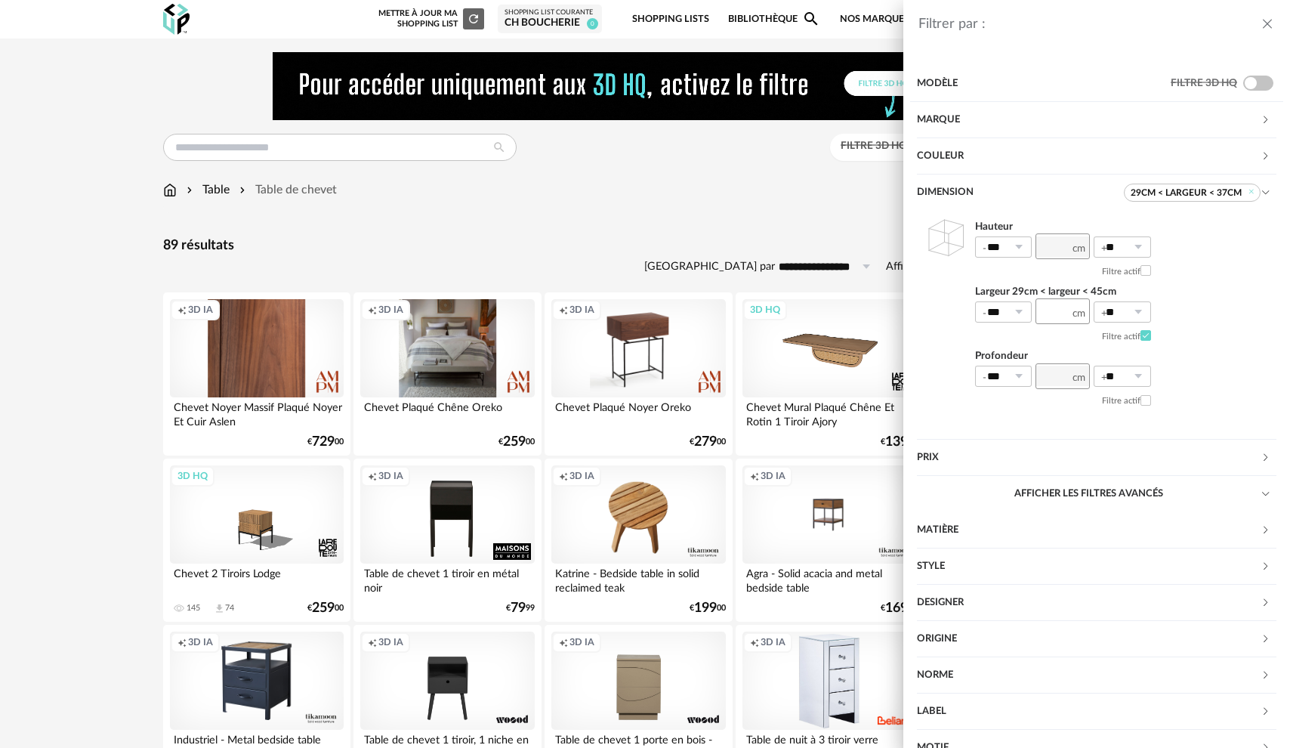
click at [552, 190] on div "Filtrer par : Modèle Filtre 3D HQ Marque &tradition 0 101 Copenhagen 0 366 Conc…" at bounding box center [645, 374] width 1290 height 748
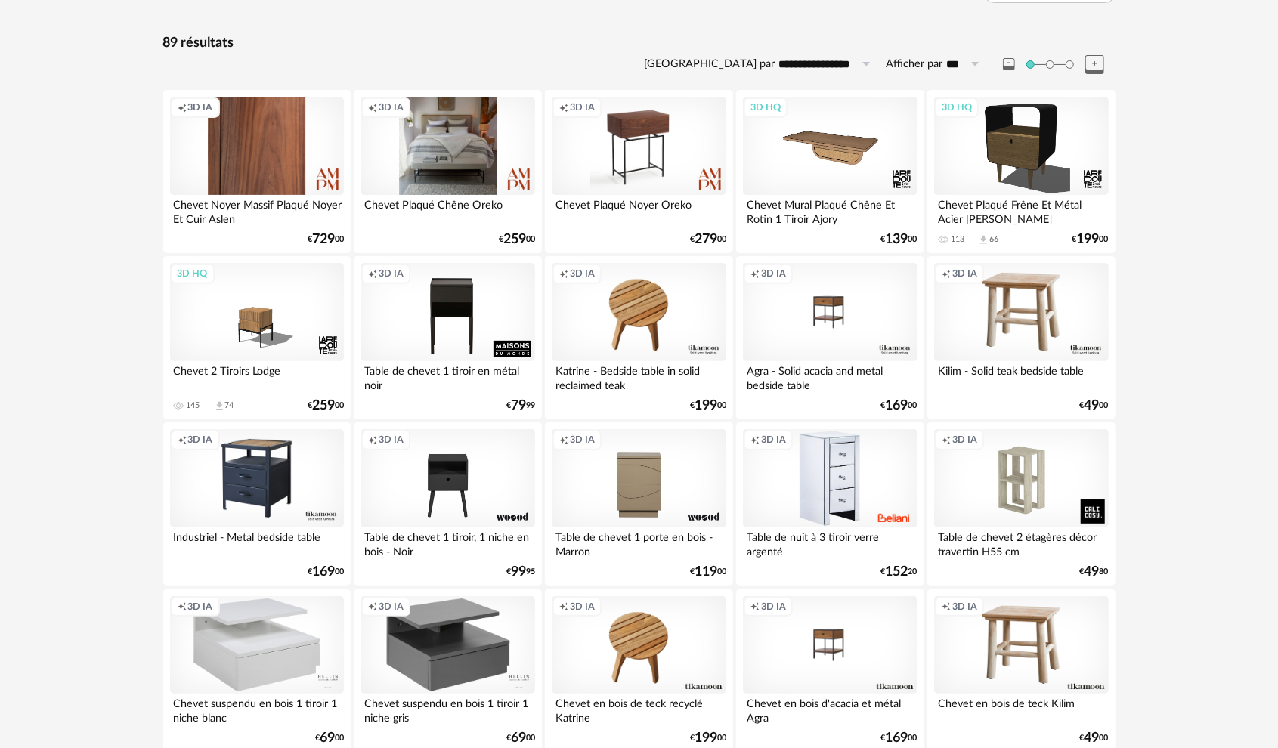
scroll to position [227, 0]
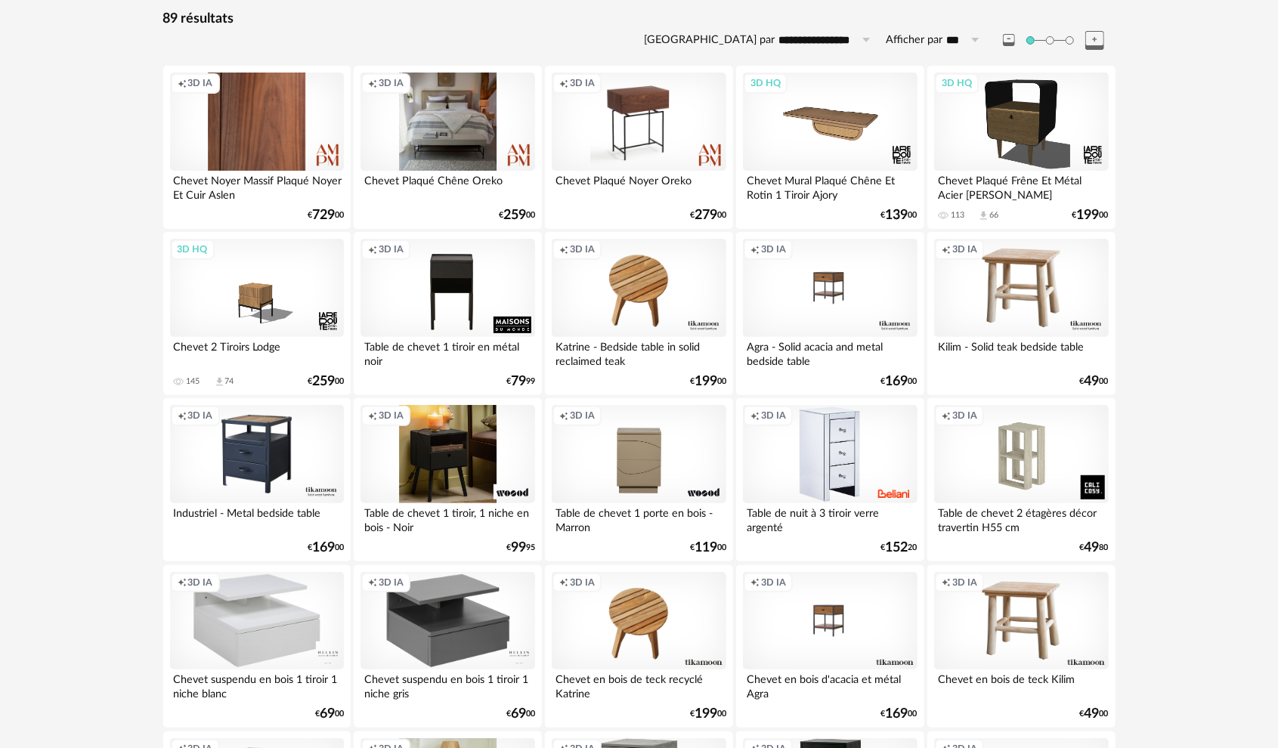
click at [484, 485] on div "Creation icon 3D IA" at bounding box center [447, 454] width 174 height 98
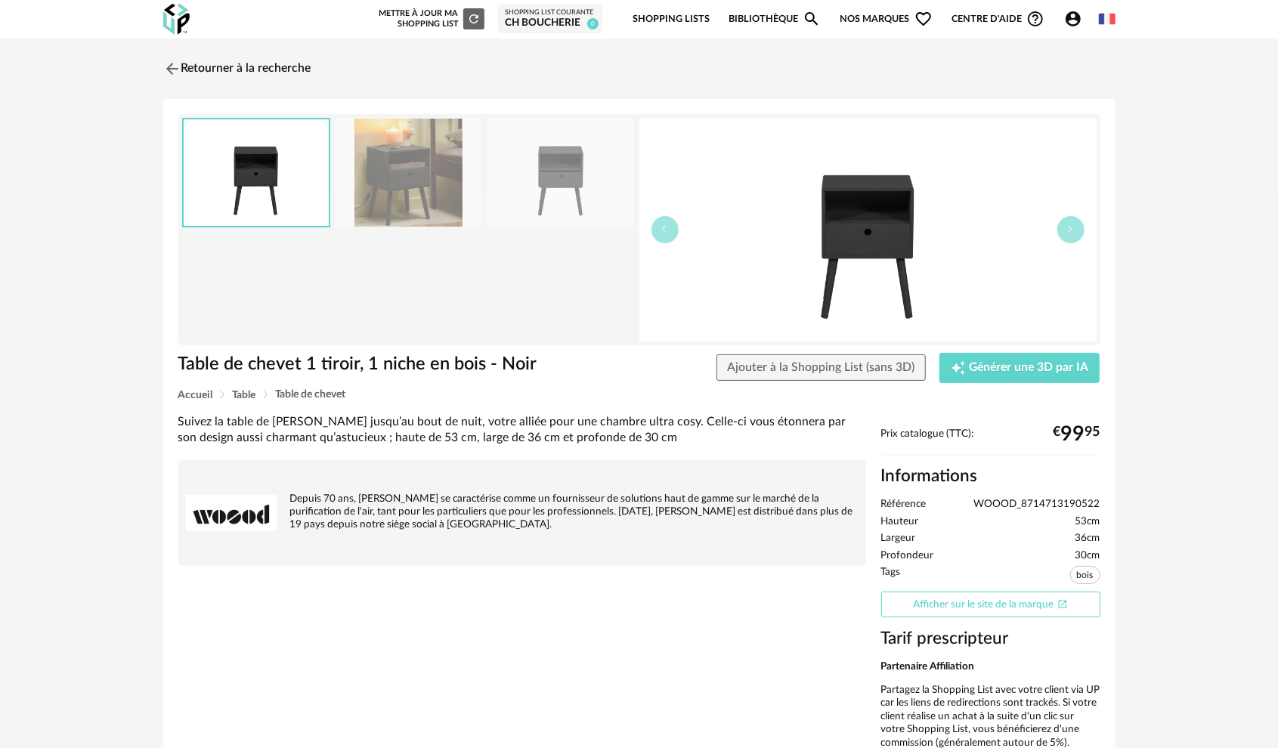
click at [933, 601] on link "Afficher sur le site de la marque Open In New icon" at bounding box center [990, 605] width 219 height 26
click at [175, 72] on img at bounding box center [170, 68] width 22 height 22
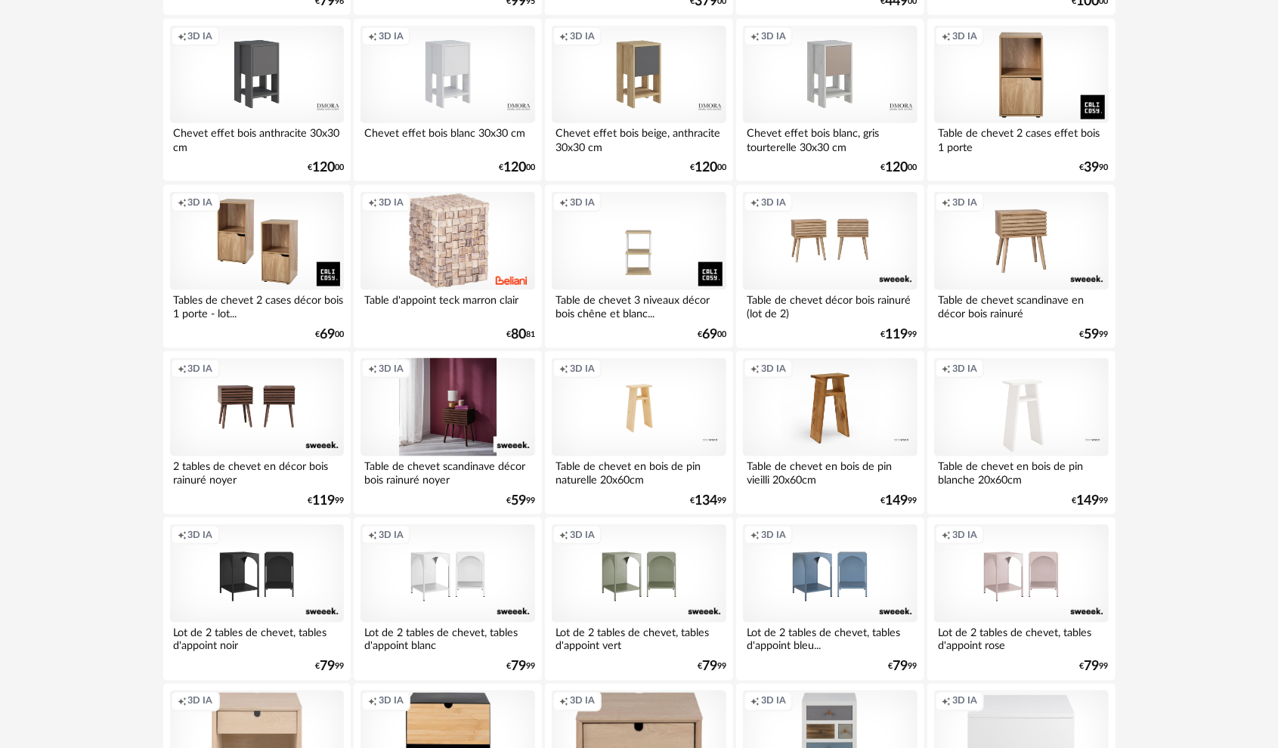
scroll to position [1284, 0]
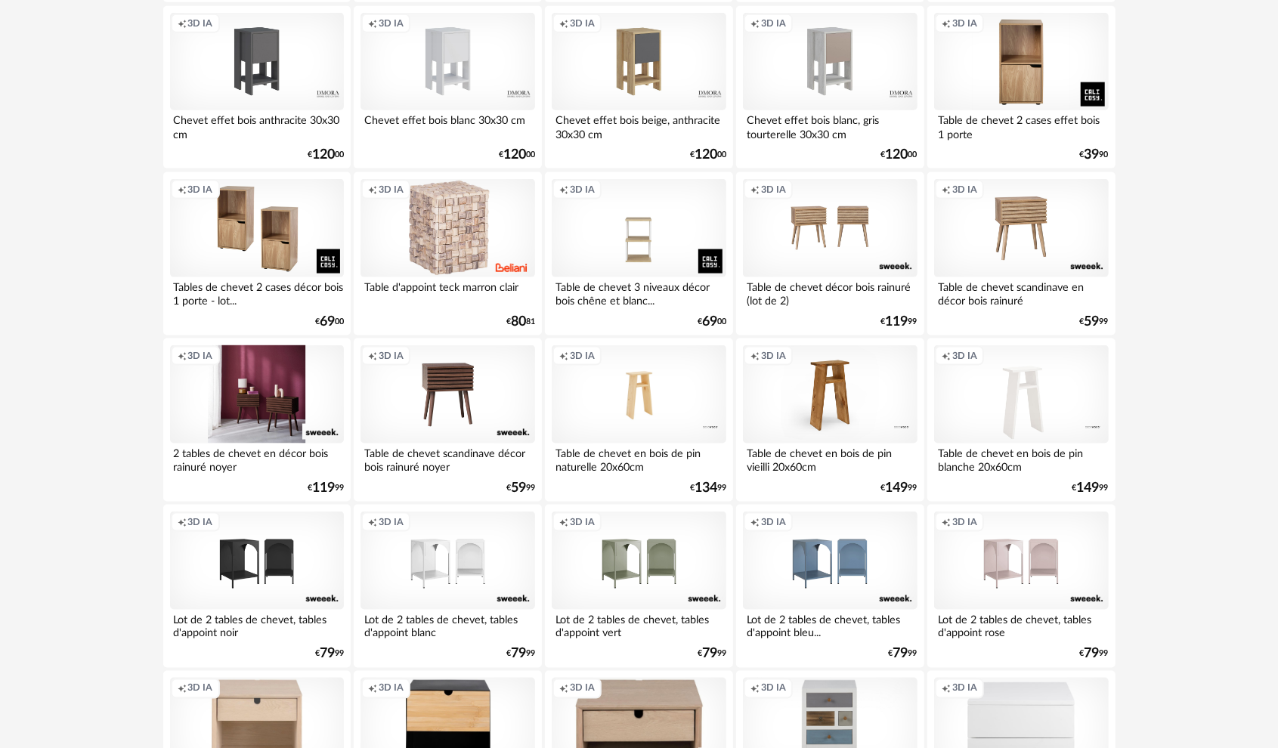
click at [299, 418] on div "Creation icon 3D IA" at bounding box center [257, 394] width 174 height 98
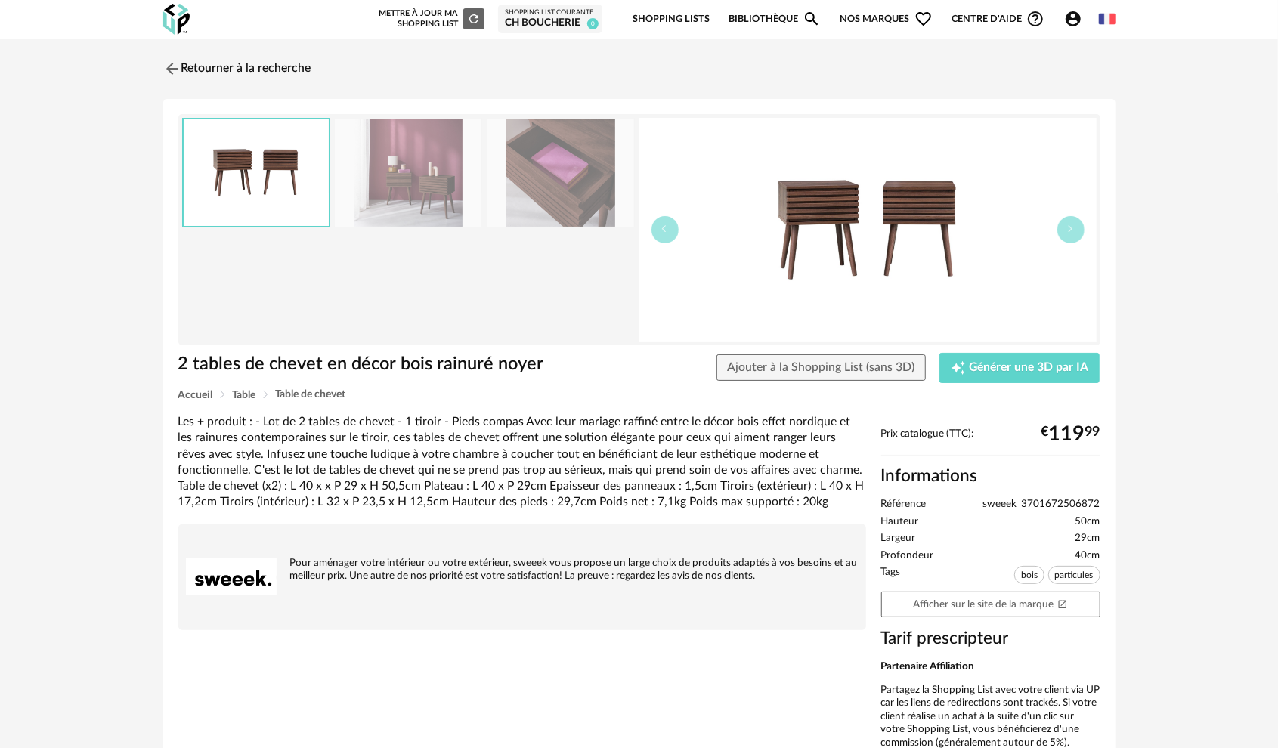
click at [422, 175] on img at bounding box center [408, 173] width 147 height 108
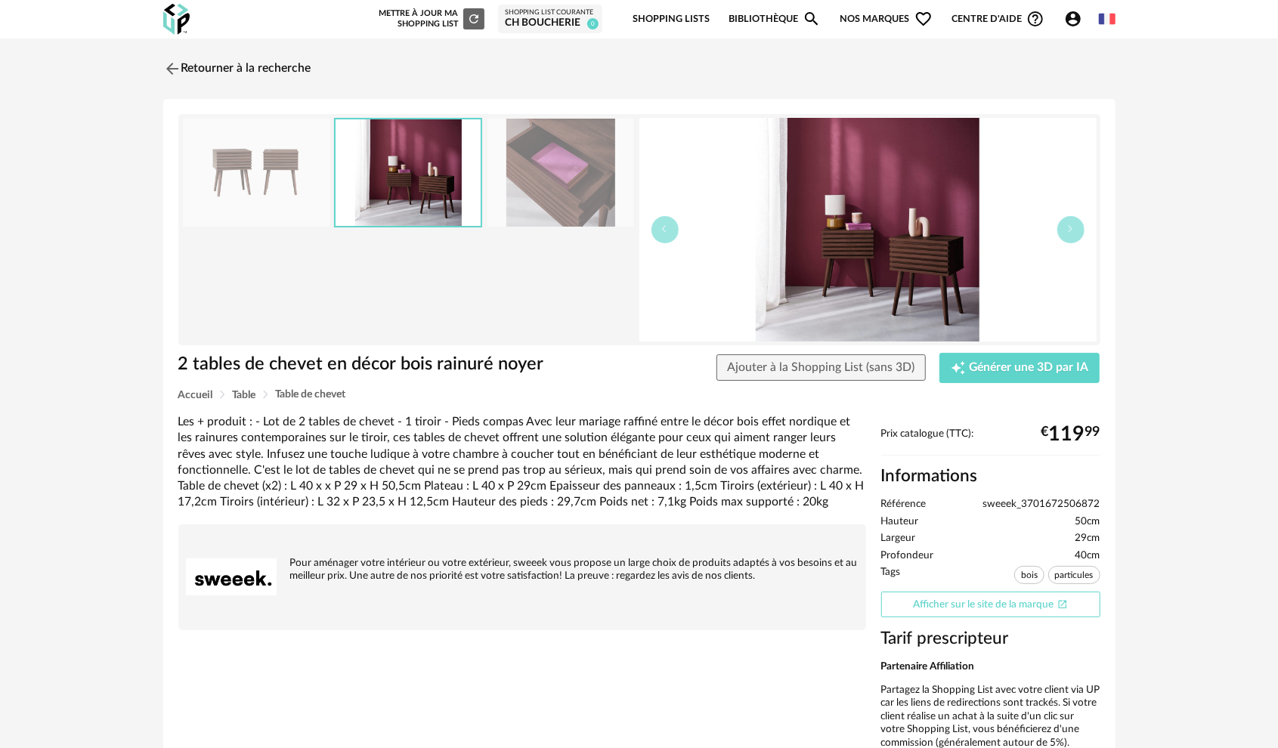
click at [923, 605] on link "Afficher sur le site de la marque Open In New icon" at bounding box center [990, 605] width 219 height 26
click at [162, 65] on img at bounding box center [170, 68] width 22 height 22
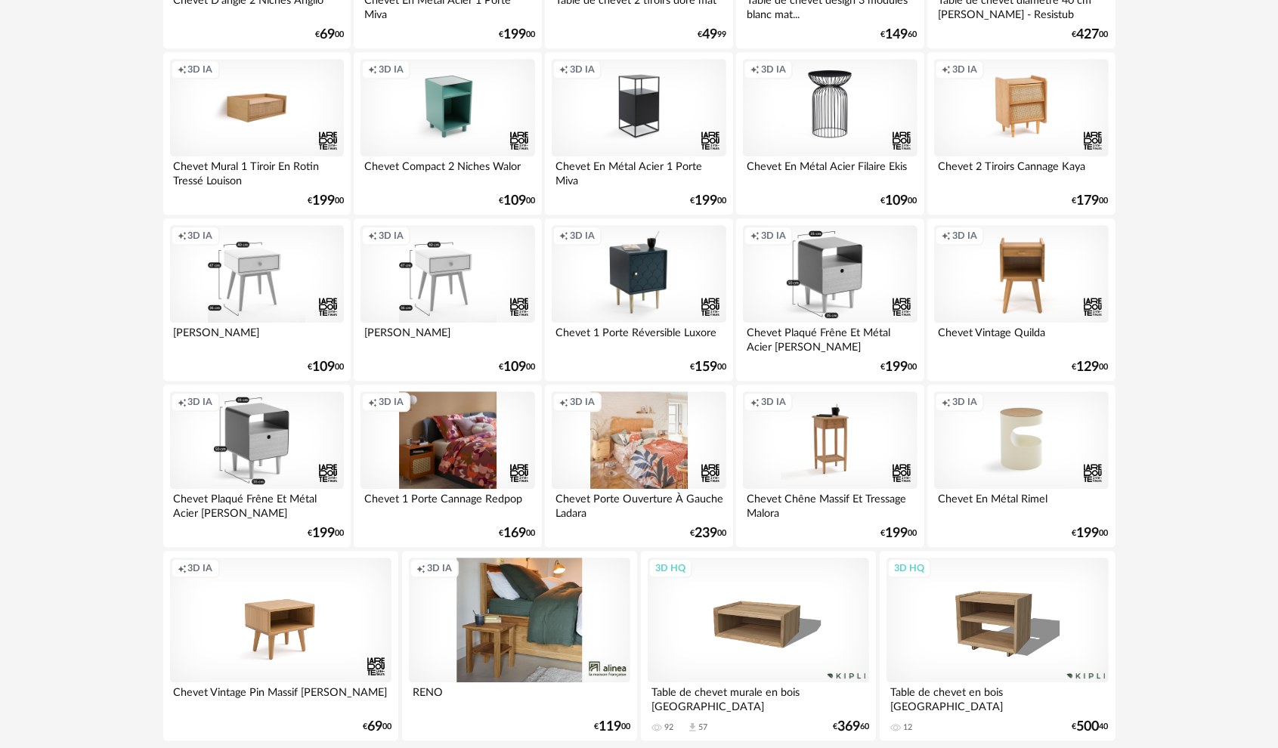
scroll to position [2626, 0]
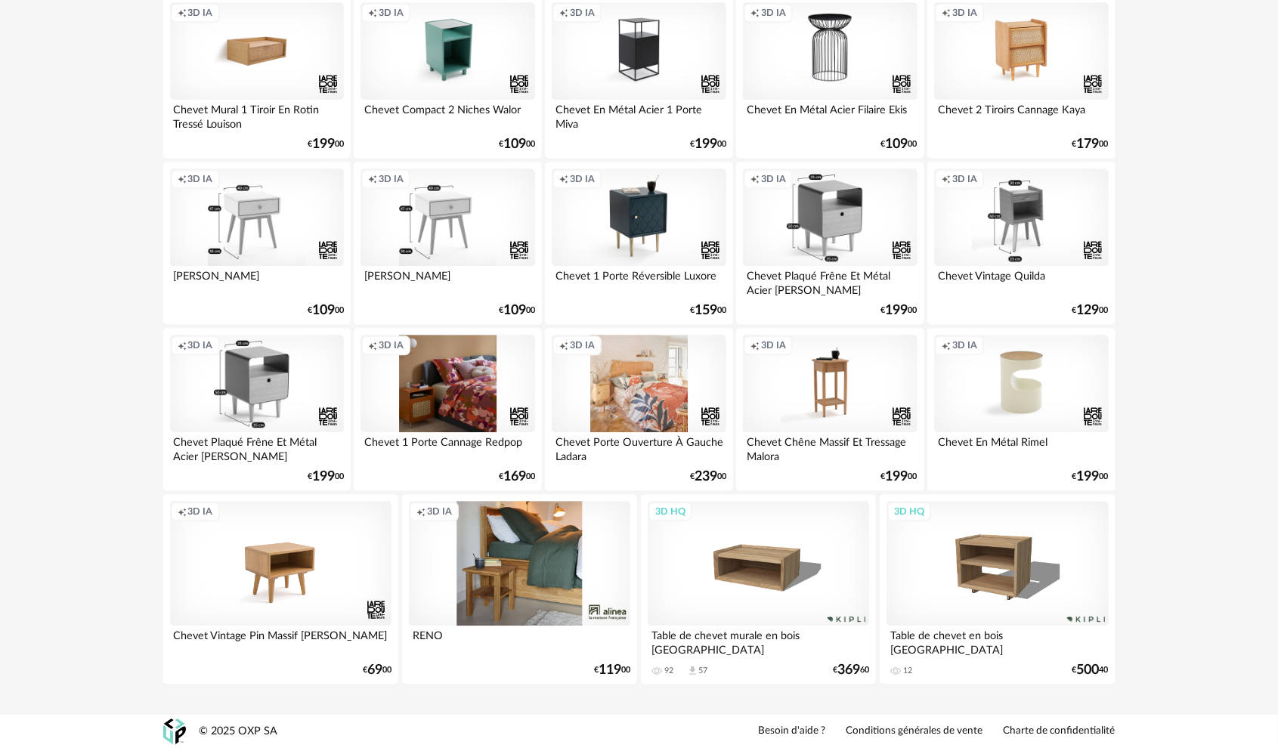
click at [1021, 230] on div "Creation icon 3D IA" at bounding box center [1021, 217] width 174 height 98
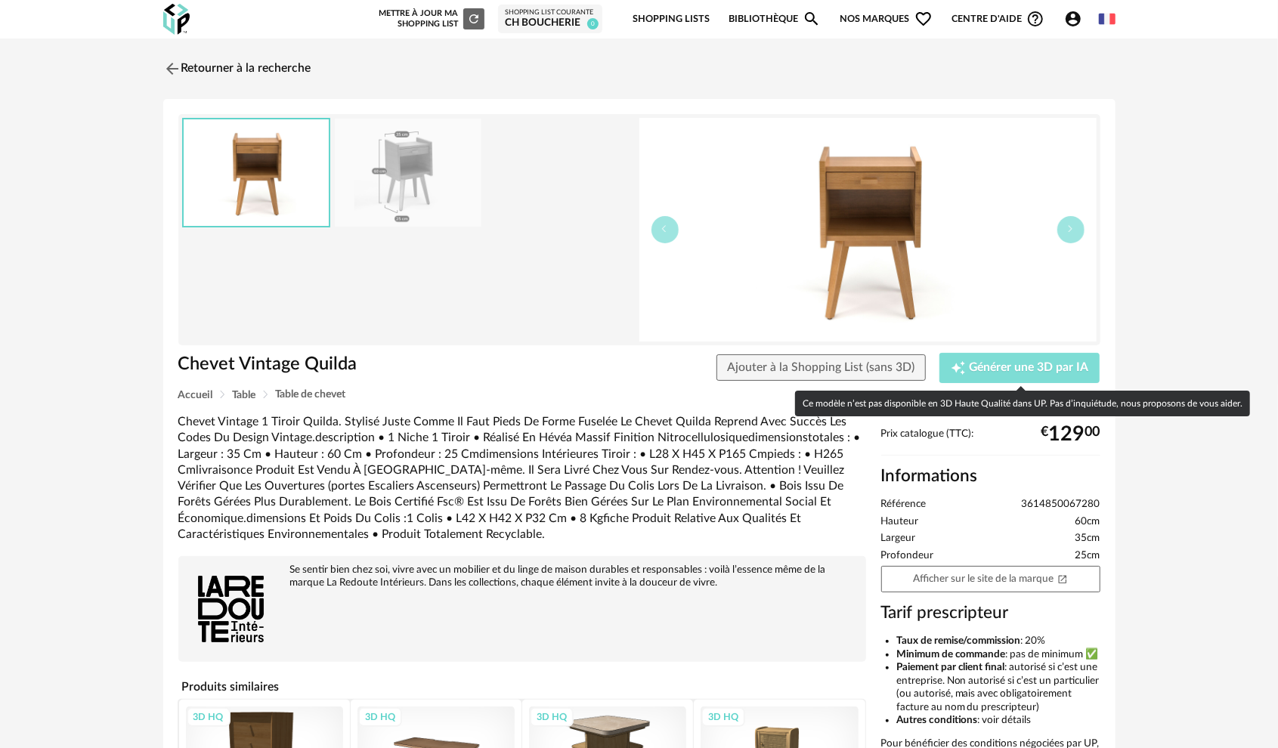
click at [992, 370] on span "Générer une 3D par IA" at bounding box center [1028, 368] width 119 height 12
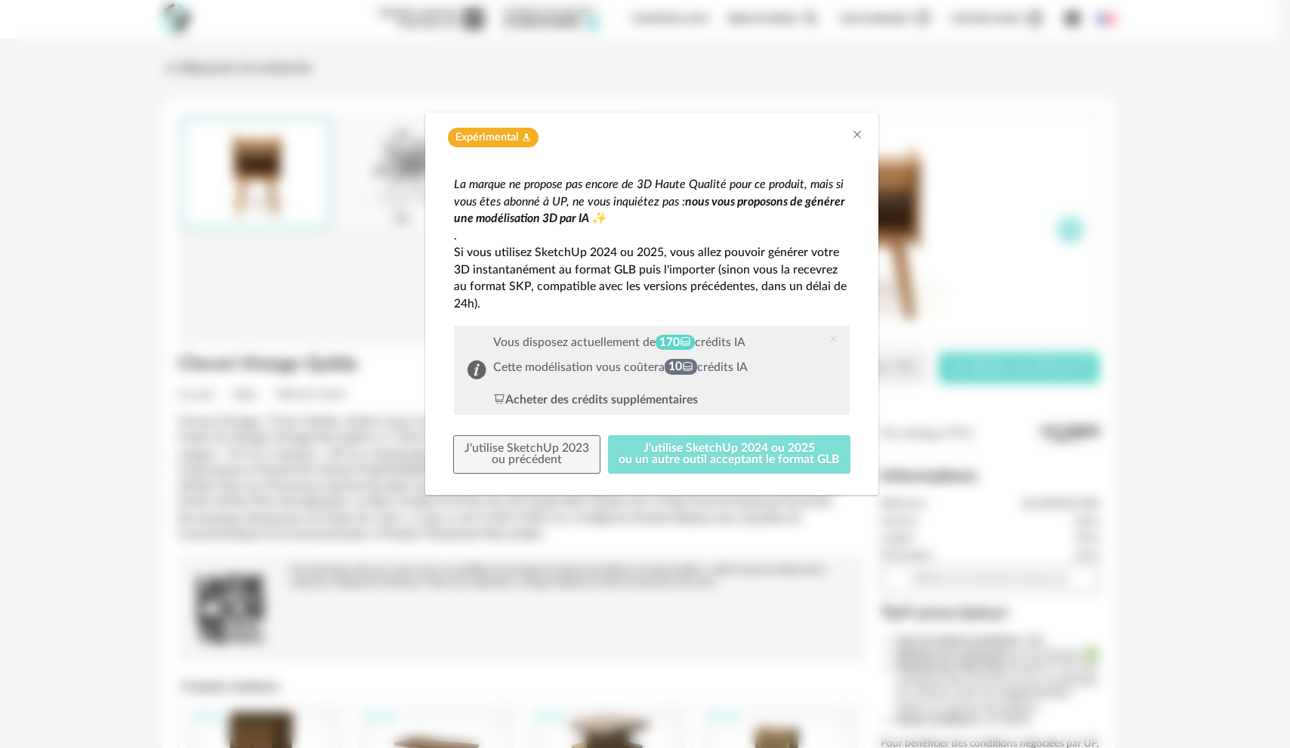
click at [689, 455] on button "J'utilise SketchUp 2024 ou 2025 ou un autre outil acceptant le format GLB" at bounding box center [729, 454] width 243 height 39
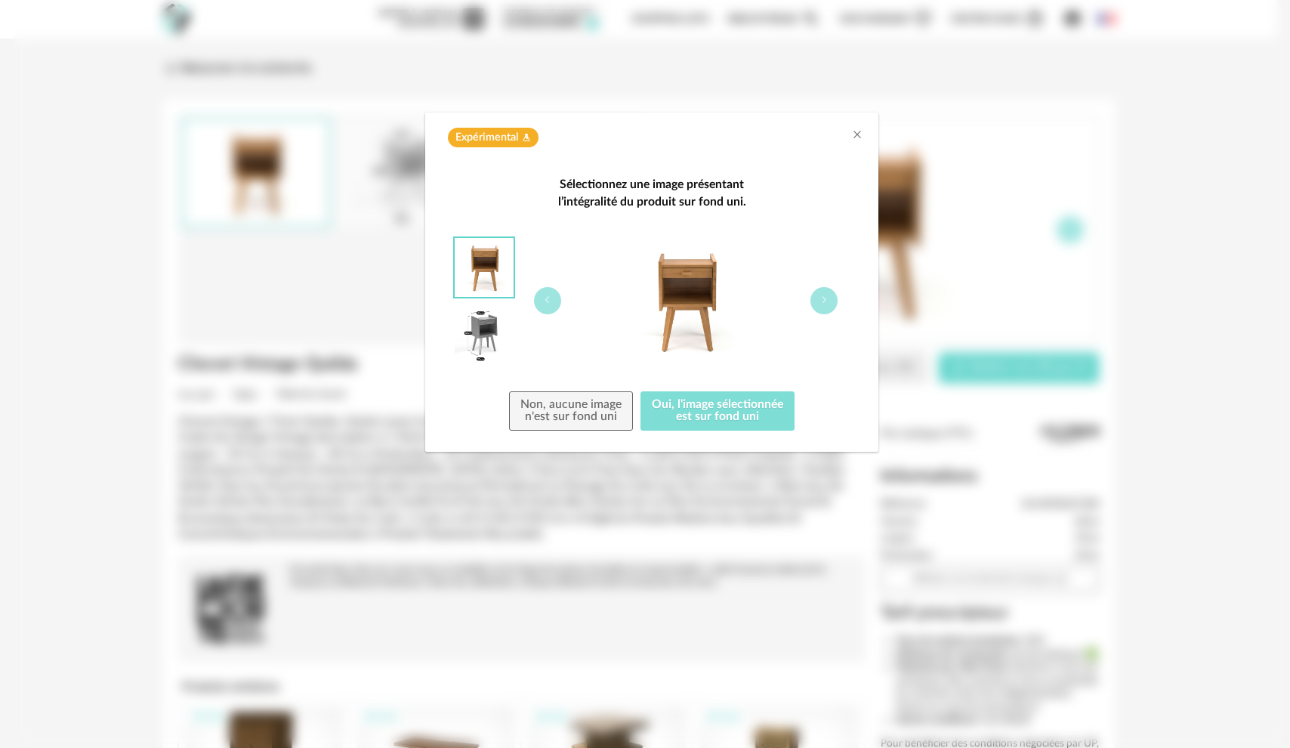
click at [703, 419] on button "Oui, l'image sélectionnée est sur fond uni" at bounding box center [718, 410] width 154 height 39
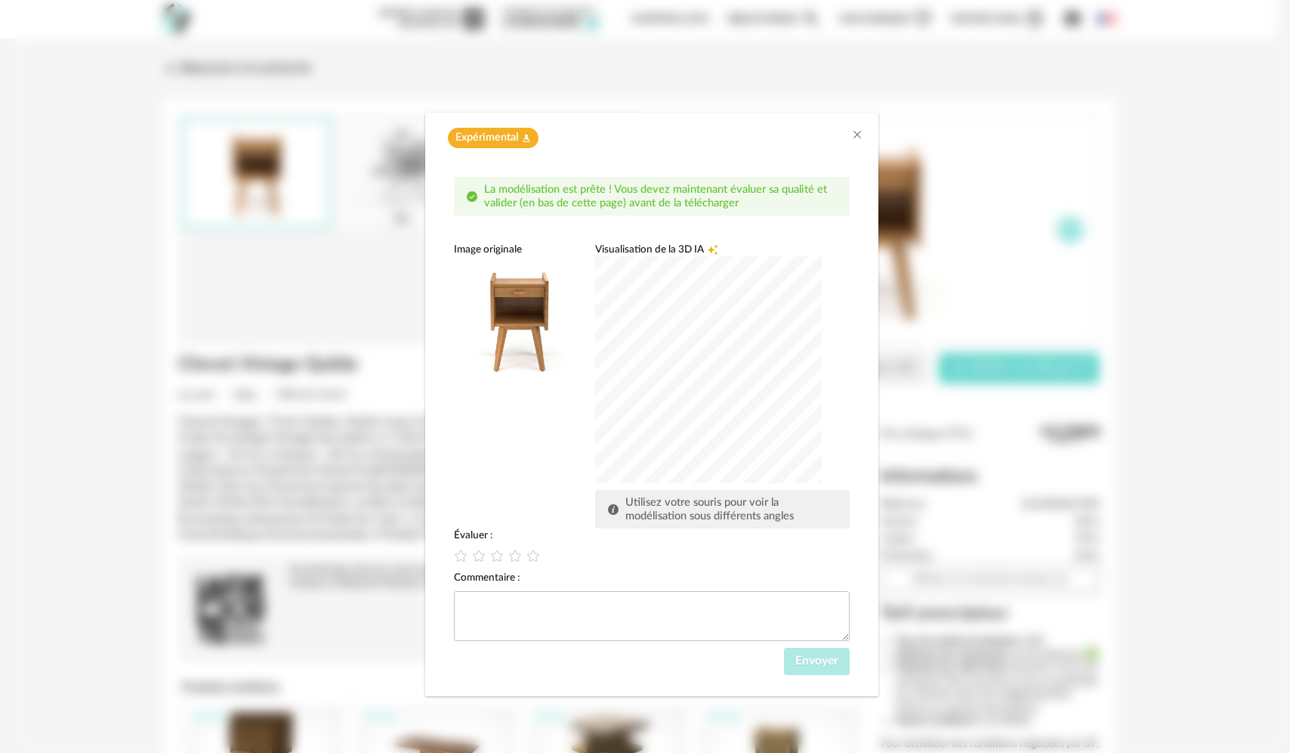
click at [743, 391] on div "dialog" at bounding box center [708, 369] width 227 height 227
click at [520, 558] on icon "dialog" at bounding box center [516, 556] width 16 height 16
click at [831, 660] on span "Envoyer" at bounding box center [817, 660] width 43 height 12
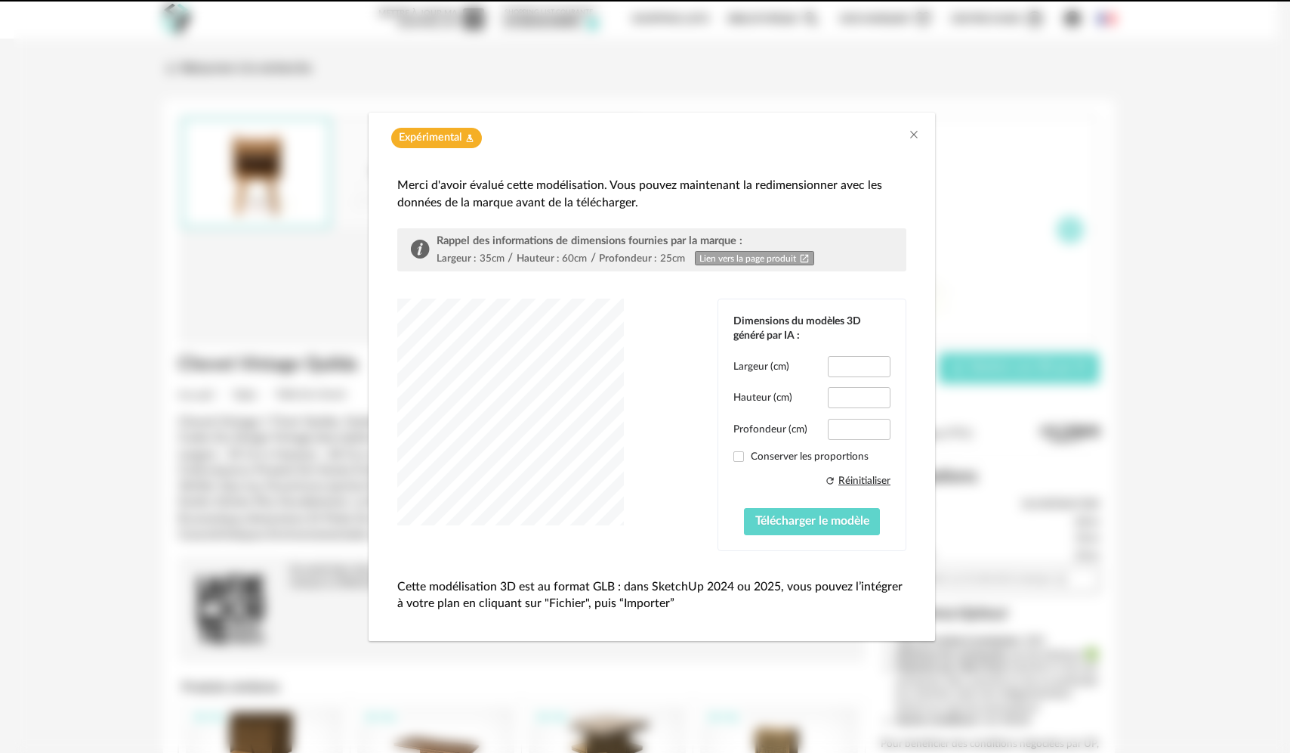
type input "****"
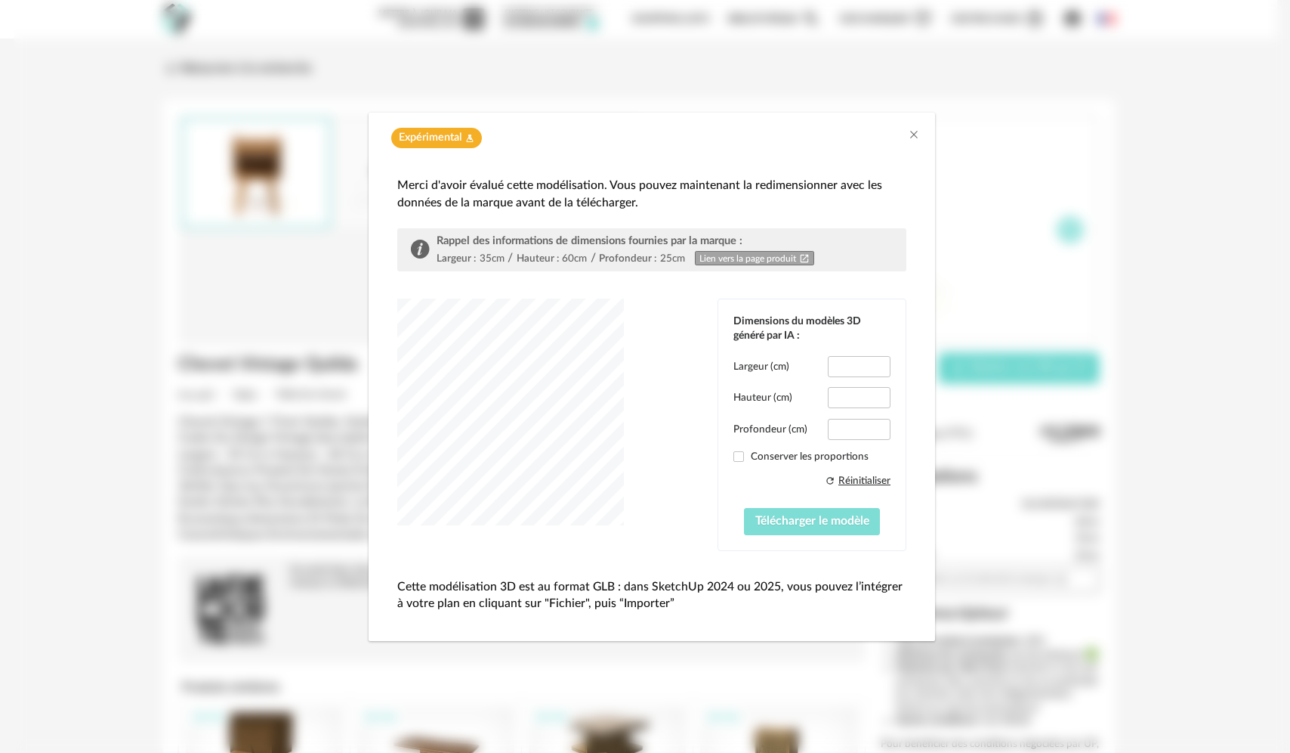
click at [783, 526] on span "Télécharger le modèle" at bounding box center [813, 521] width 114 height 12
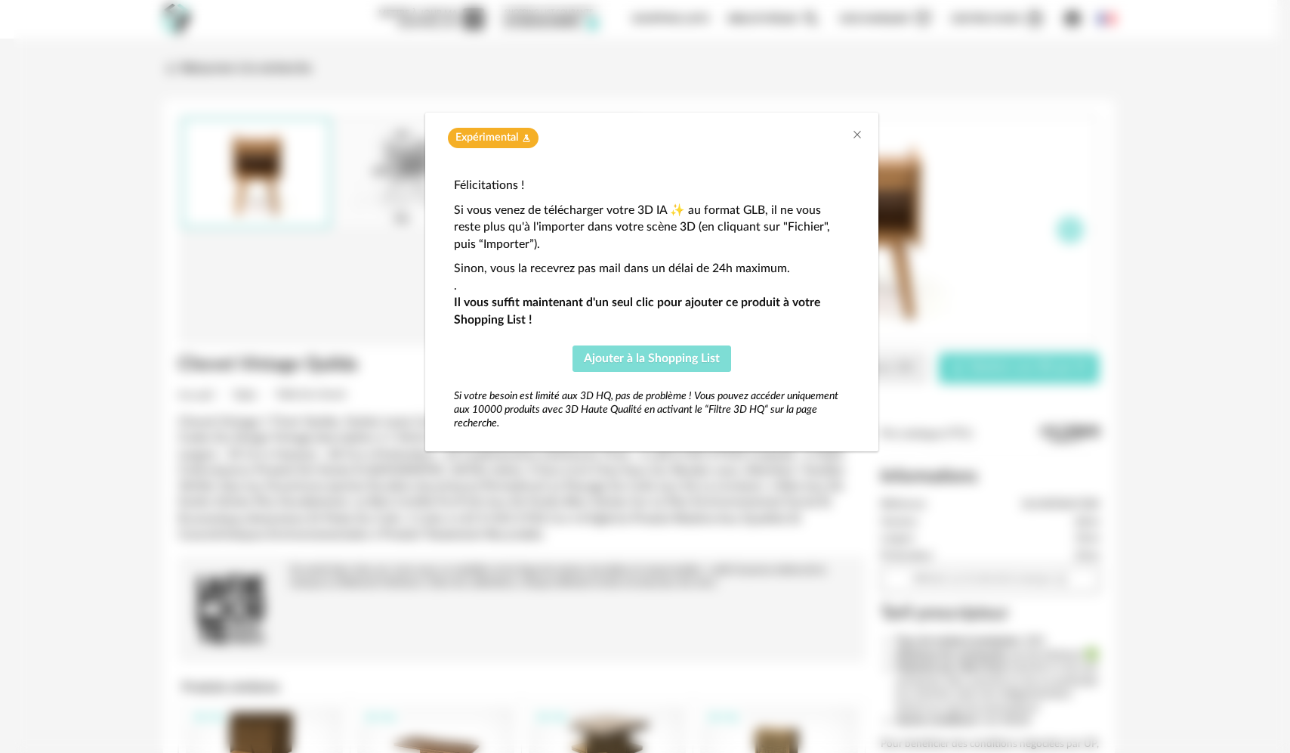
click at [668, 364] on button "Ajouter à la Shopping List" at bounding box center [652, 358] width 159 height 27
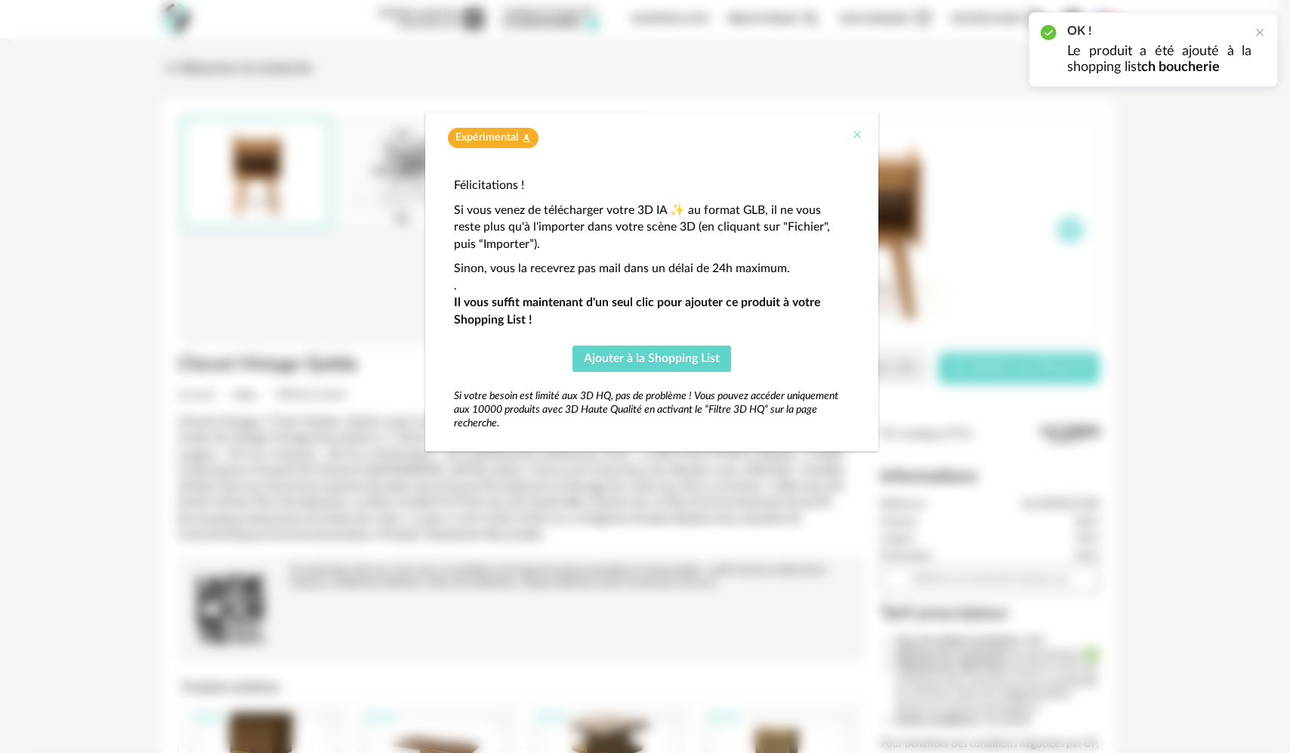
click at [860, 138] on icon "Close" at bounding box center [858, 134] width 12 height 12
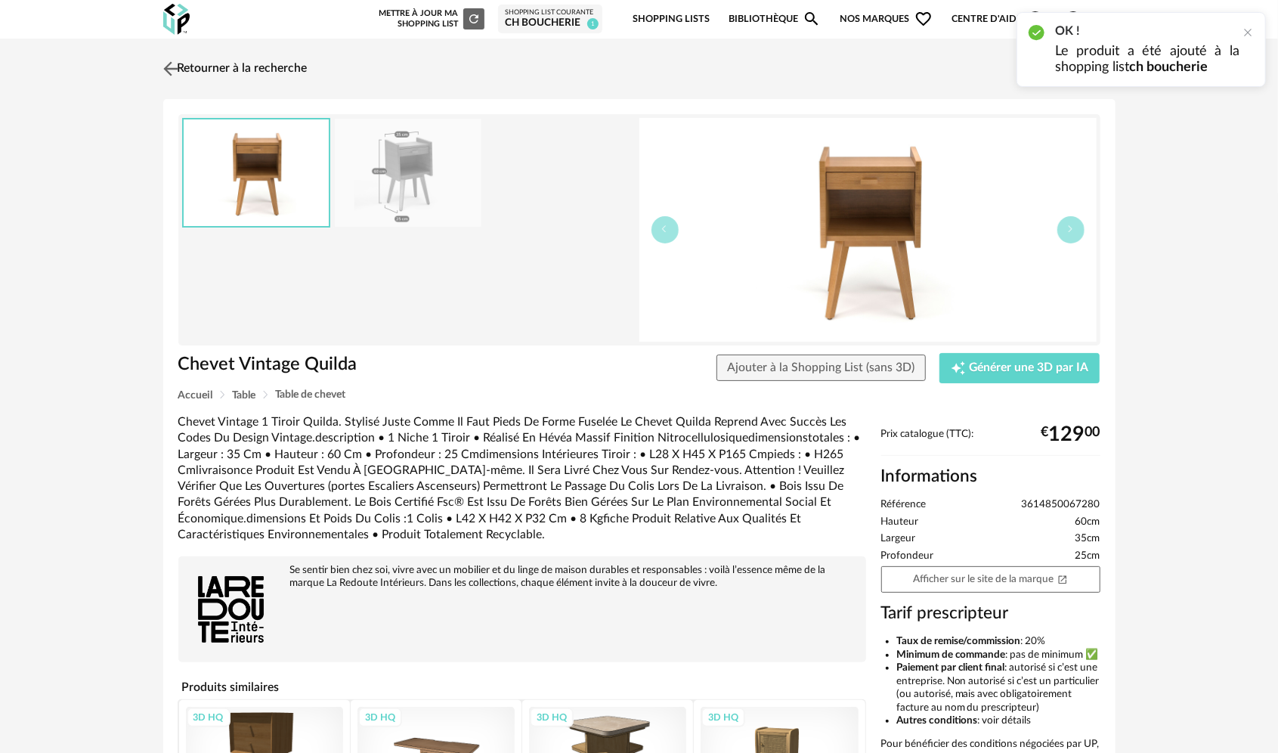
click at [170, 71] on img at bounding box center [170, 68] width 22 height 22
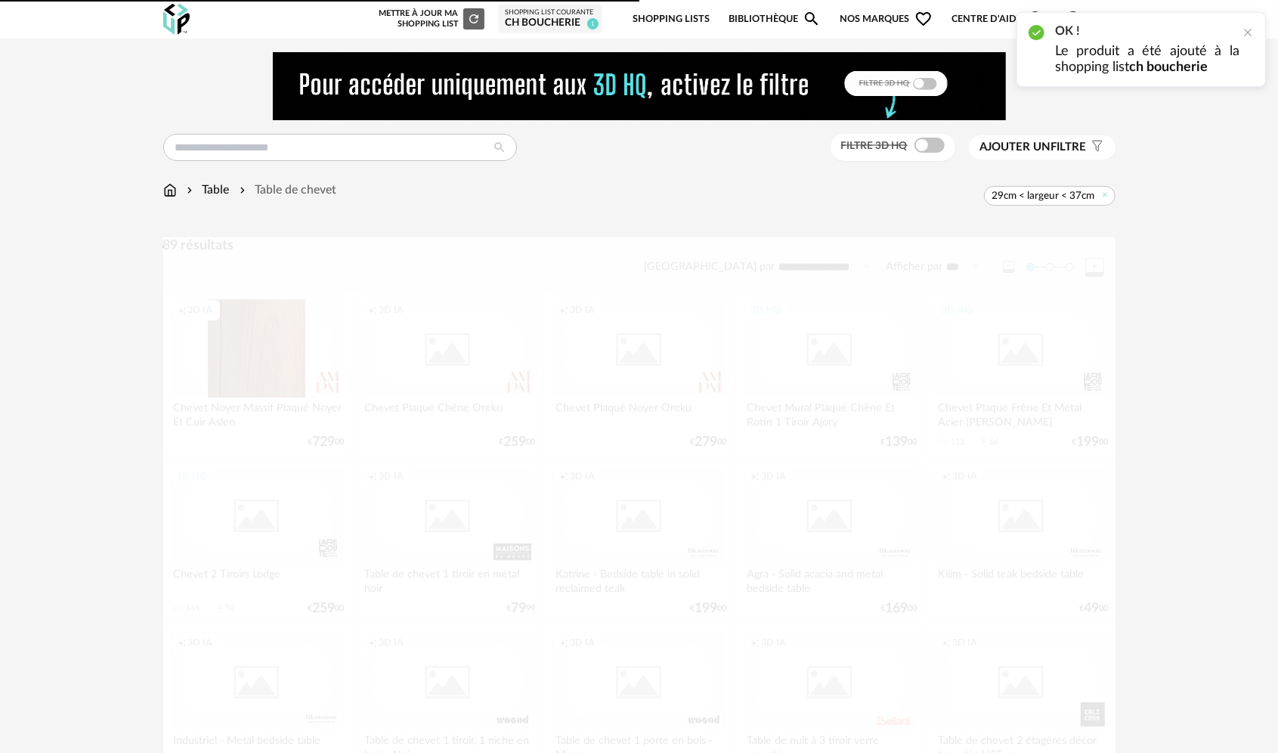
scroll to position [2621, 0]
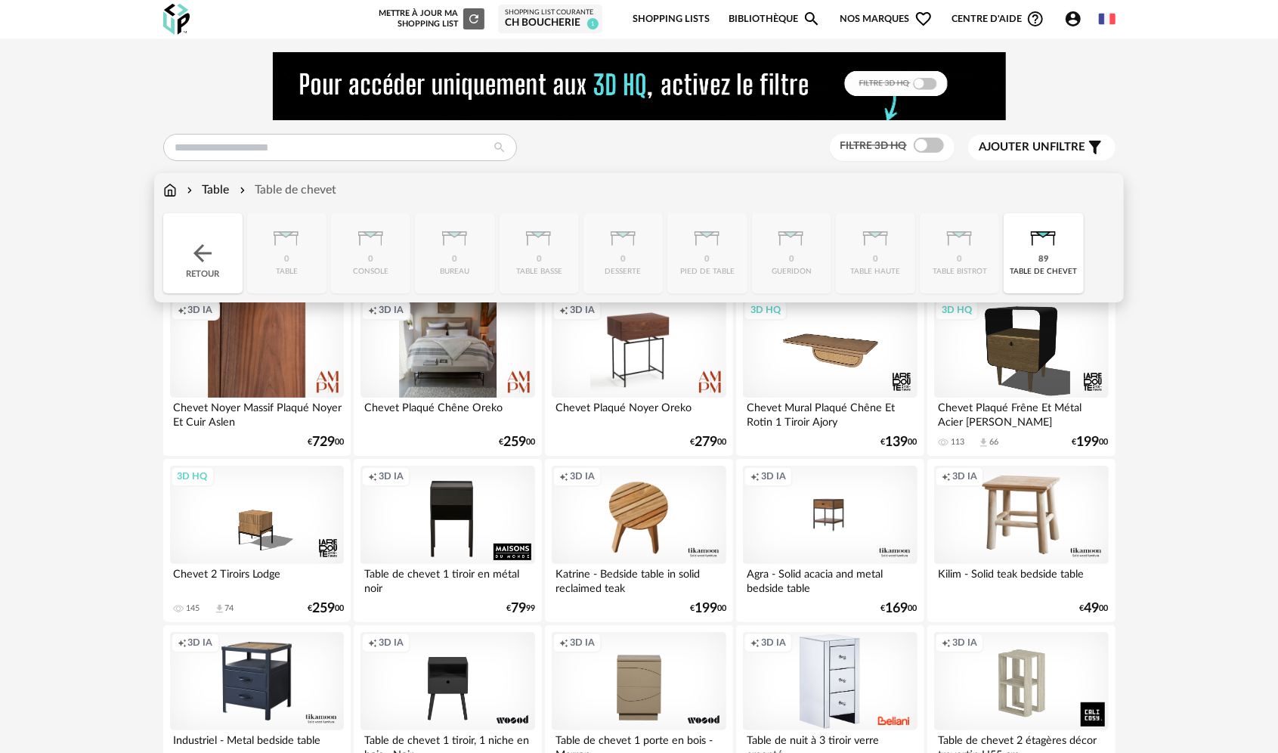
click at [197, 245] on img at bounding box center [202, 253] width 27 height 27
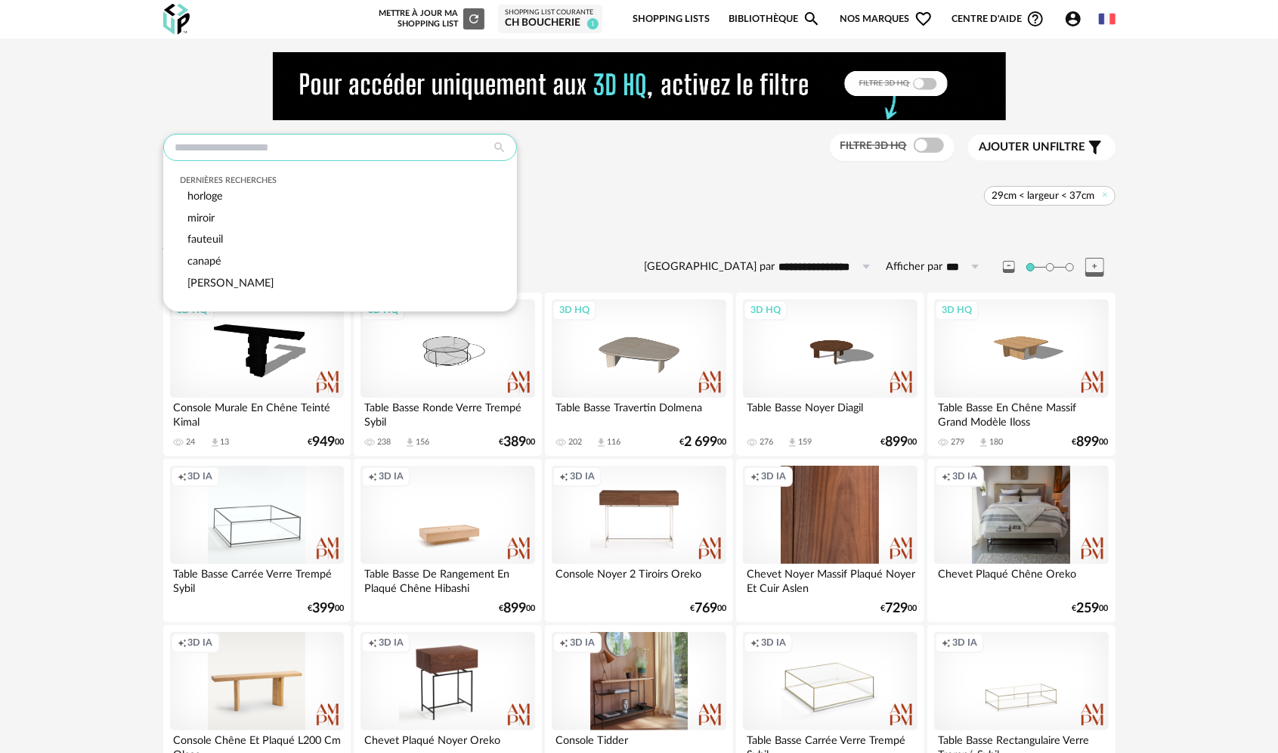
click at [280, 147] on input "text" at bounding box center [340, 147] width 354 height 27
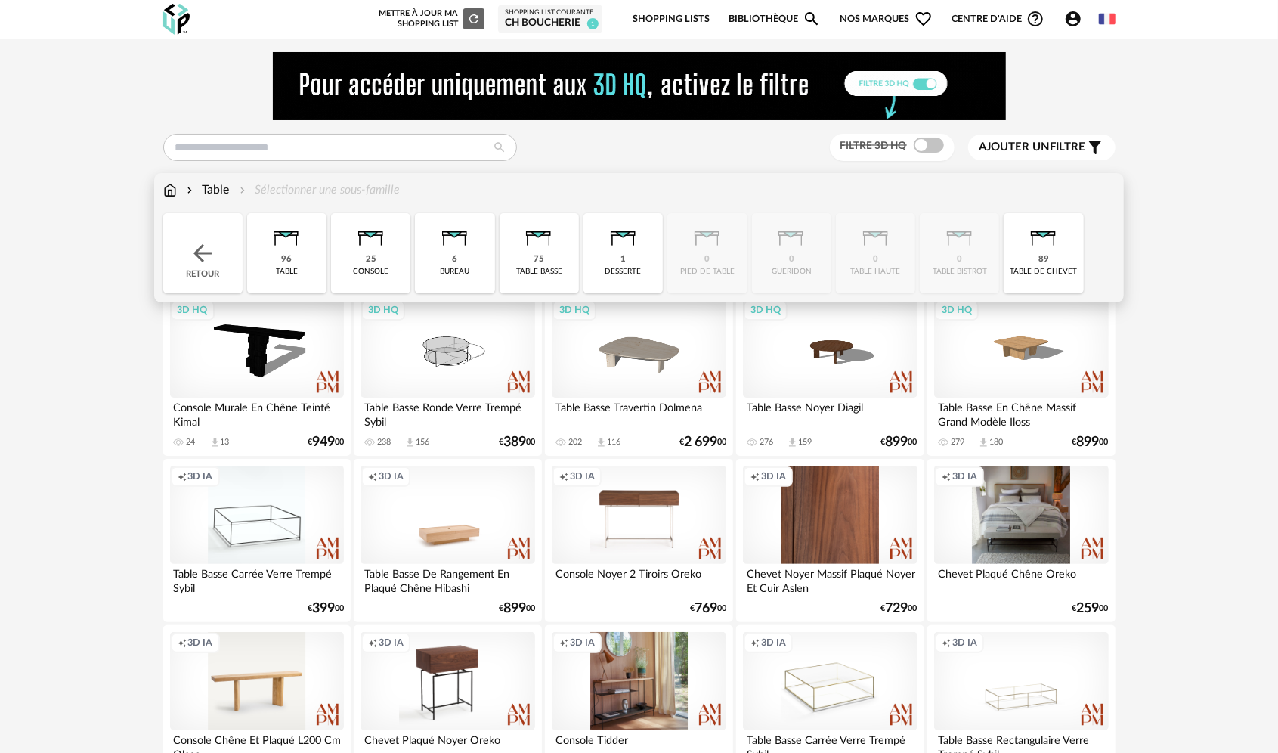
click at [209, 192] on div "Table" at bounding box center [207, 189] width 46 height 17
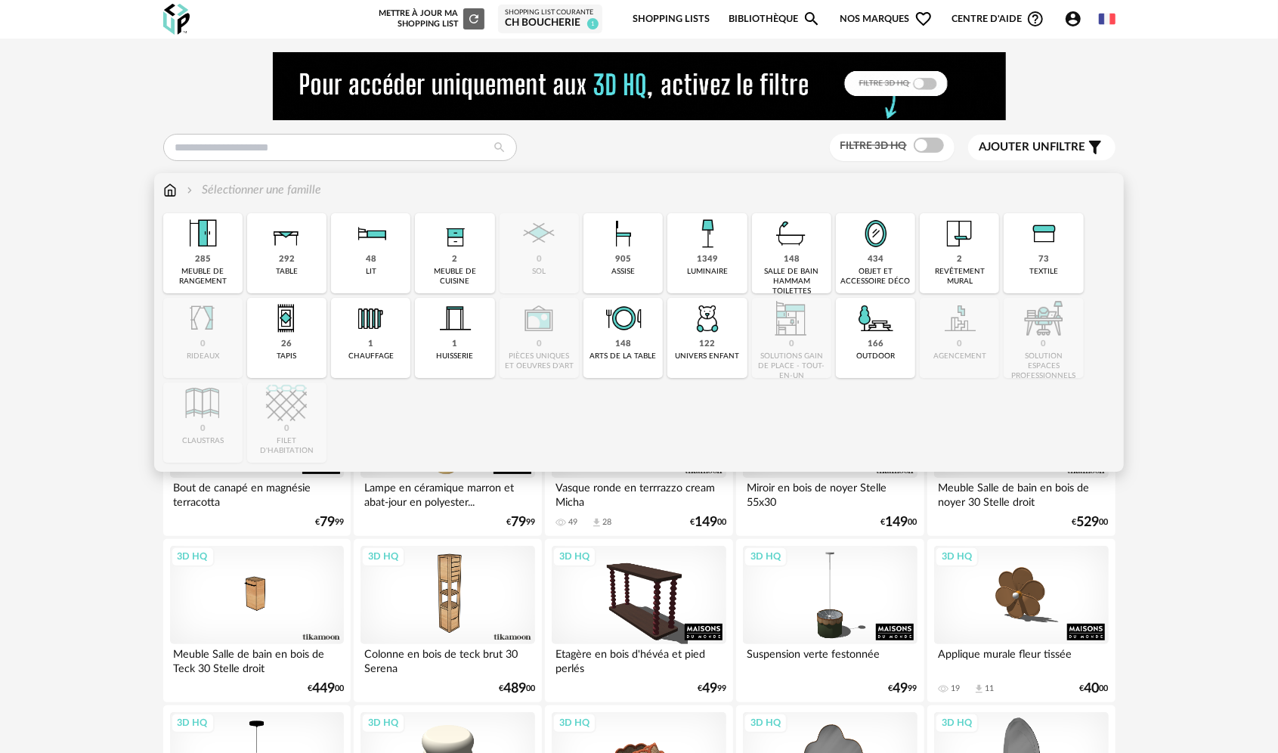
click at [172, 196] on img at bounding box center [170, 189] width 14 height 17
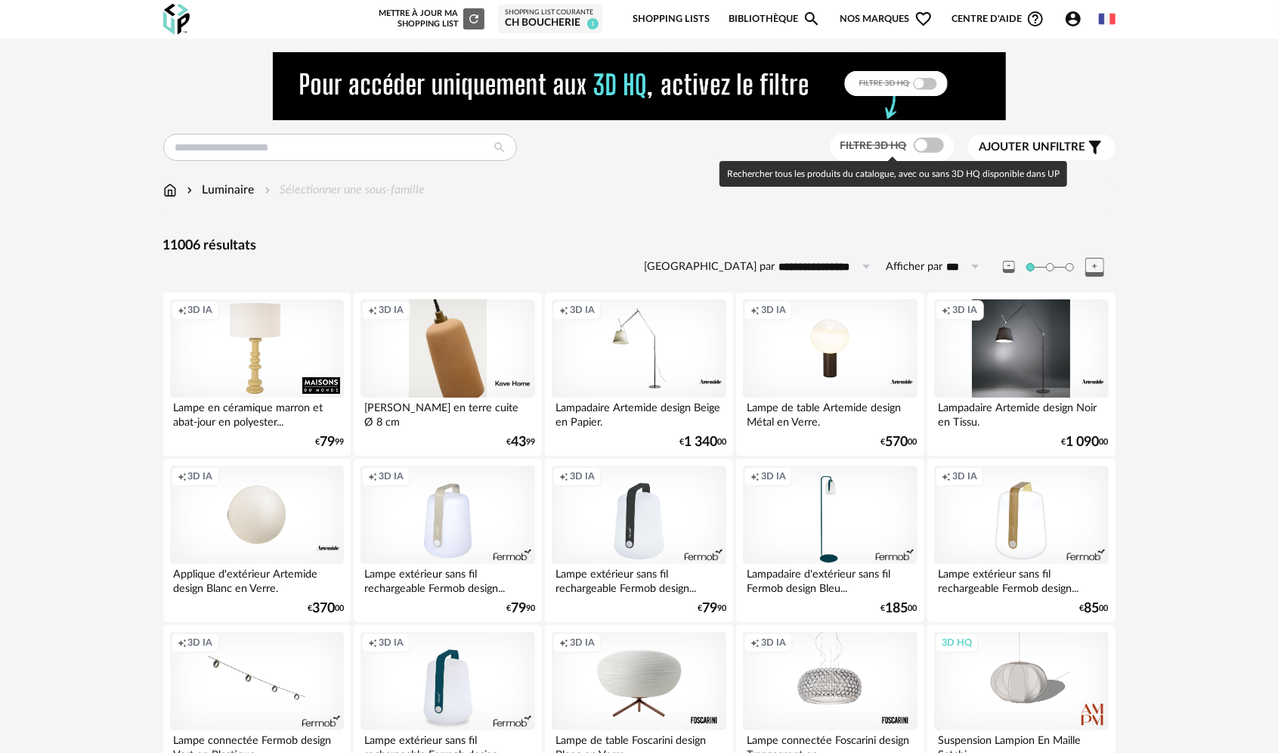
click at [932, 152] on span at bounding box center [928, 145] width 30 height 15
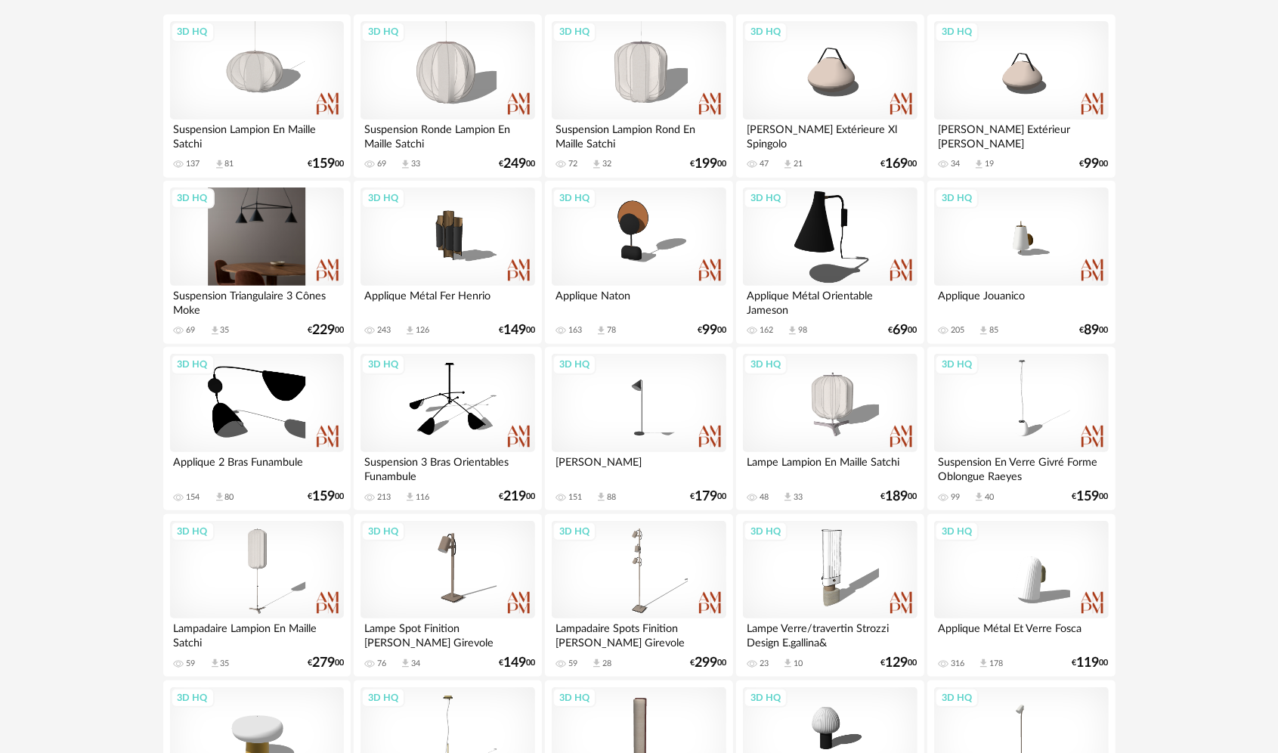
scroll to position [302, 0]
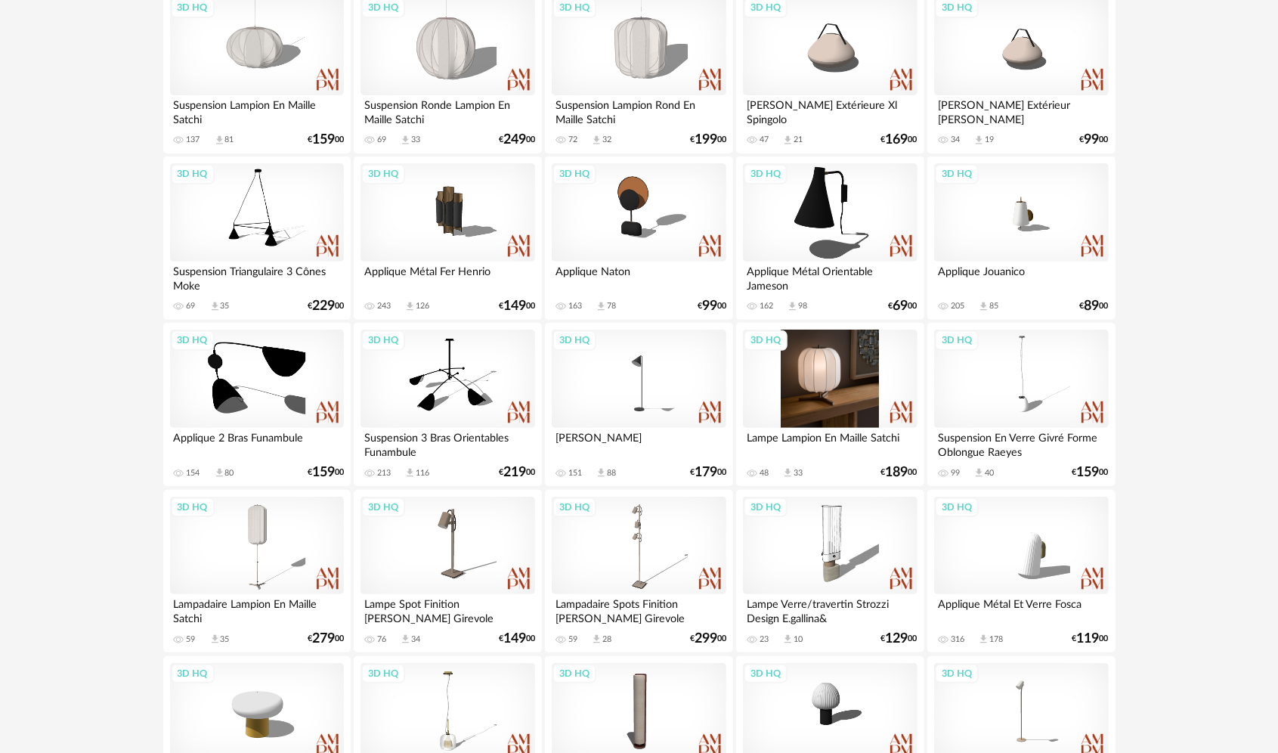
click at [861, 411] on div "3D HQ" at bounding box center [830, 378] width 174 height 98
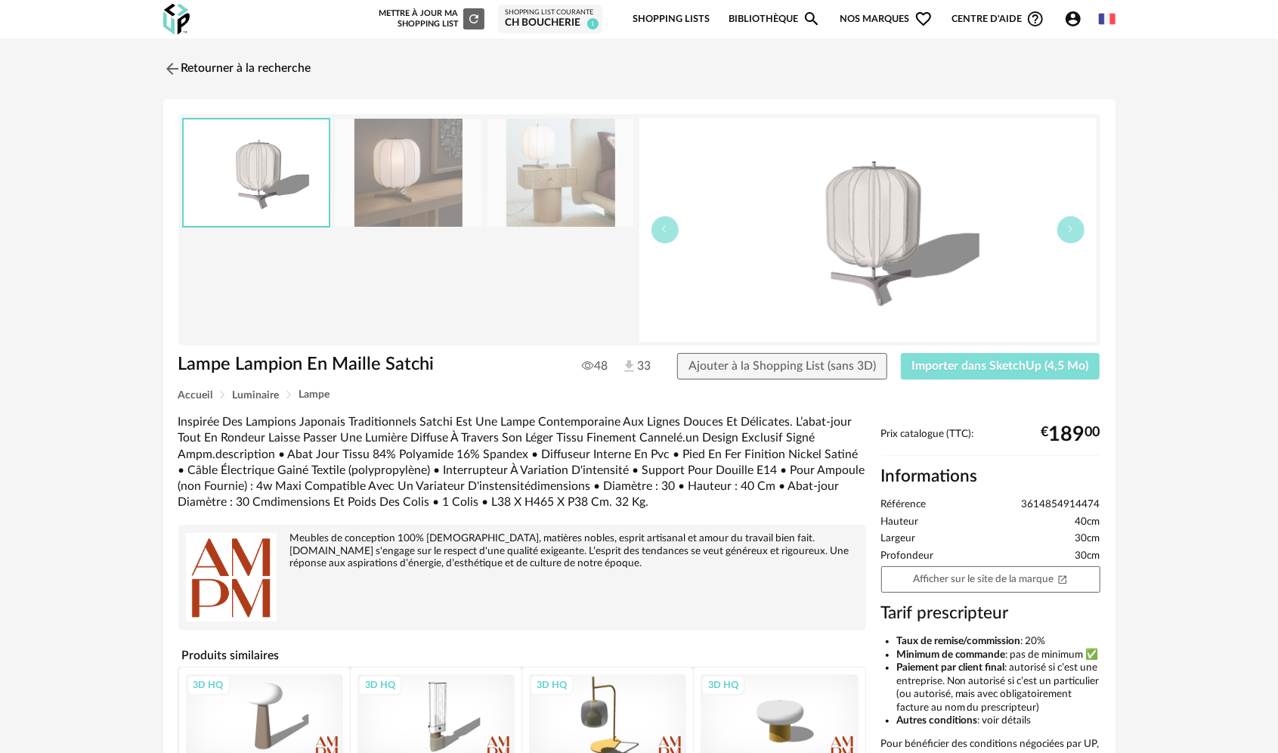
click at [997, 369] on span "Importer dans SketchUp (4,5 Mo)" at bounding box center [1000, 366] width 177 height 12
